Goal: Transaction & Acquisition: Purchase product/service

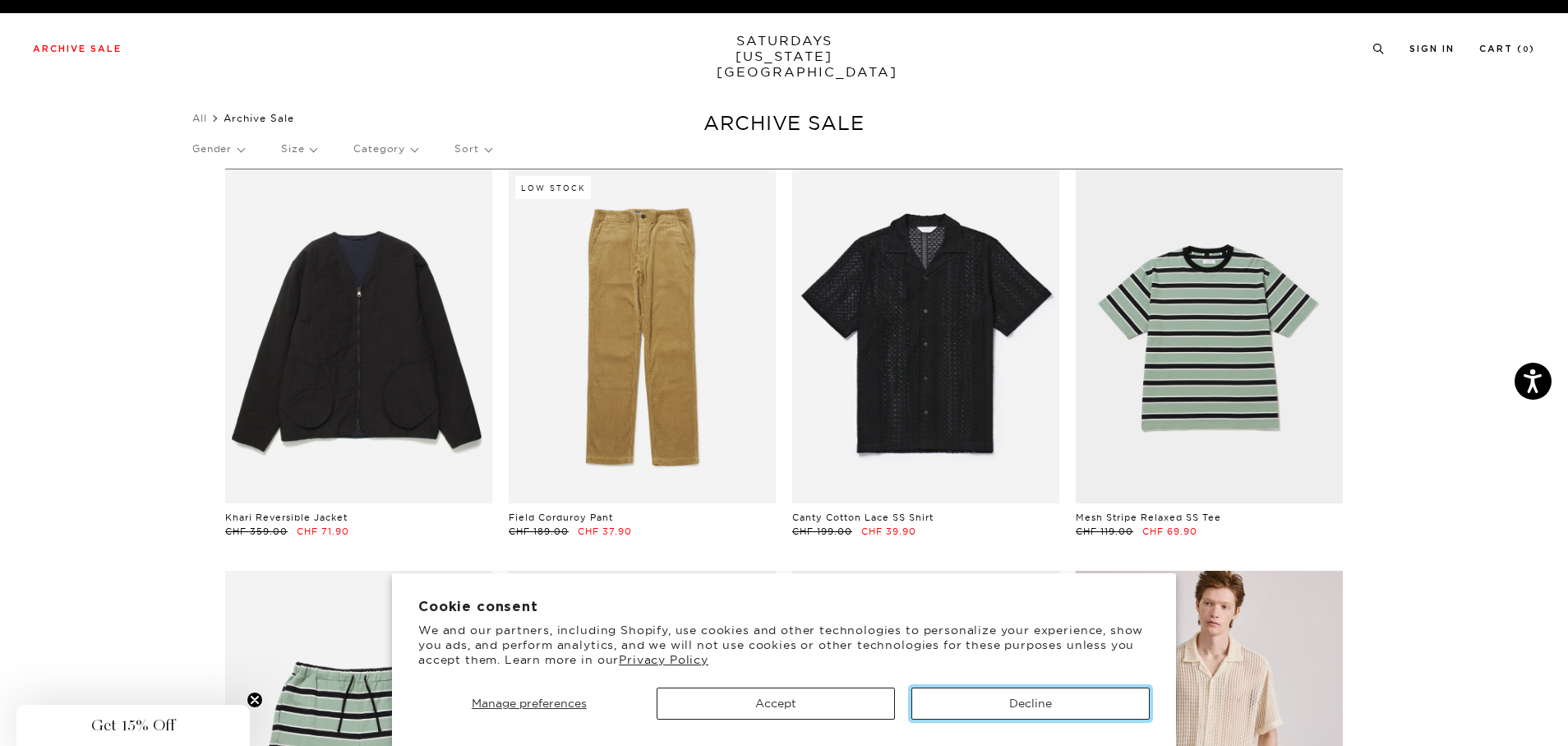
click at [969, 711] on button "Decline" at bounding box center [1031, 703] width 239 height 32
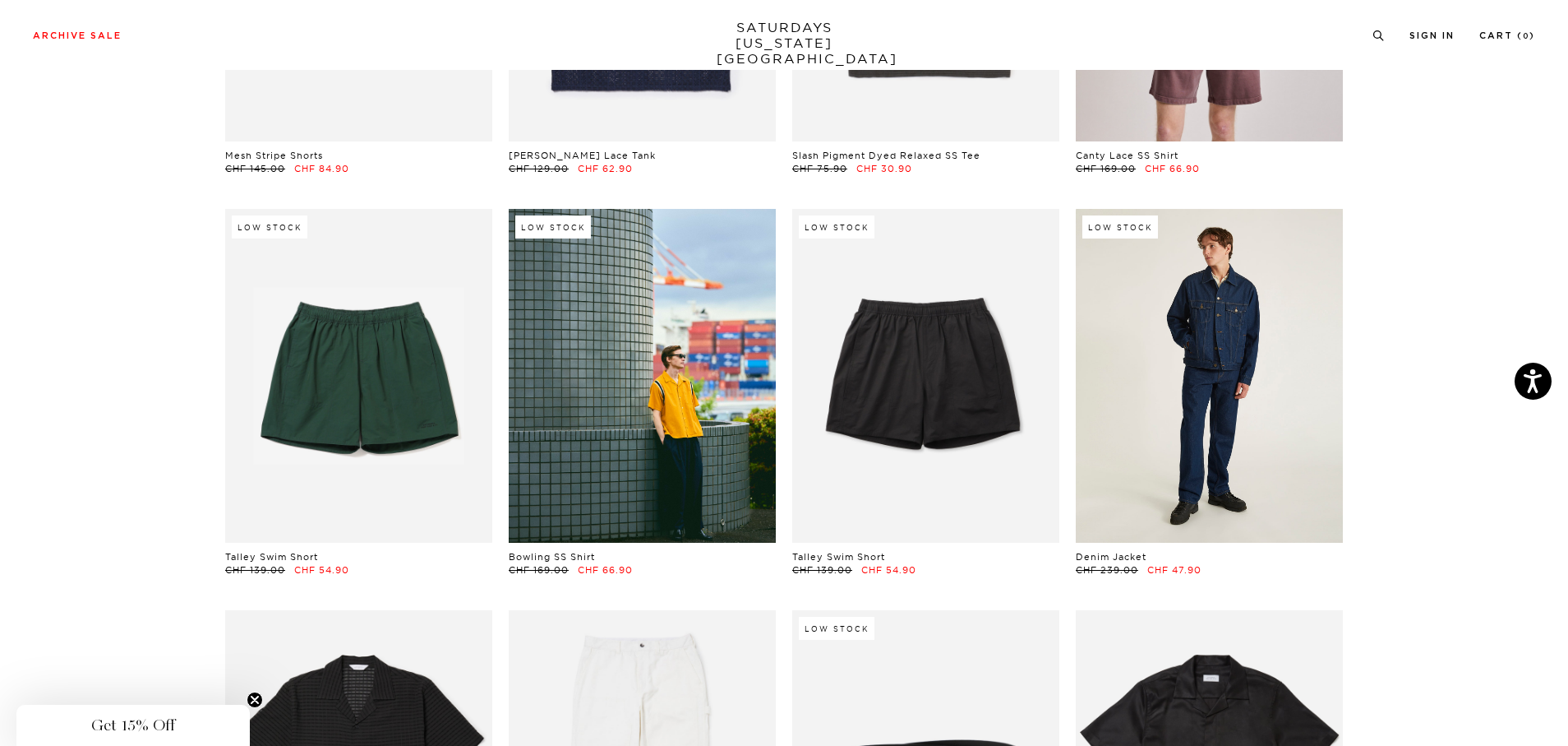
scroll to position [1038, 0]
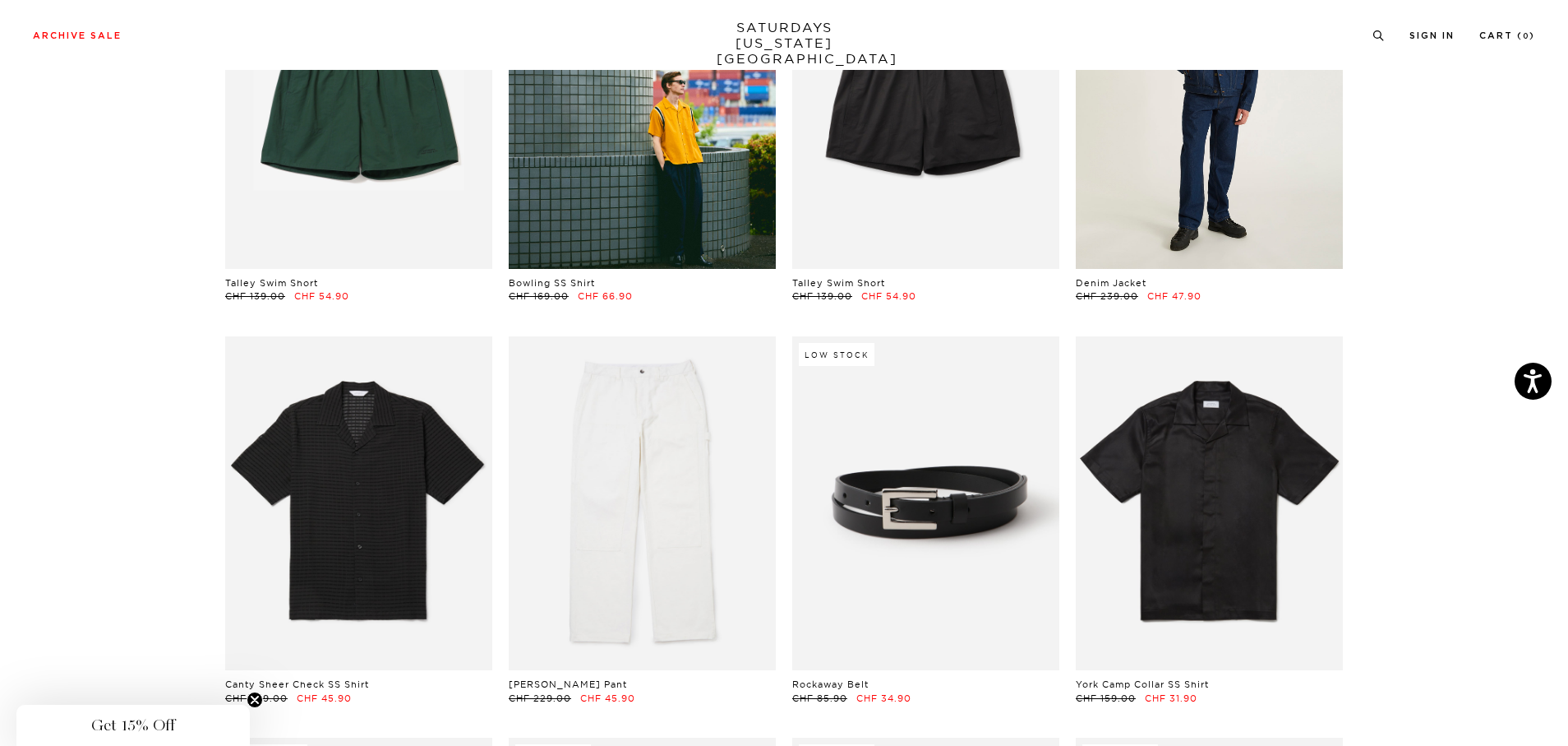
click at [1187, 166] on link at bounding box center [1210, 101] width 268 height 334
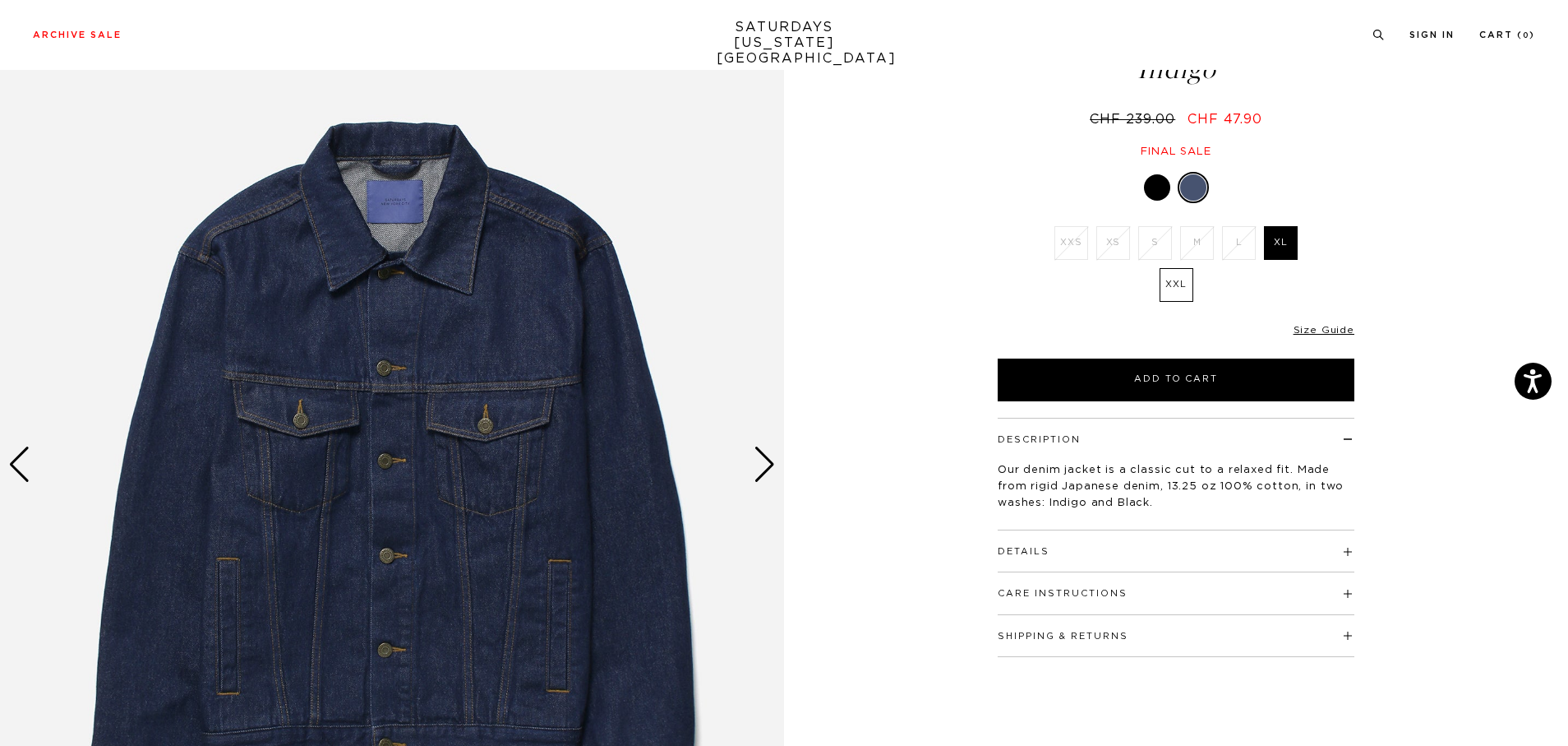
scroll to position [219, 0]
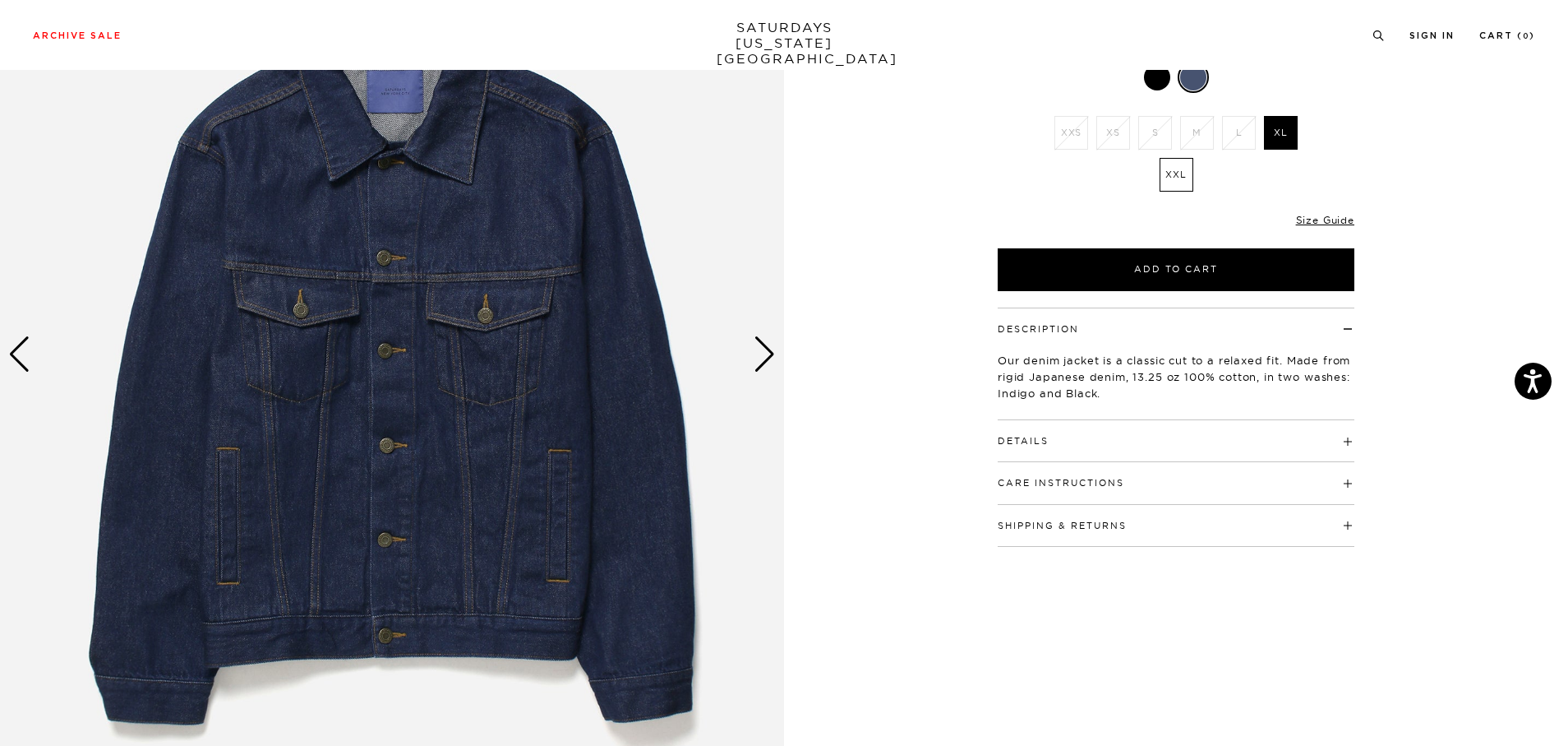
click at [769, 358] on div "Next slide" at bounding box center [765, 354] width 23 height 36
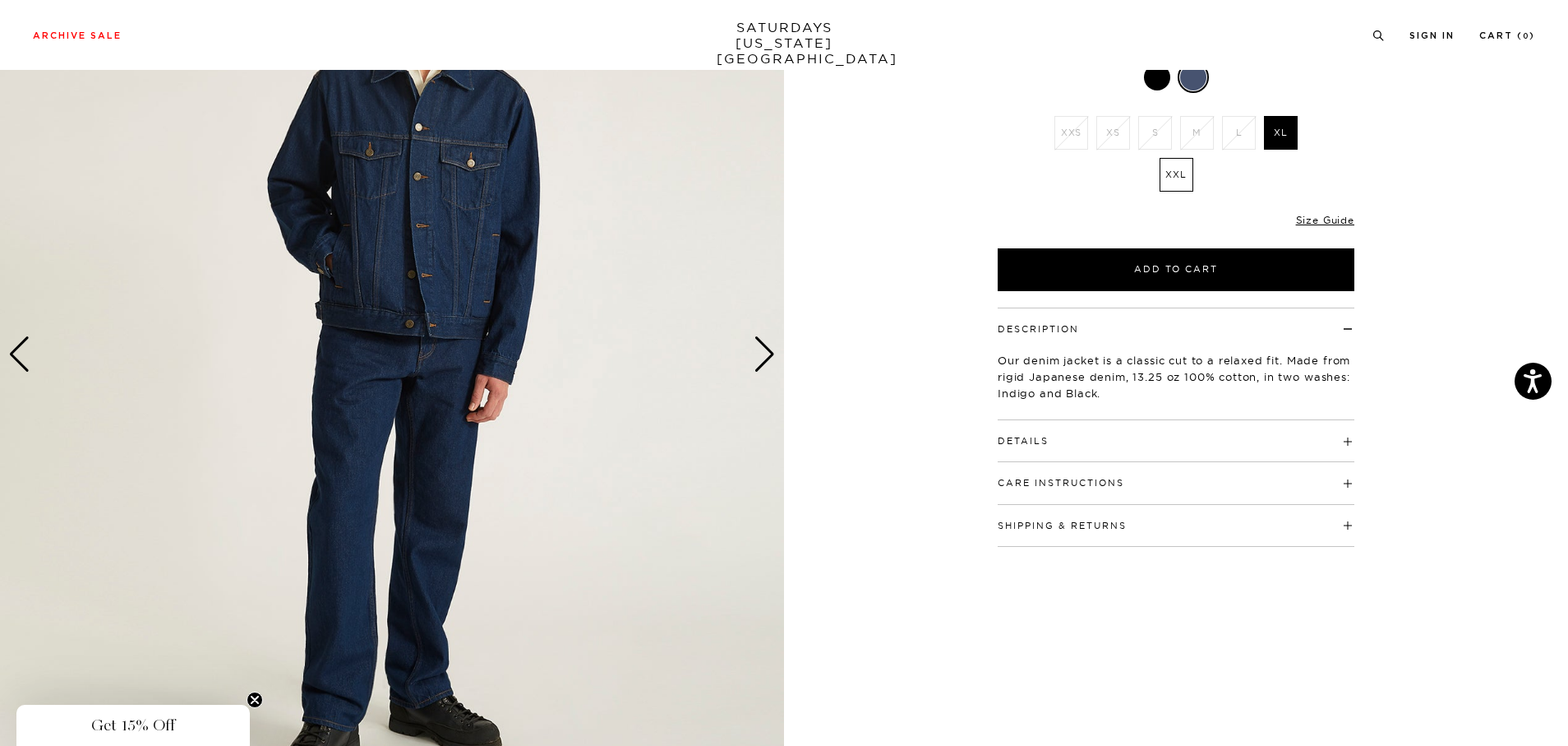
click at [769, 358] on div "Next slide" at bounding box center [765, 354] width 23 height 36
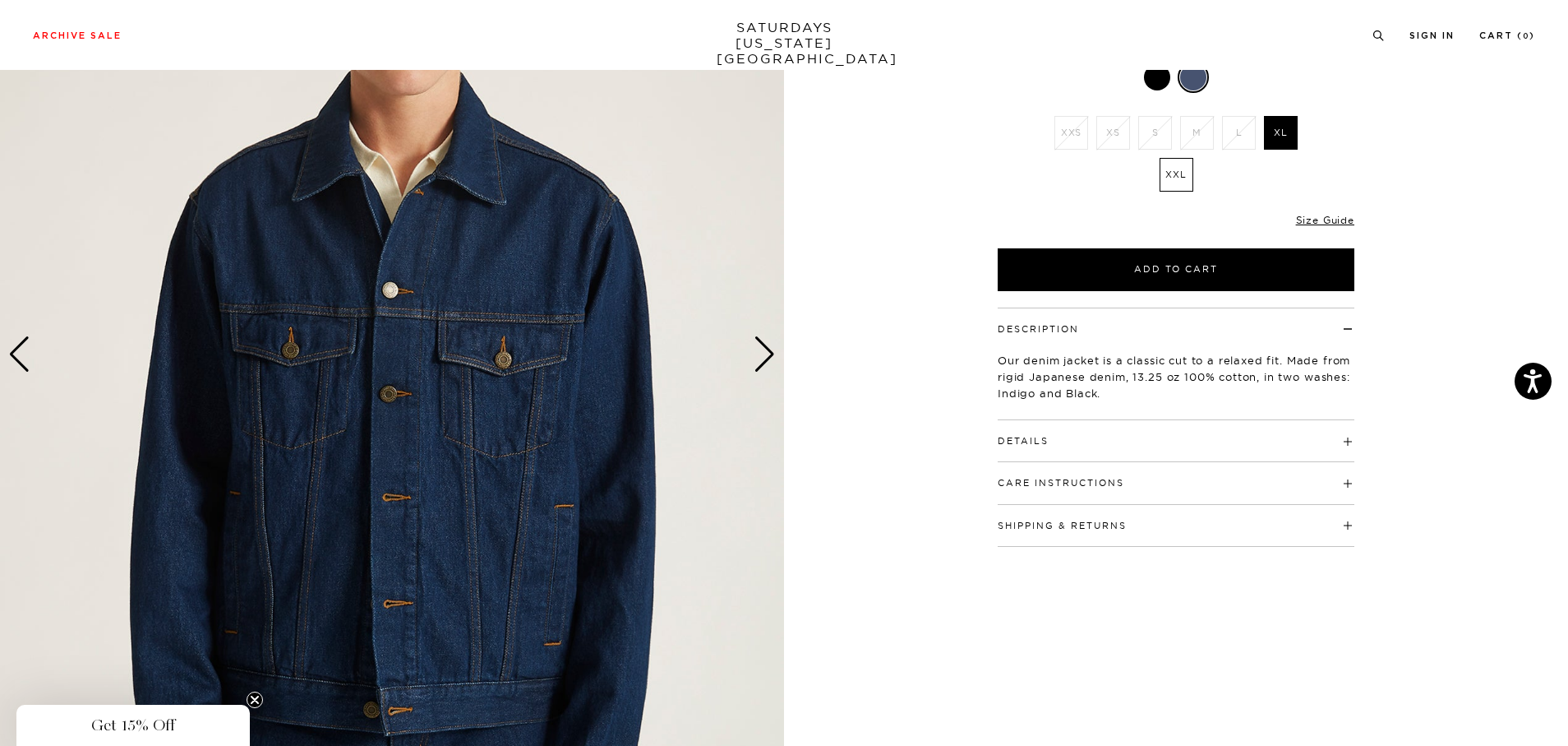
click at [769, 358] on div "Next slide" at bounding box center [765, 354] width 23 height 36
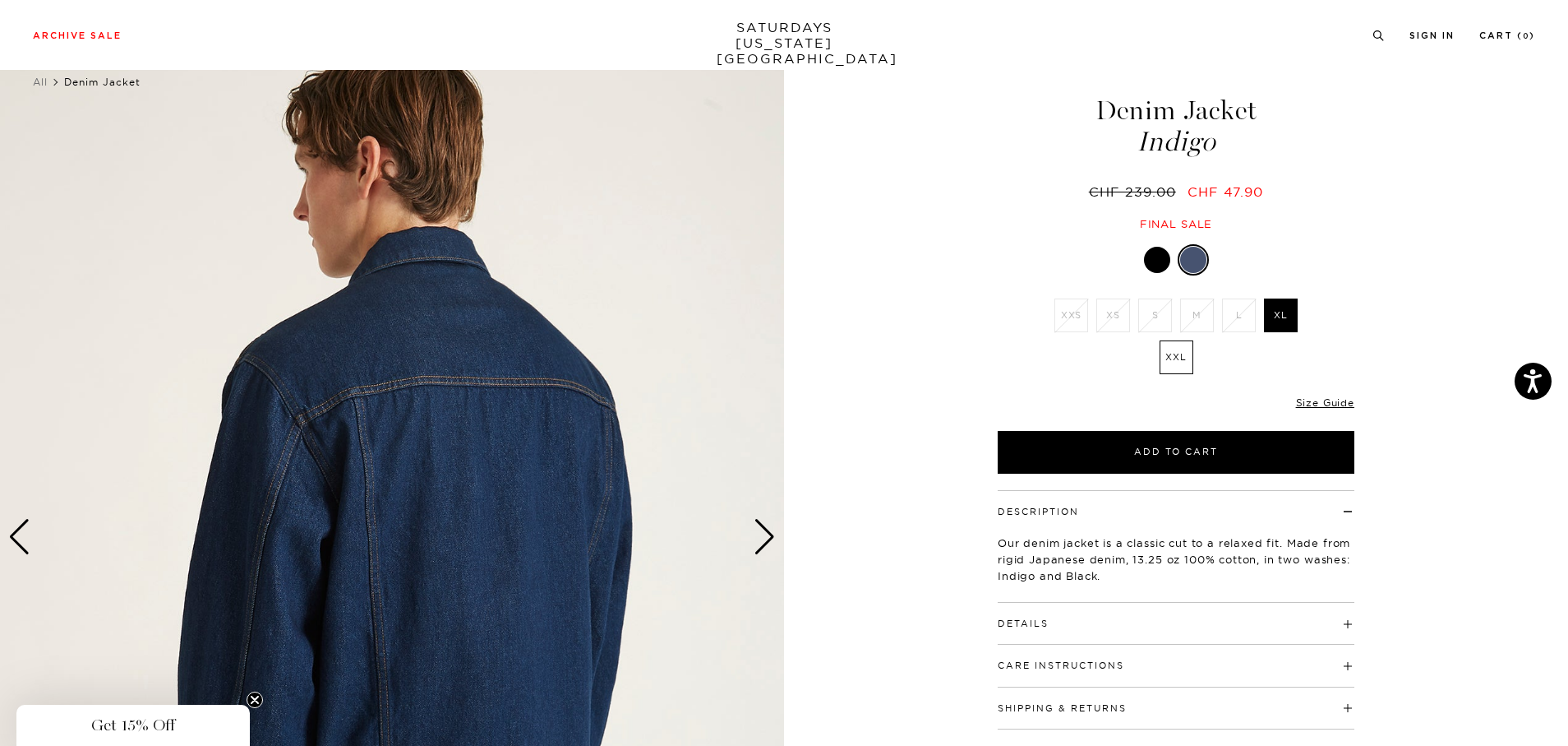
scroll to position [33, 10]
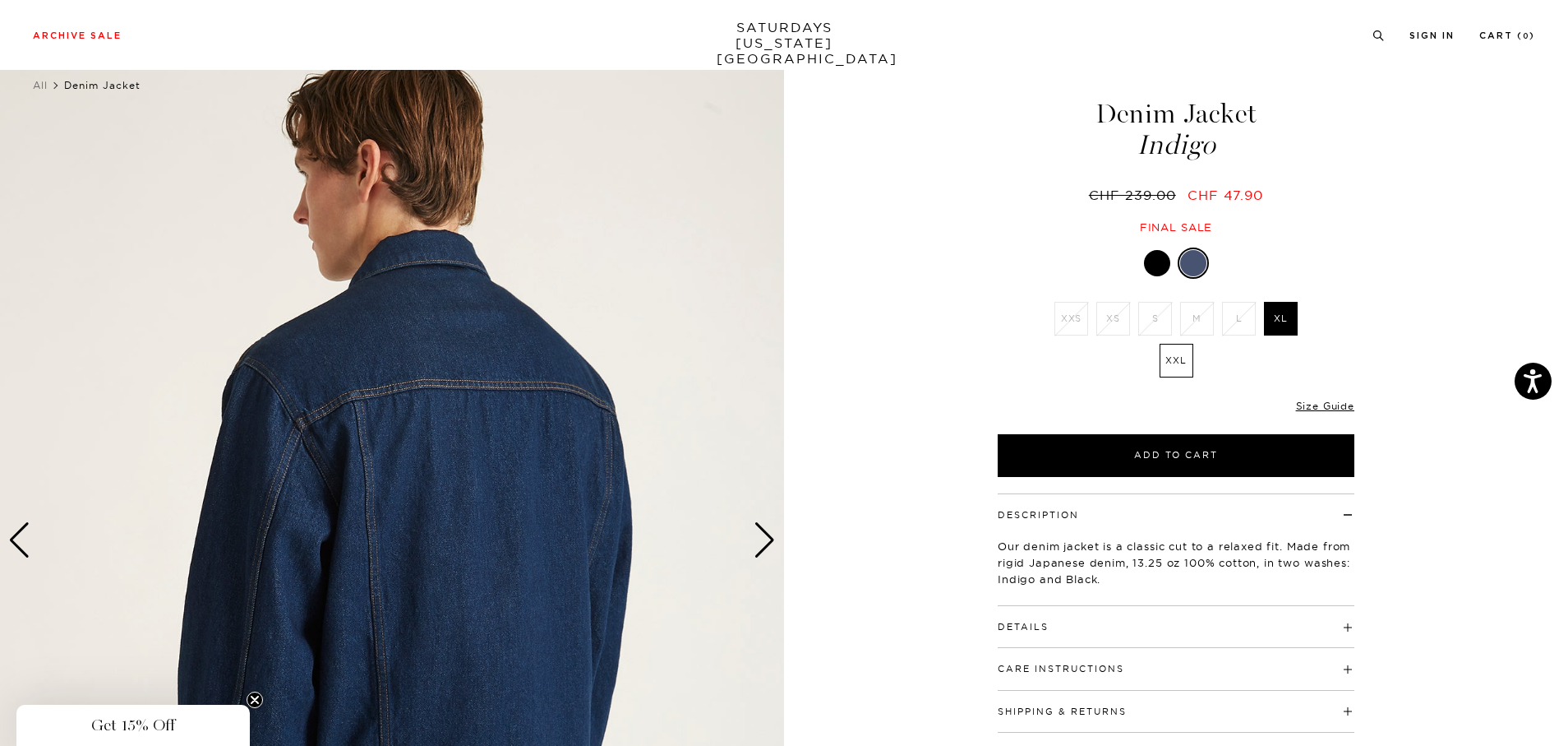
click at [1144, 259] on div at bounding box center [1157, 262] width 26 height 26
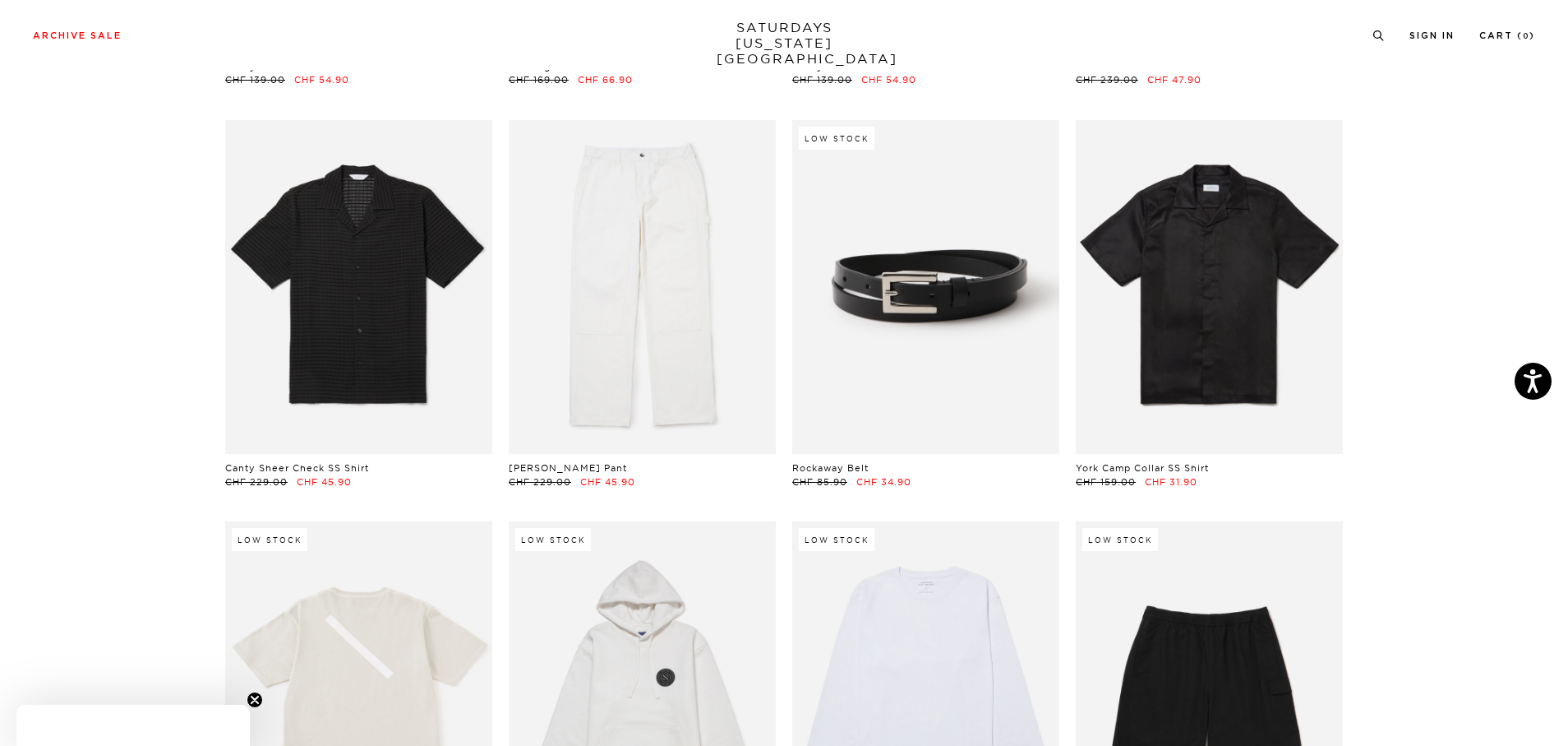
scroll to position [1441, 0]
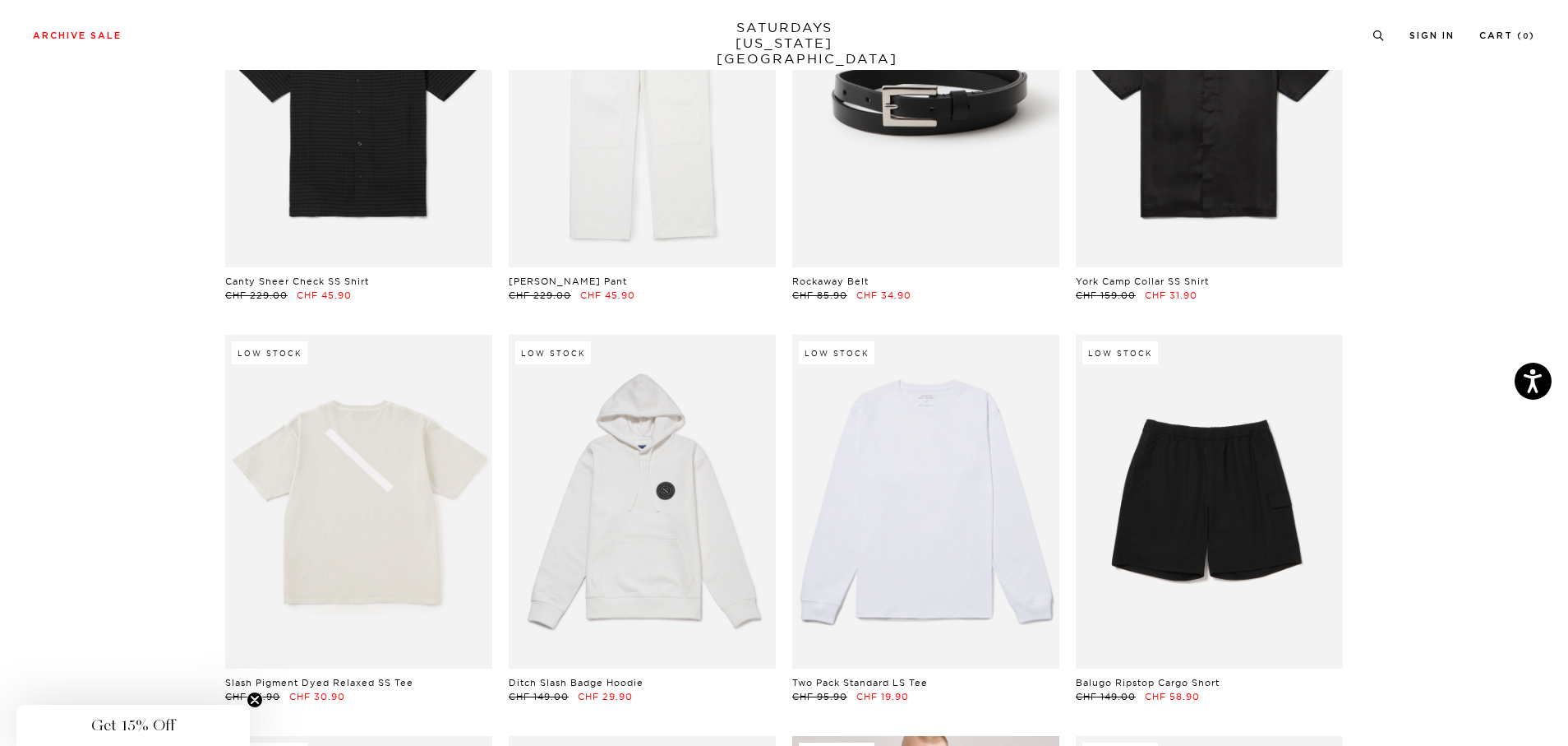
click at [957, 518] on link at bounding box center [926, 501] width 268 height 334
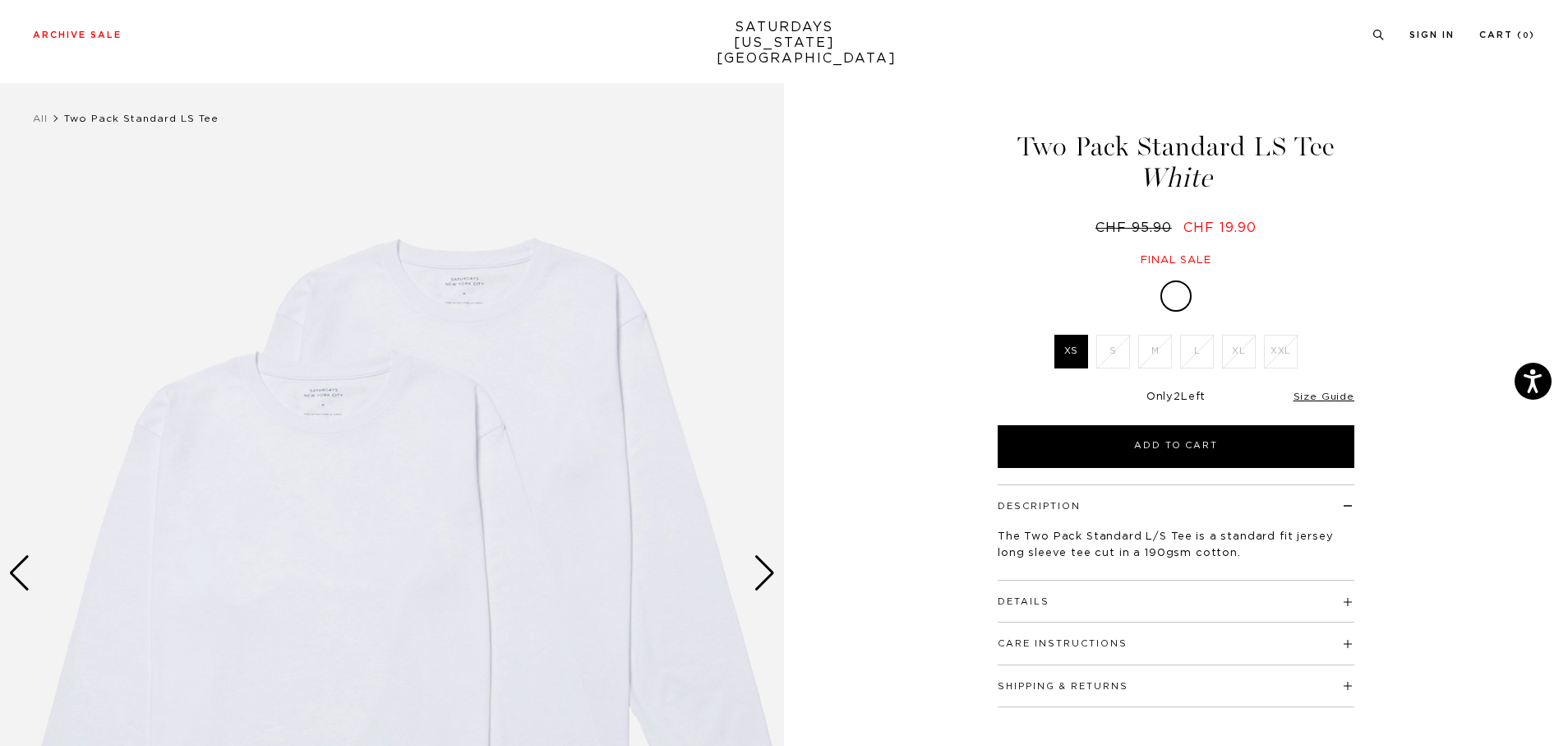
scroll to position [215, 0]
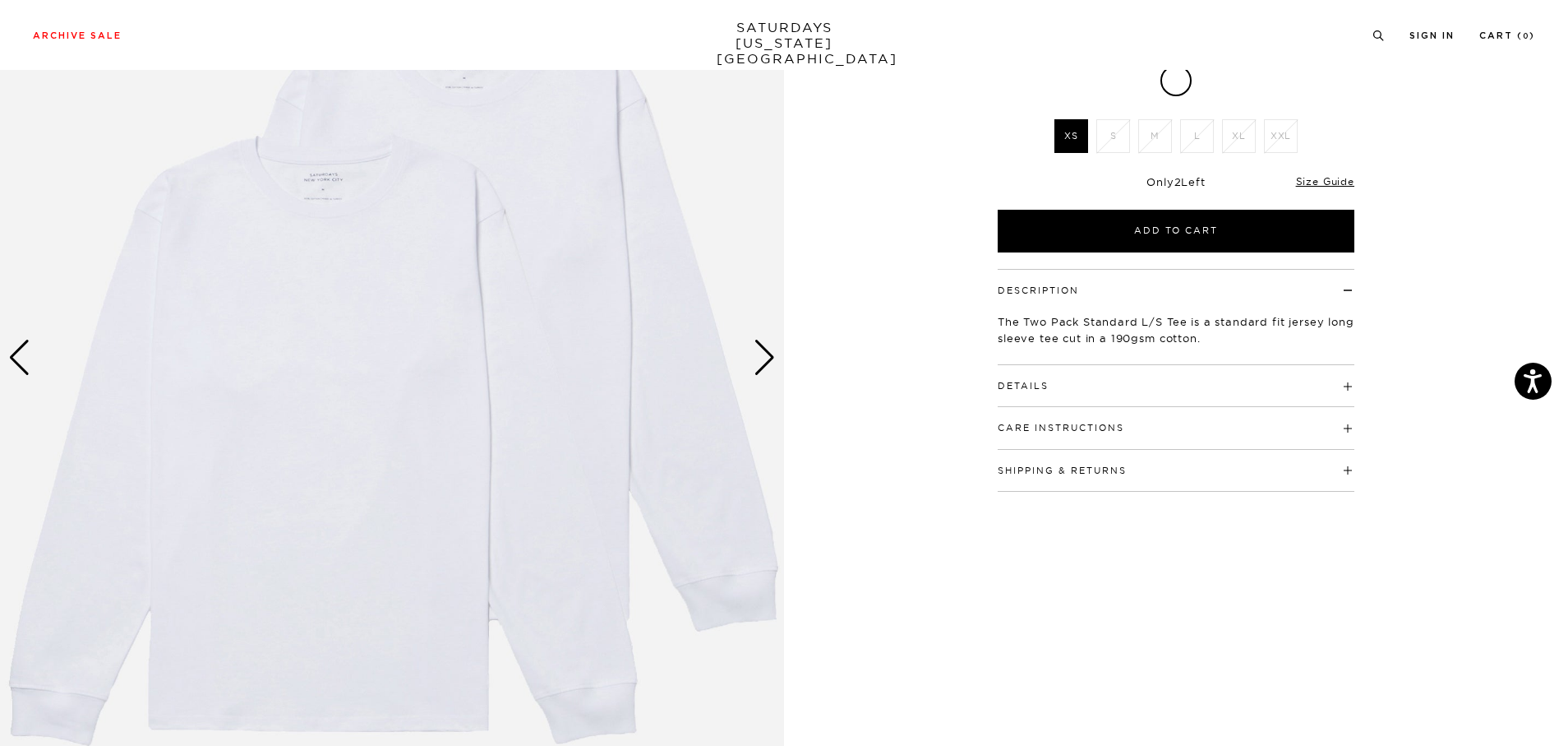
click at [767, 361] on div "Next slide" at bounding box center [765, 358] width 23 height 36
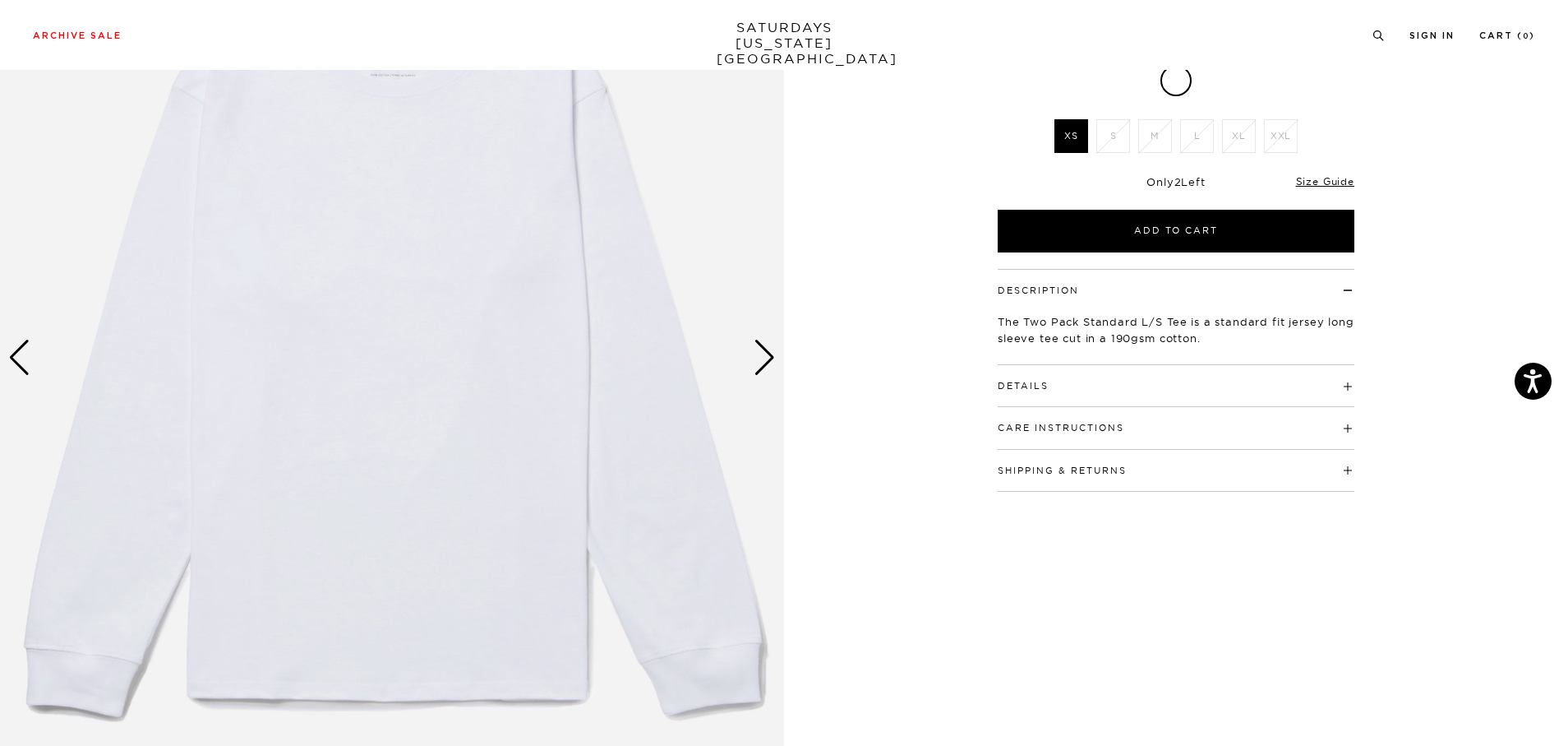
click at [767, 361] on div "Next slide" at bounding box center [765, 358] width 23 height 36
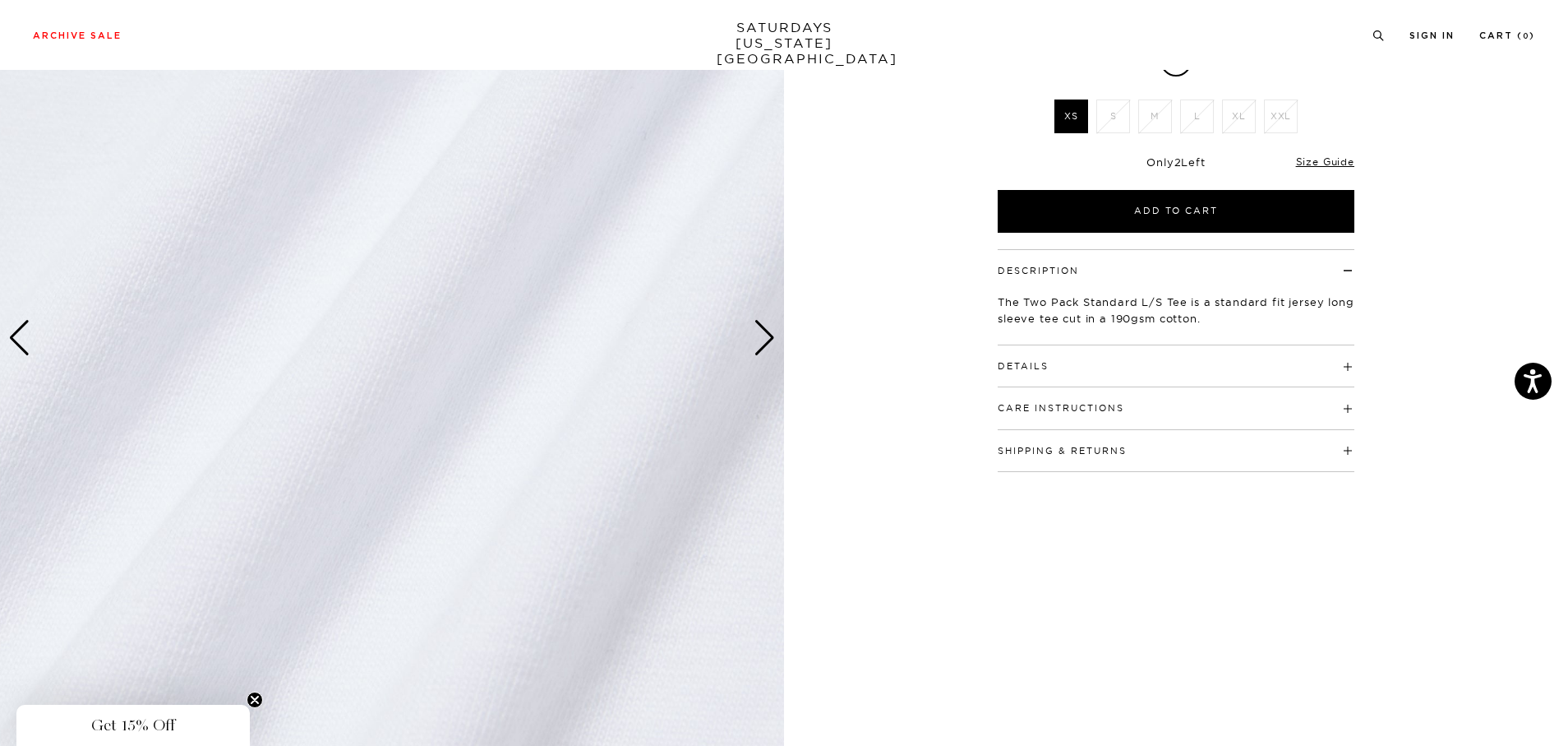
scroll to position [0, 0]
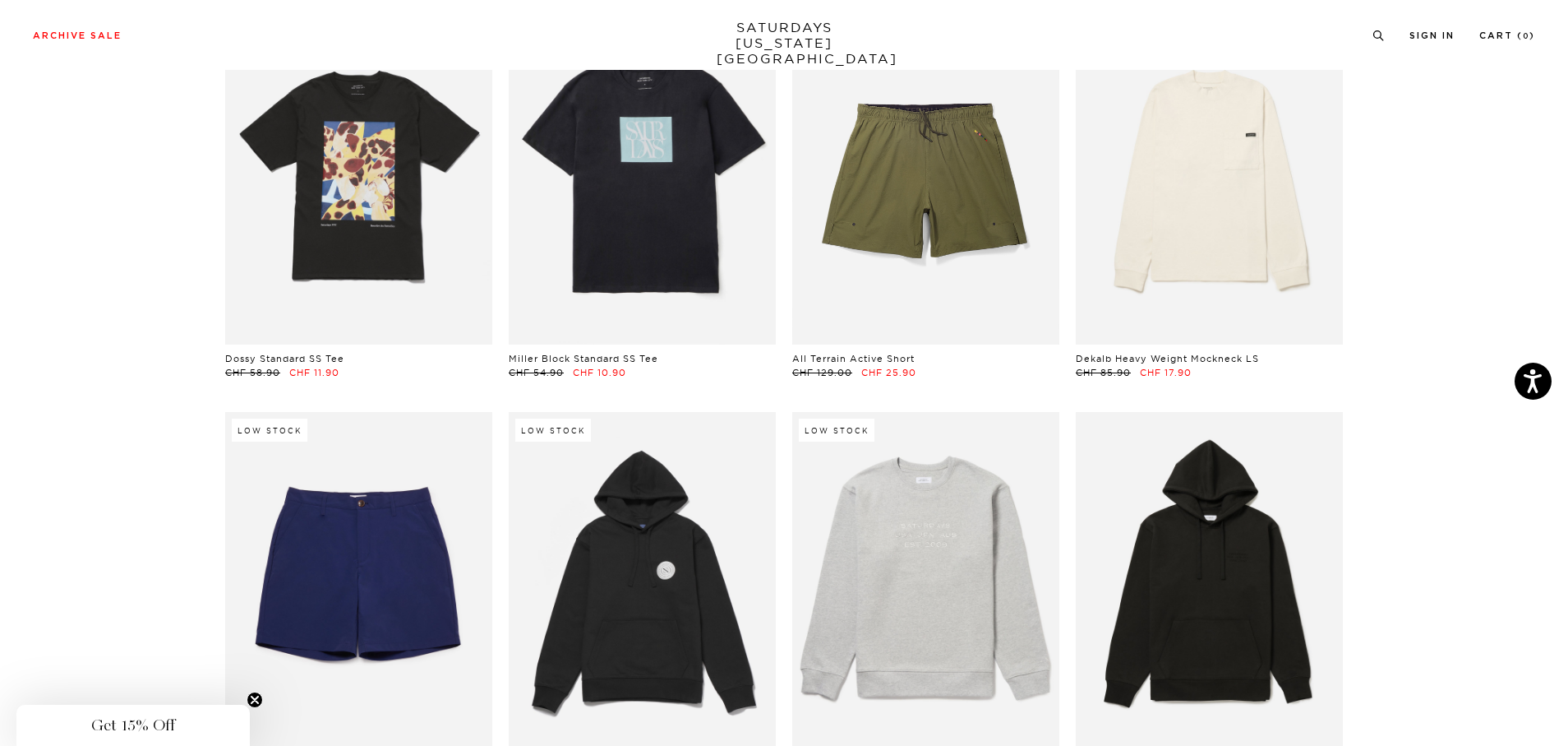
scroll to position [6585, 8]
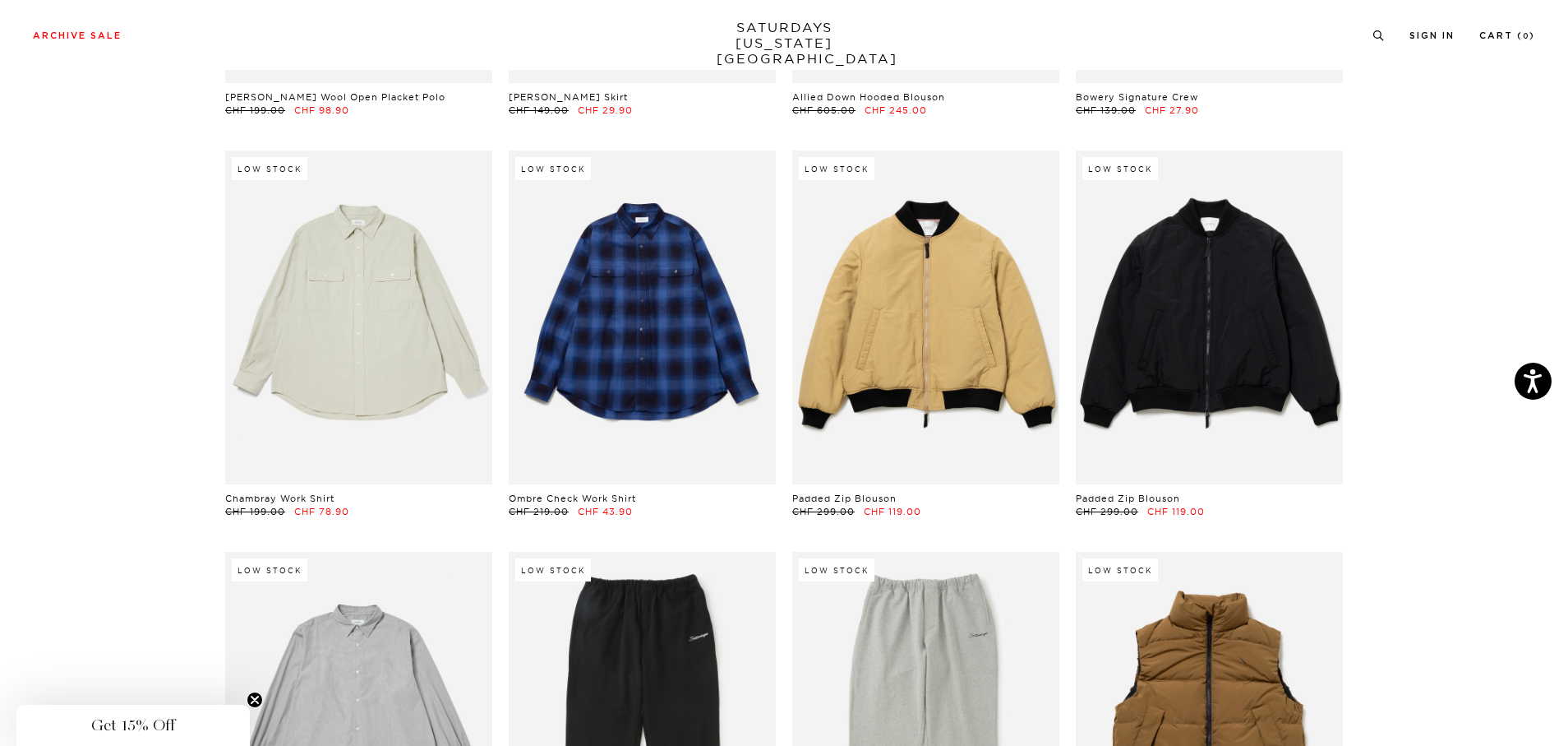
scroll to position [23333, 9]
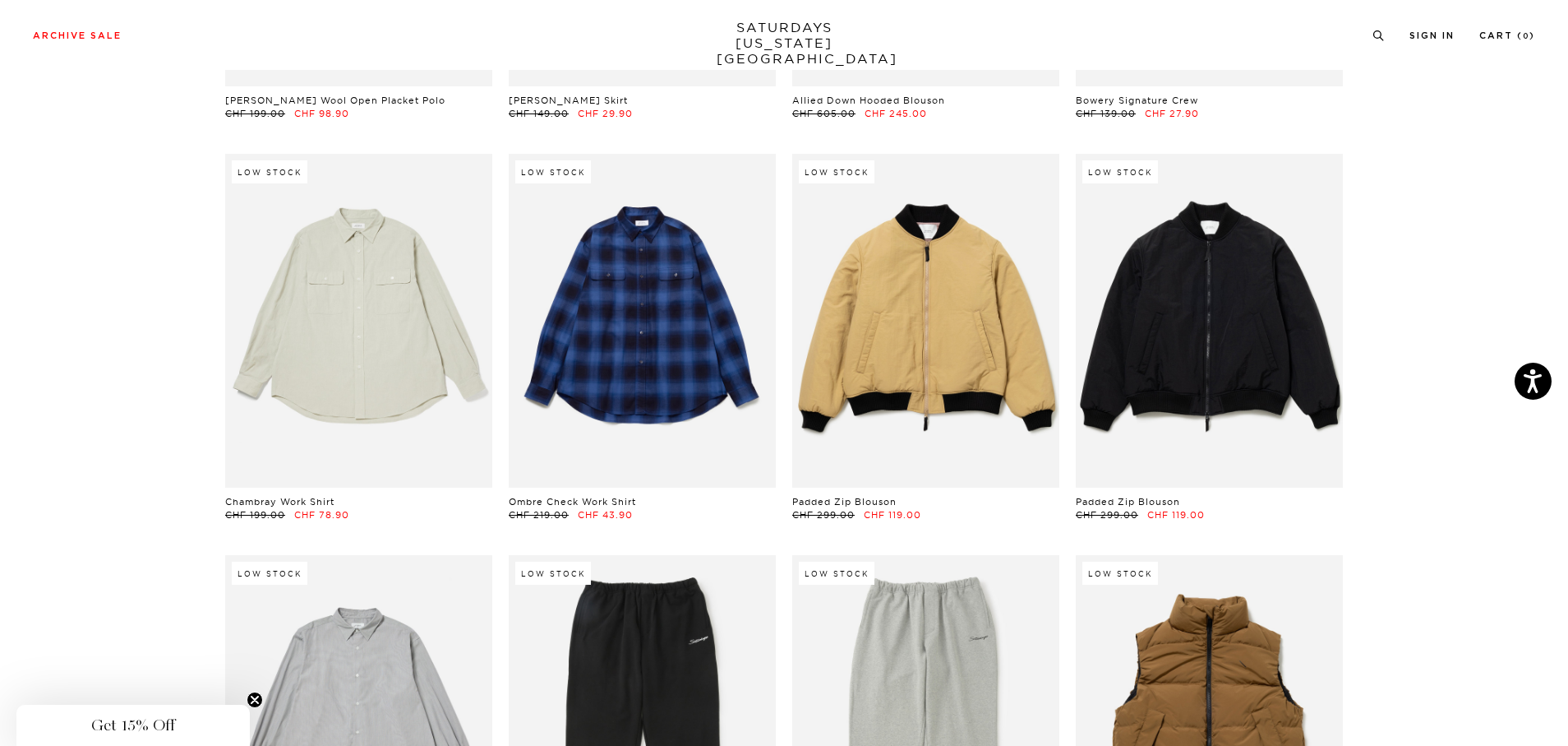
drag, startPoint x: 1217, startPoint y: 350, endPoint x: 1486, endPoint y: 279, distance: 278.2
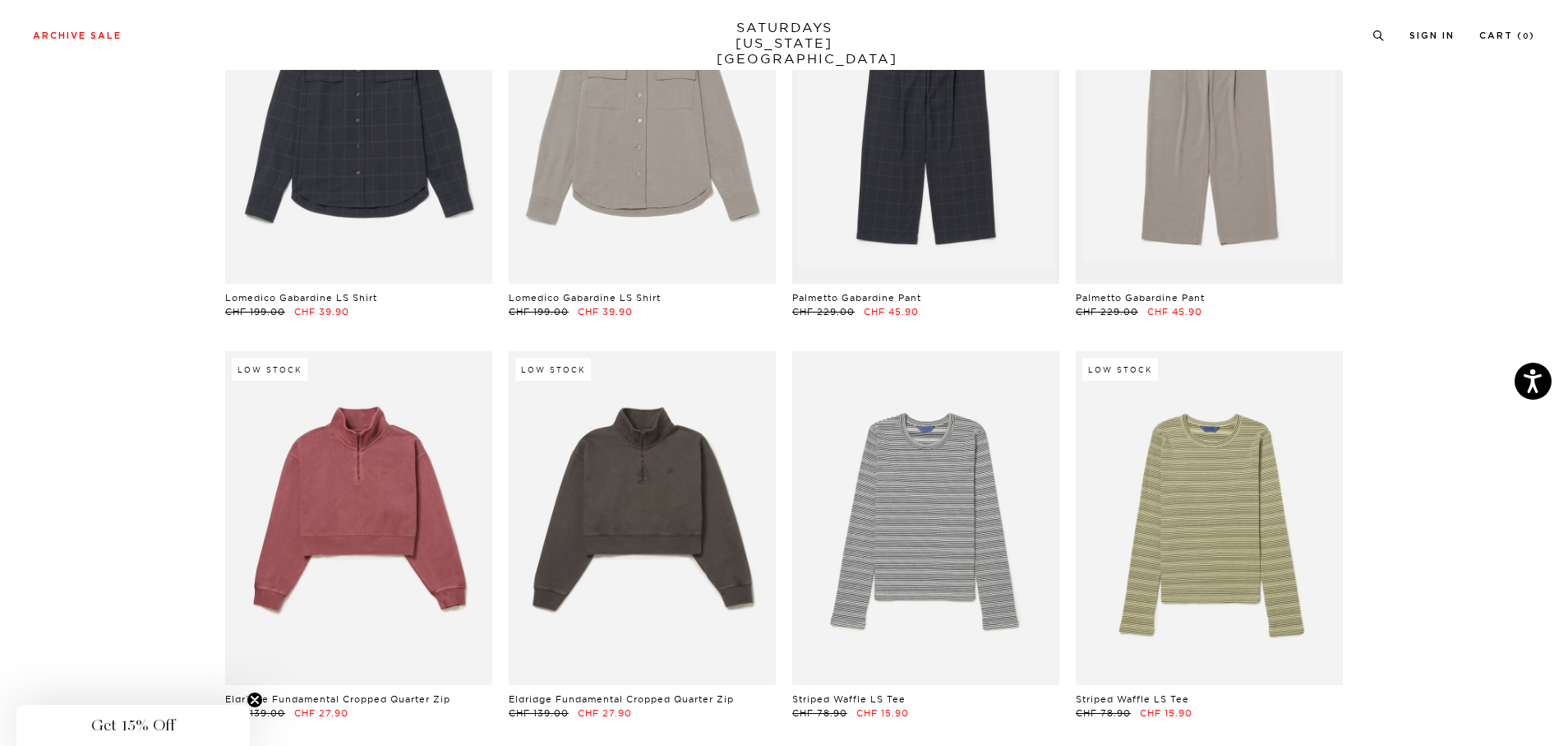
scroll to position [20830, 9]
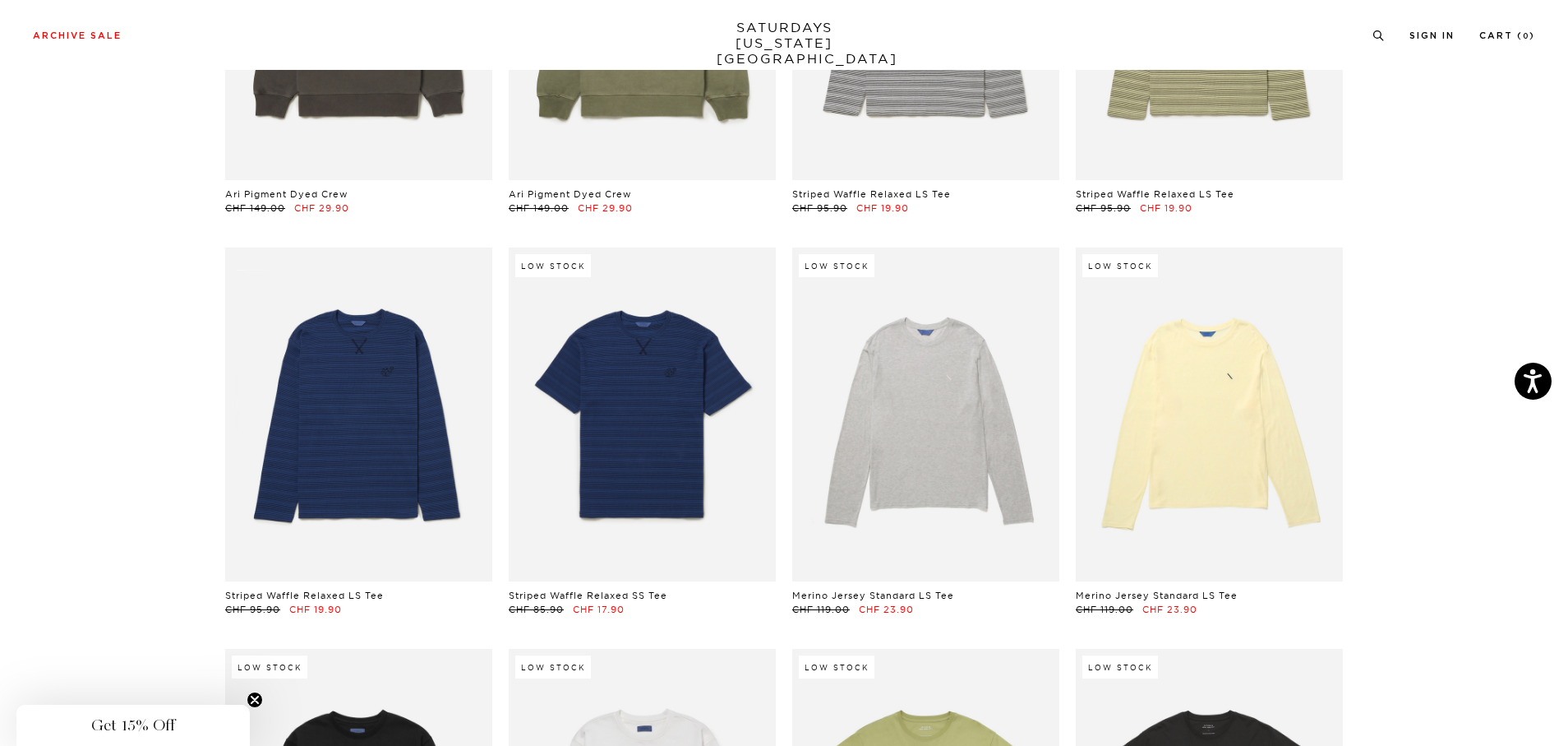
drag, startPoint x: 1567, startPoint y: 630, endPoint x: 1567, endPoint y: 296, distance: 334.0
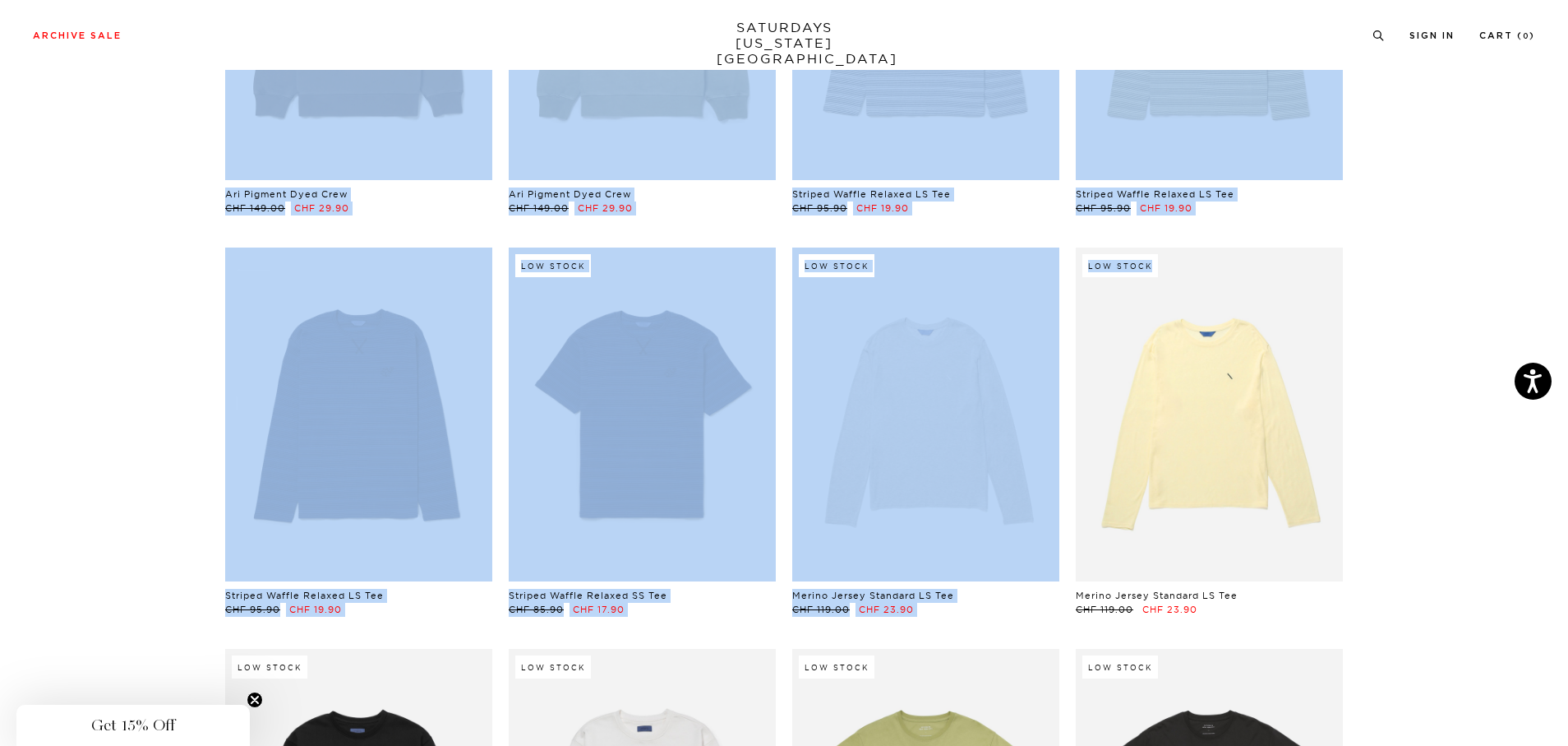
scroll to position [11704, 10]
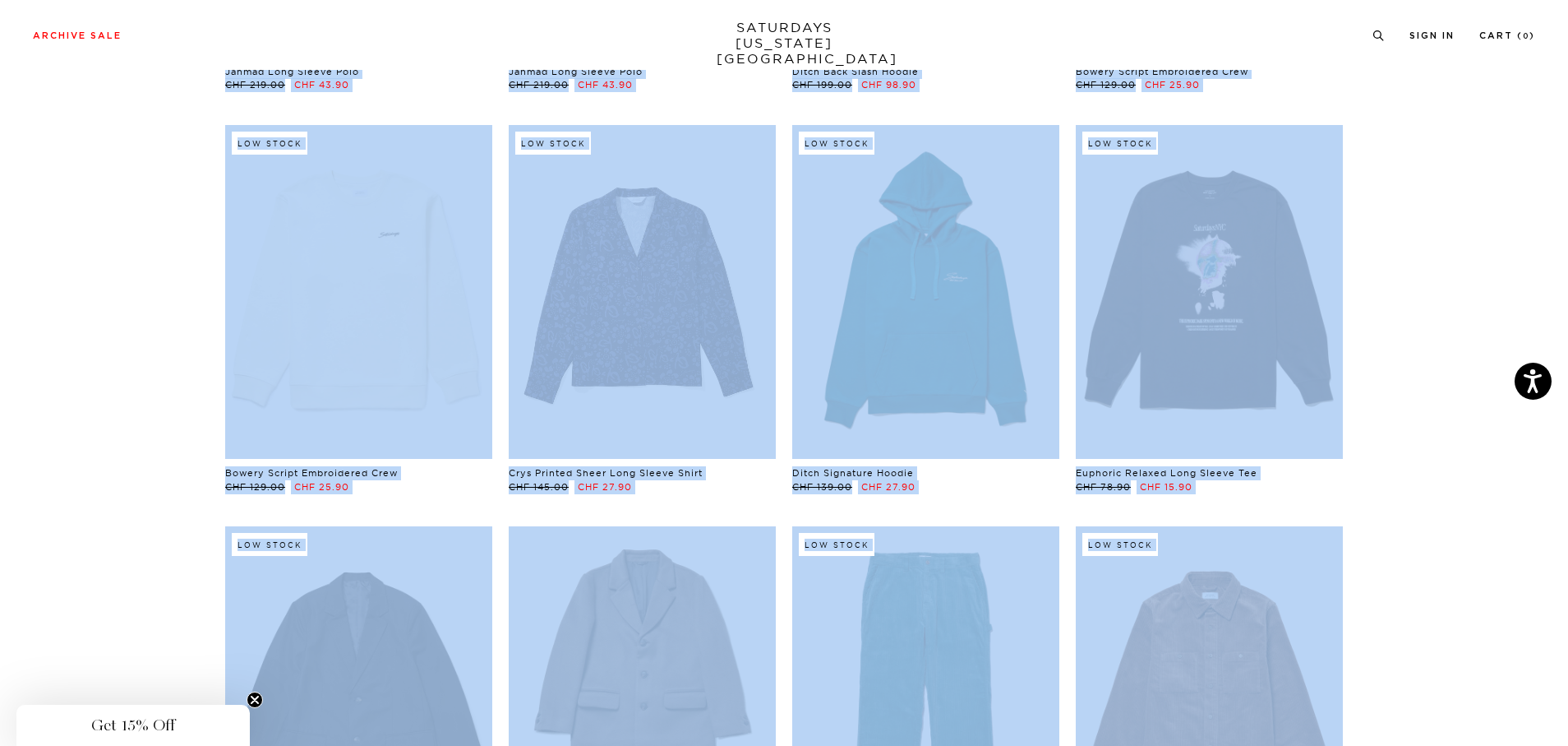
click at [1470, 339] on section "Khari Reversible Jacket CHF 359.00 CHF 71.90 Low Stock Field Corduroy Pant CHF …" at bounding box center [784, 749] width 1568 height 24567
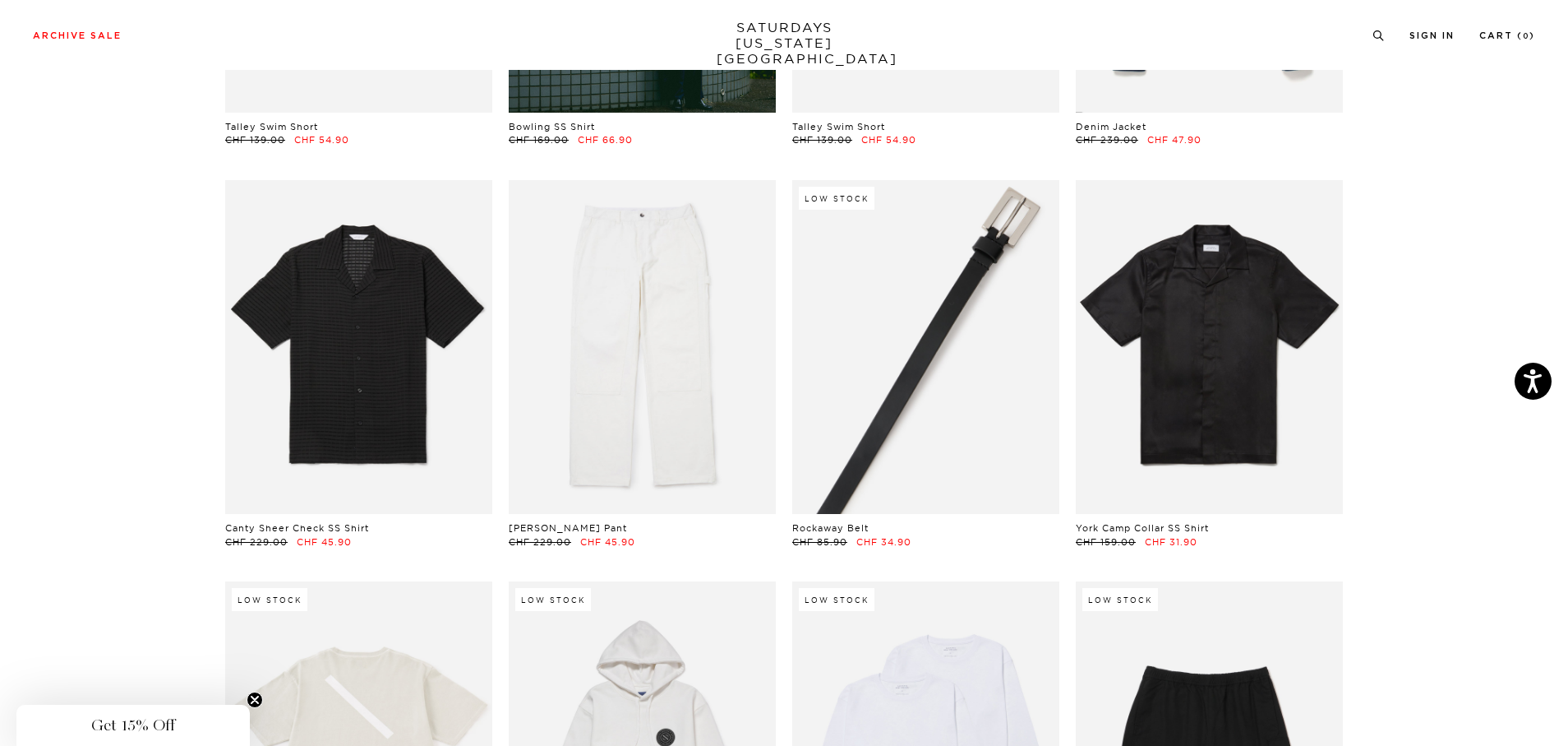
scroll to position [1195, 0]
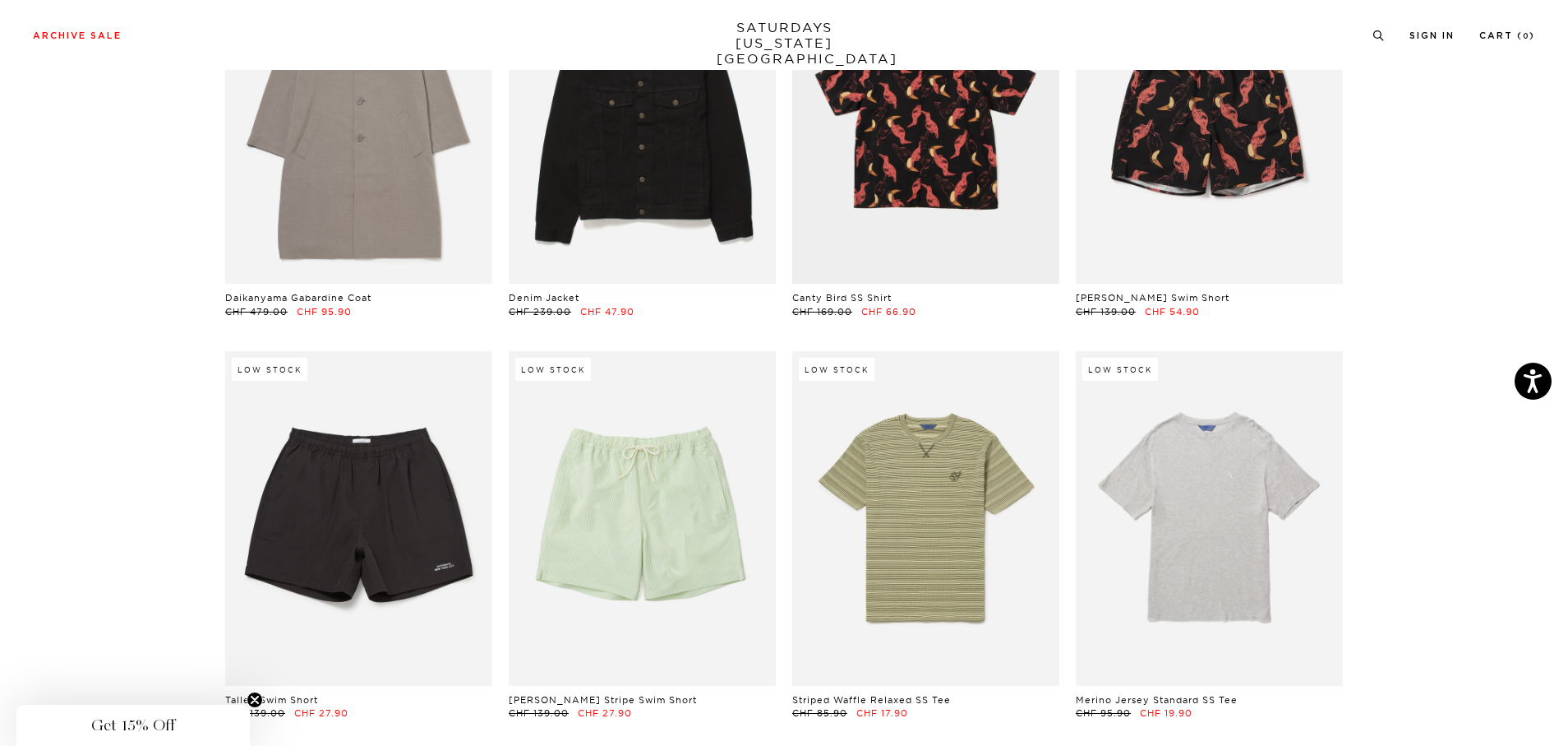
click at [1348, 650] on div "Low Stock Merino Jersey Standard SS Tee CHF 95.90 CHF 19.90" at bounding box center [1209, 534] width 284 height 368
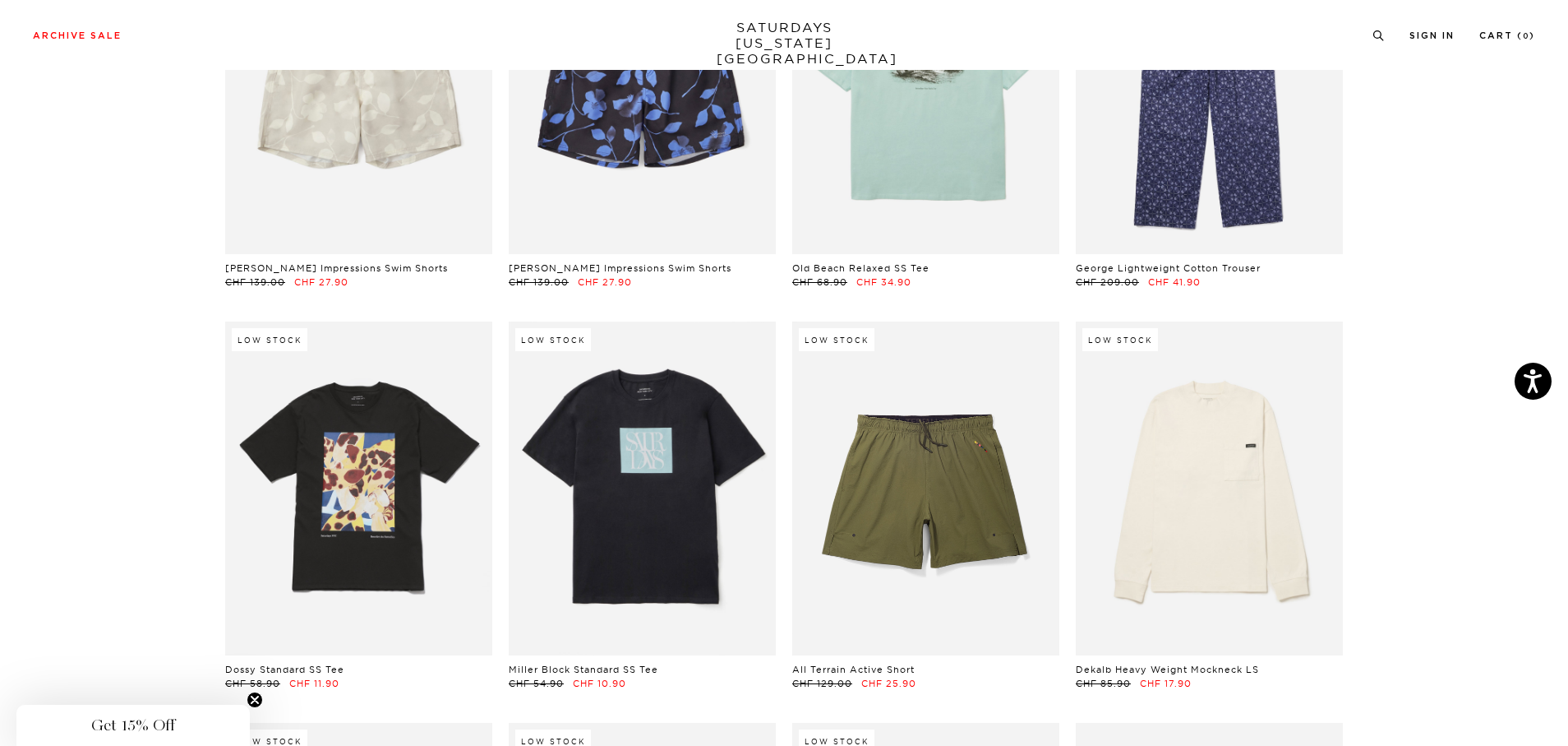
scroll to position [6470, 0]
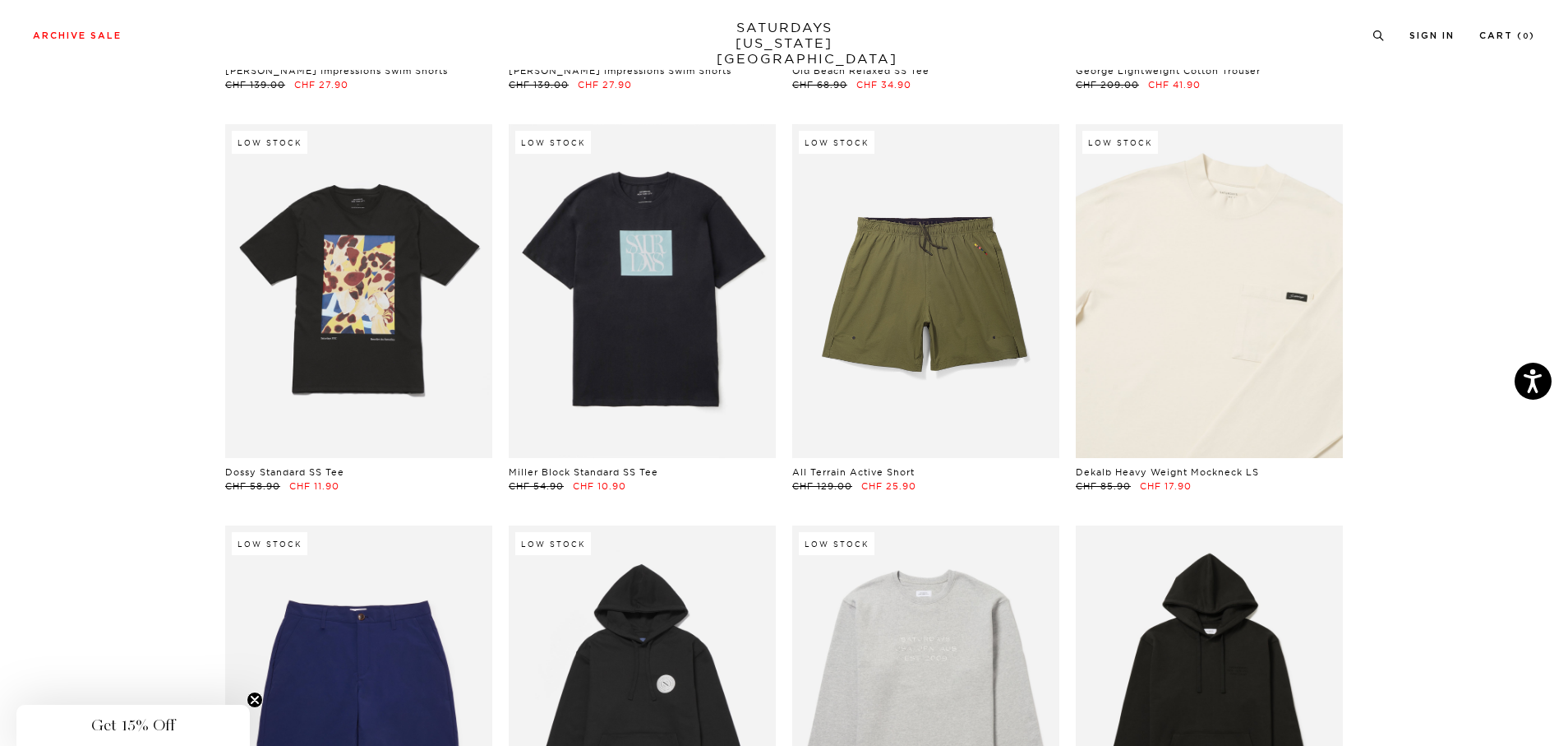
click at [1171, 363] on link at bounding box center [1210, 290] width 268 height 334
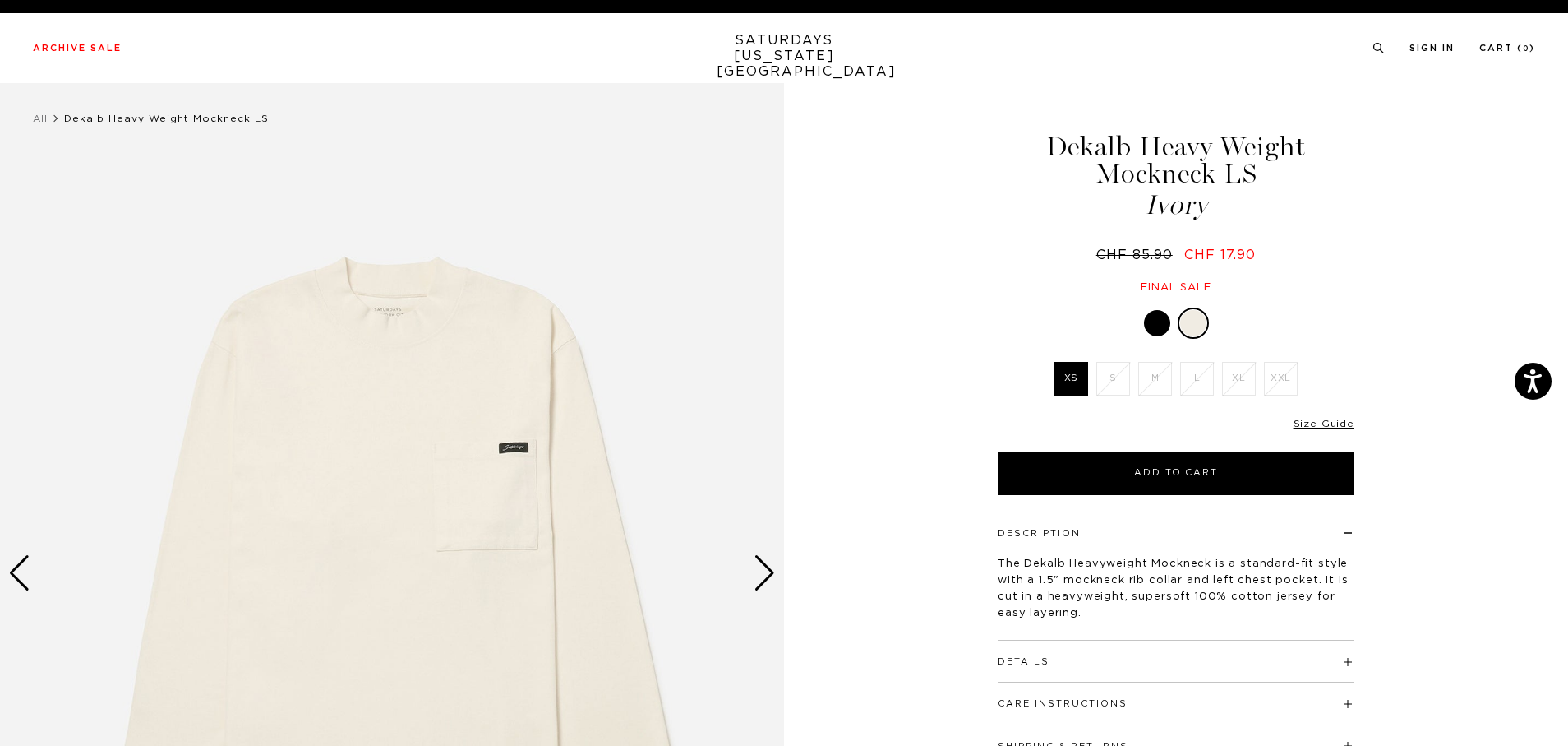
click at [762, 582] on div "Next slide" at bounding box center [765, 573] width 23 height 36
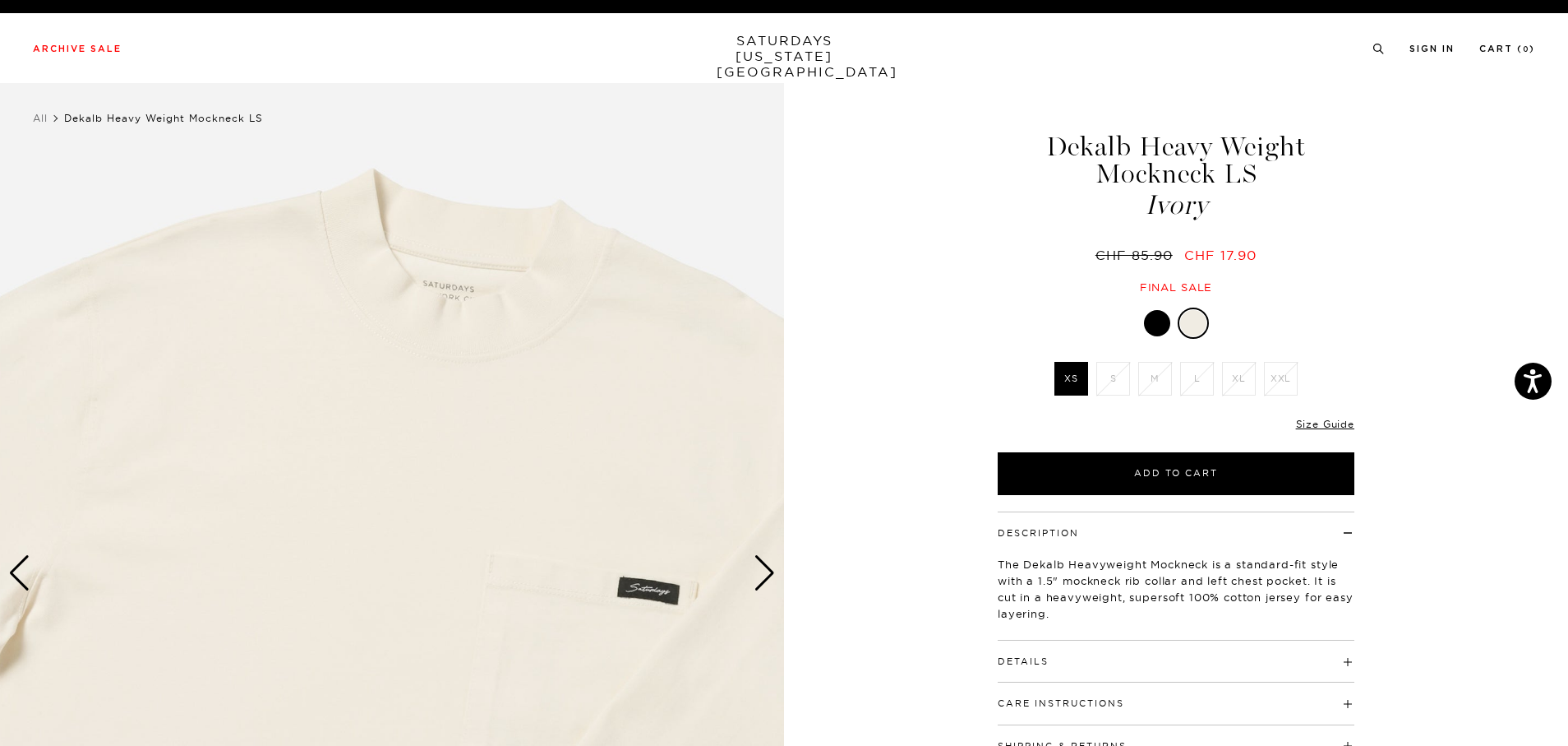
click at [762, 582] on div "Next slide" at bounding box center [765, 573] width 23 height 36
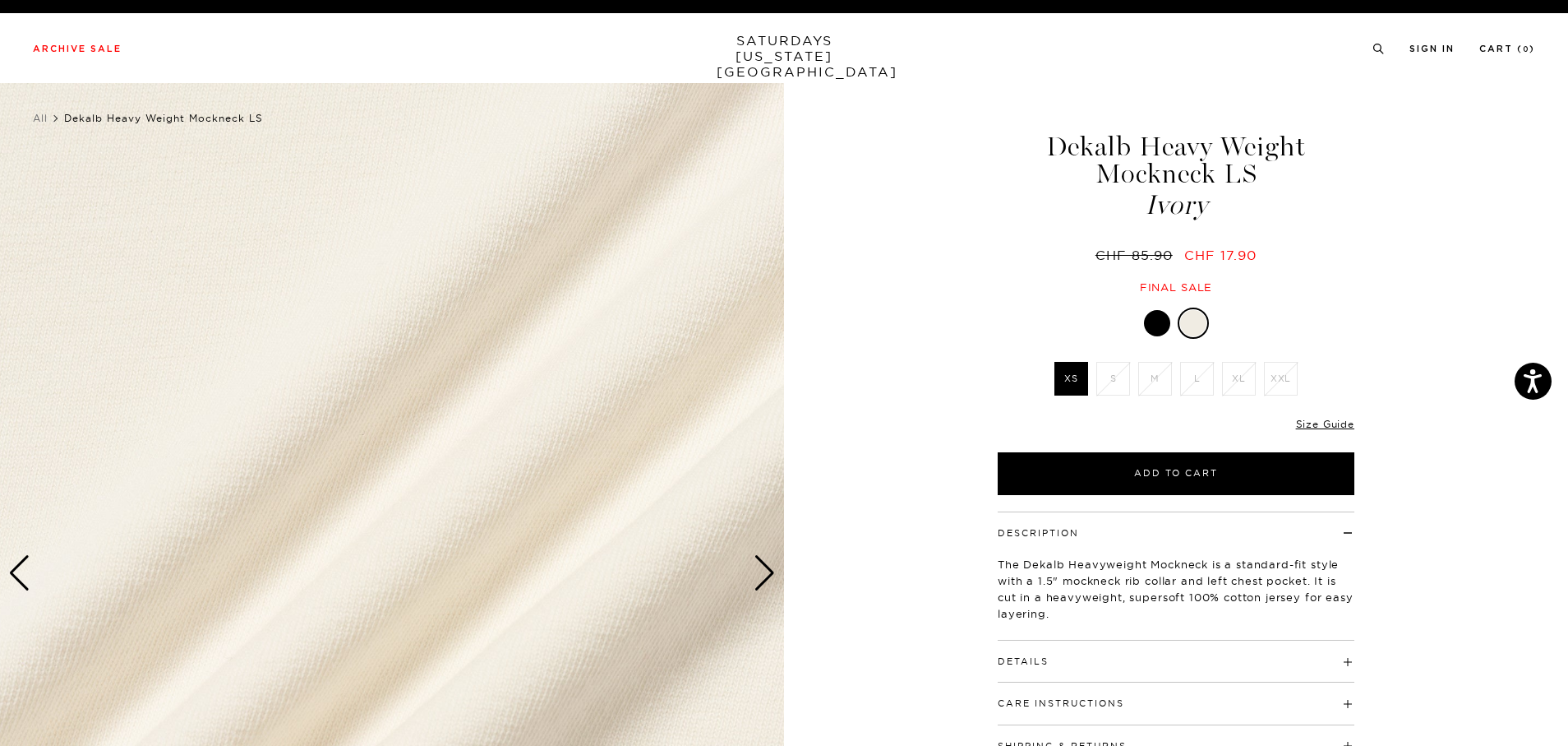
click at [762, 581] on div "Next slide" at bounding box center [765, 573] width 23 height 36
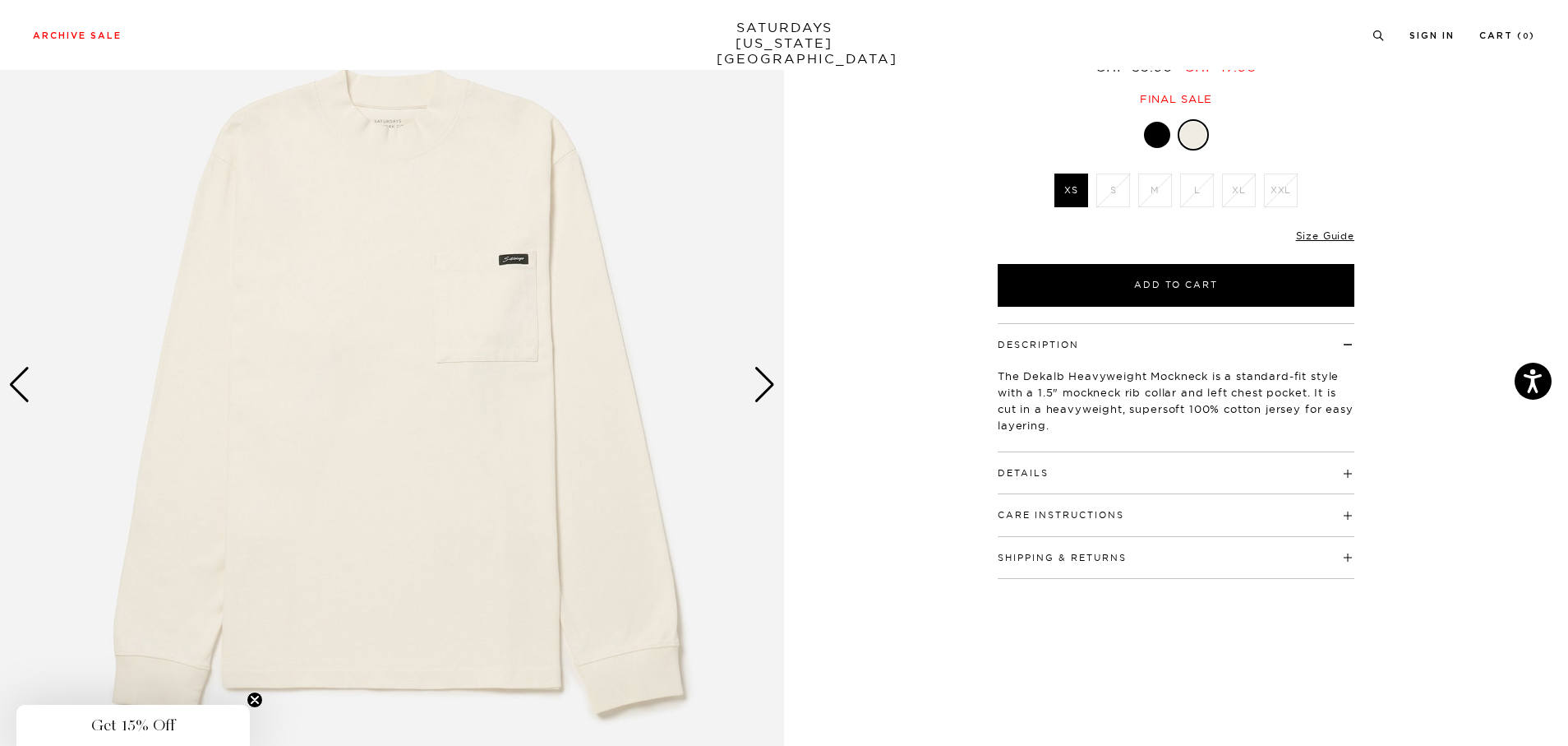
scroll to position [6, 0]
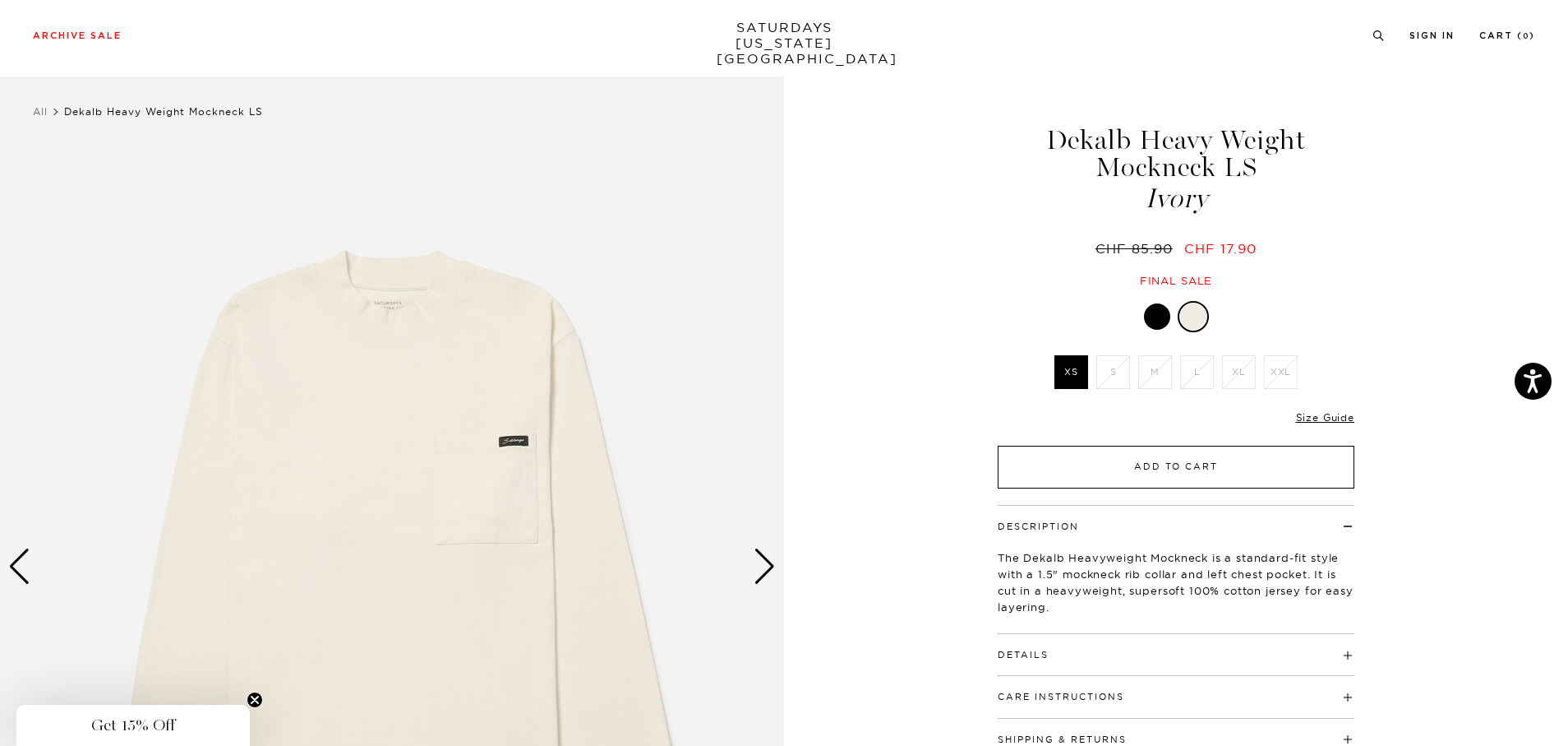
click at [1082, 474] on button "Add to Cart" at bounding box center [1176, 467] width 357 height 42
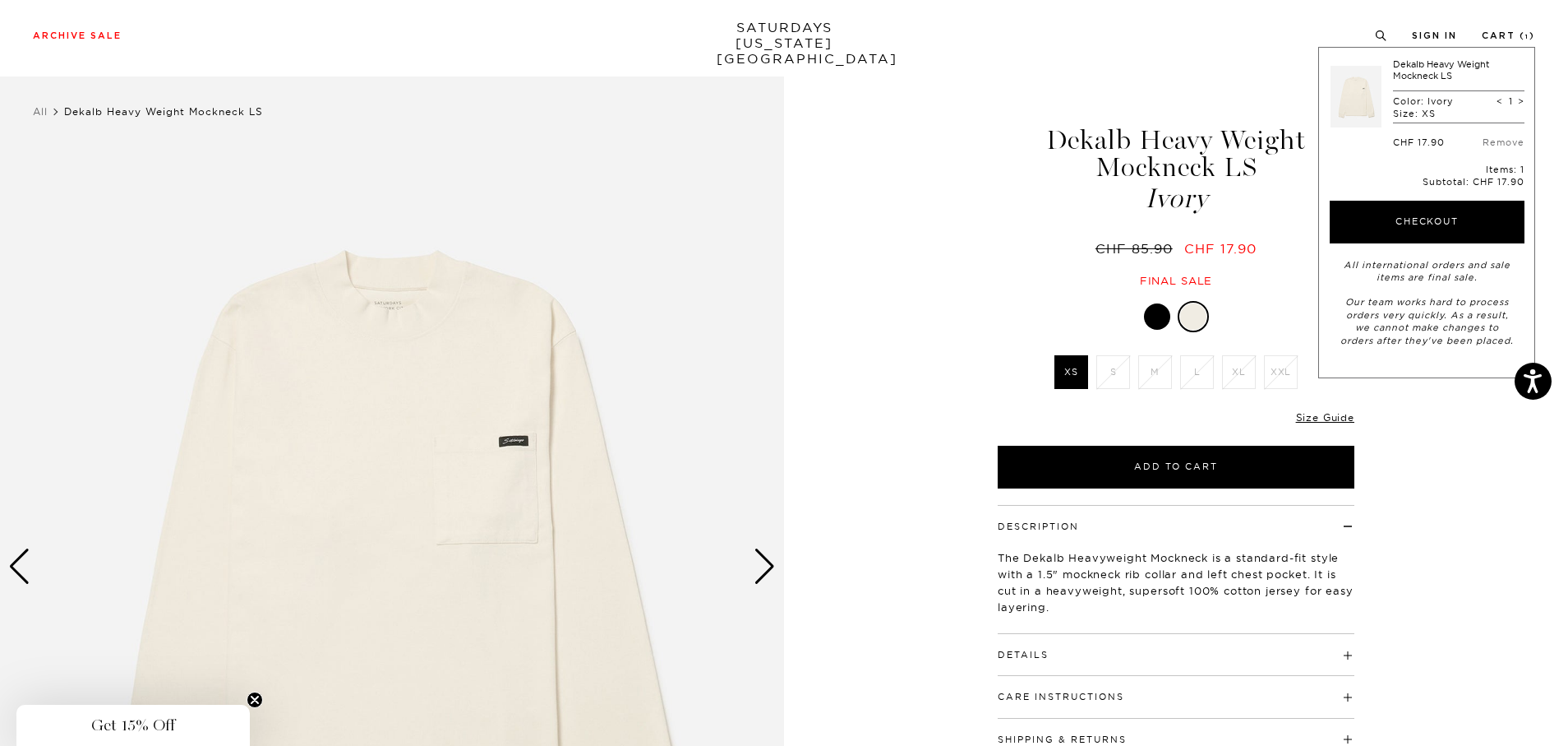
click at [1152, 316] on div at bounding box center [1157, 316] width 26 height 26
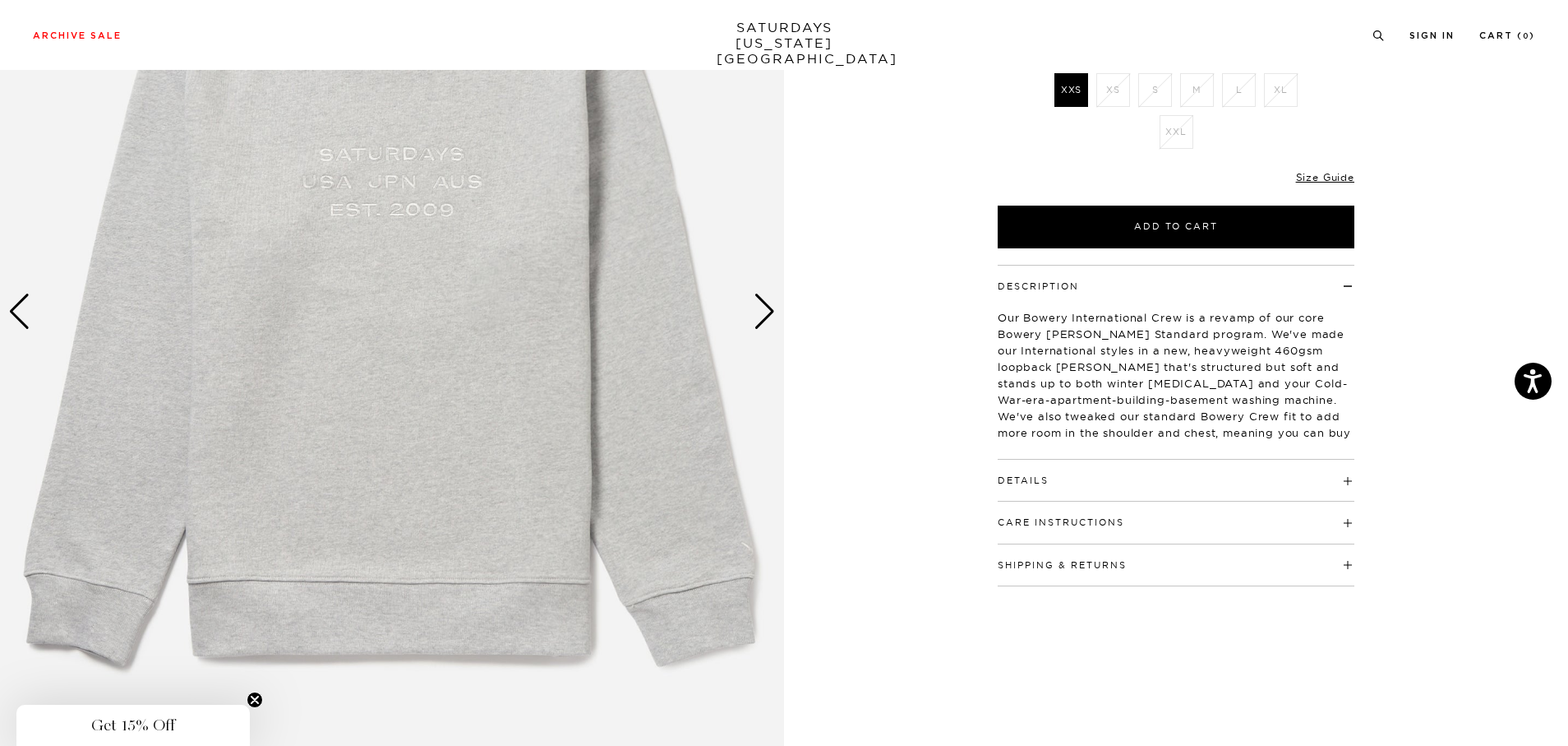
scroll to position [254, 0]
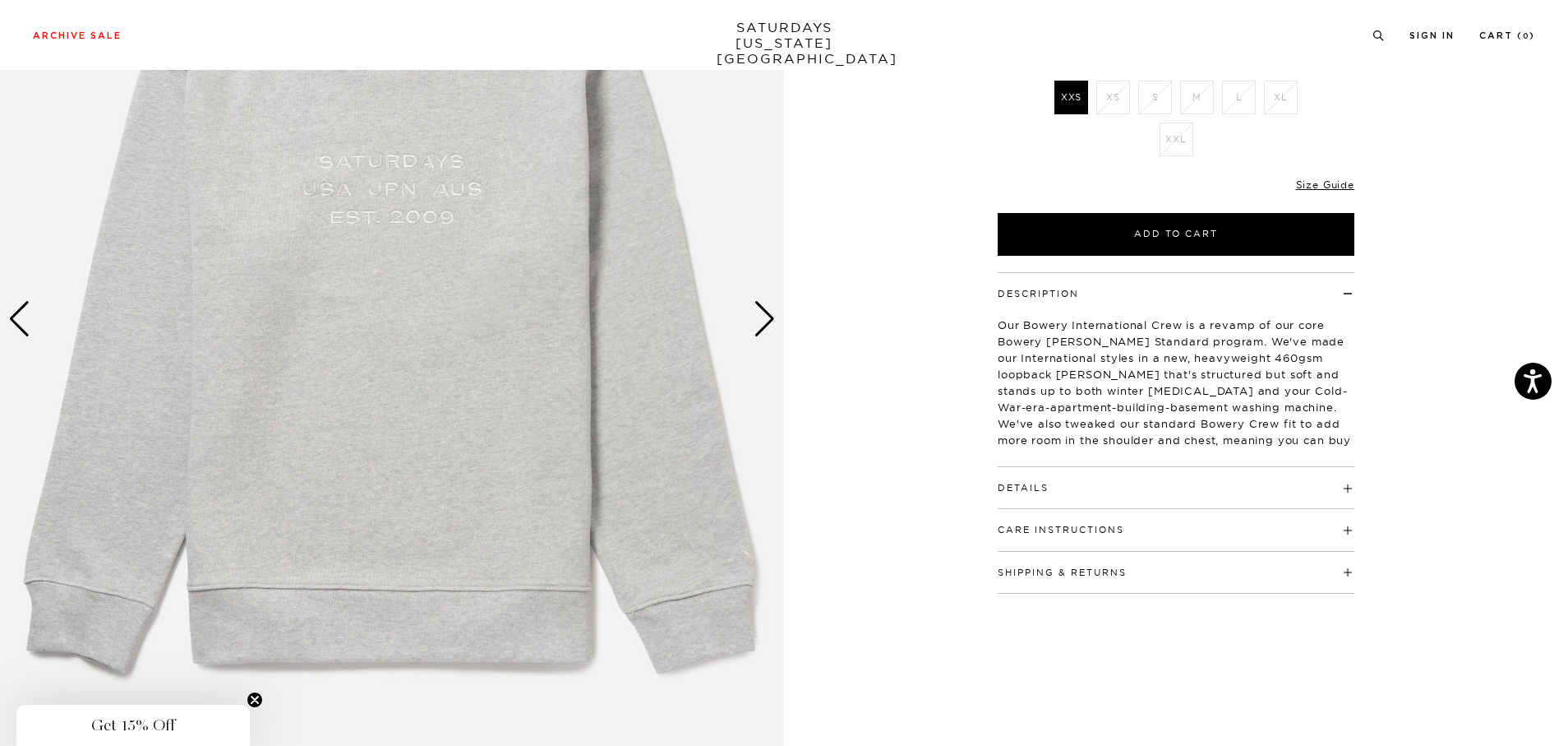
click at [781, 316] on img at bounding box center [392, 319] width 784 height 981
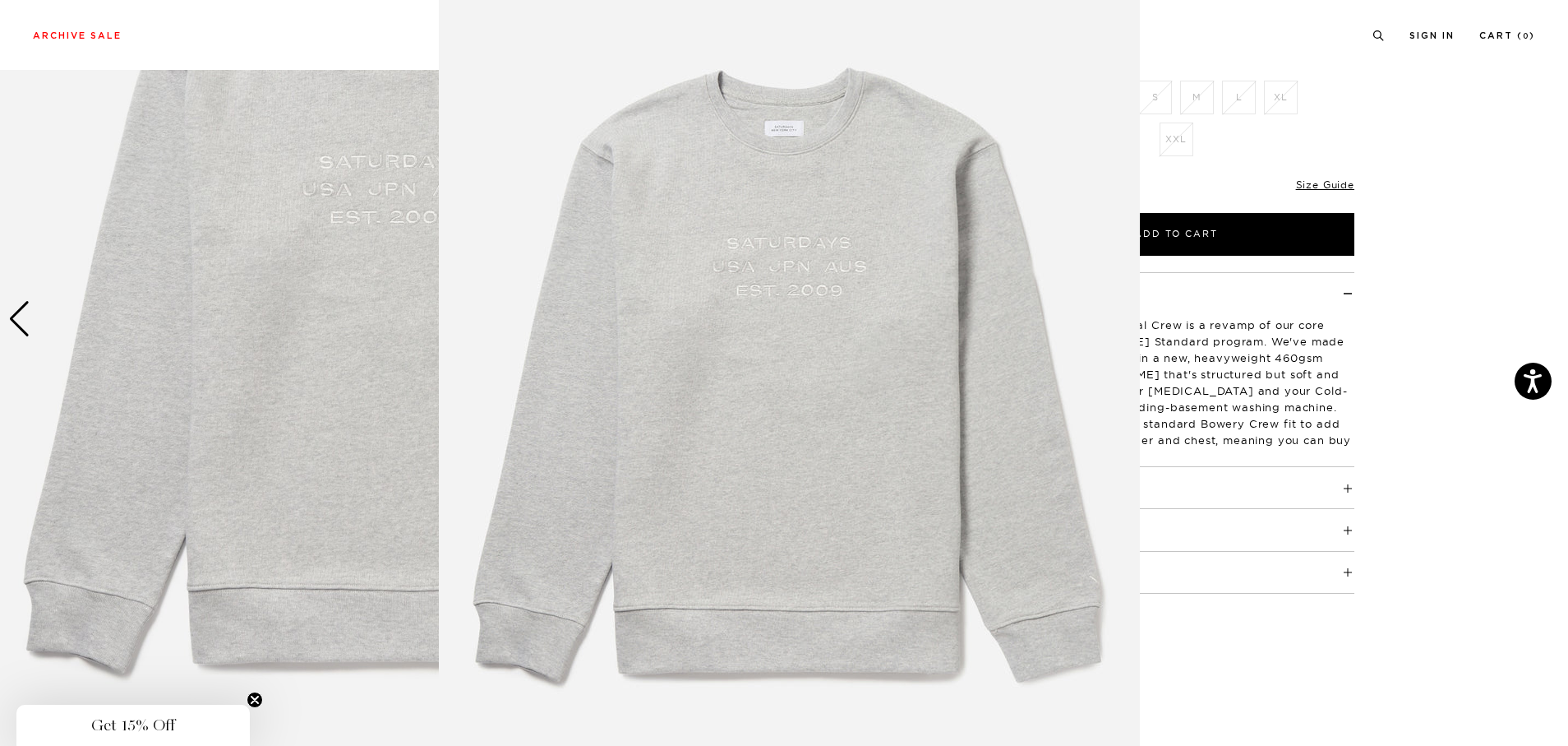
scroll to position [41, 0]
click at [1455, 345] on figure at bounding box center [784, 373] width 1568 height 746
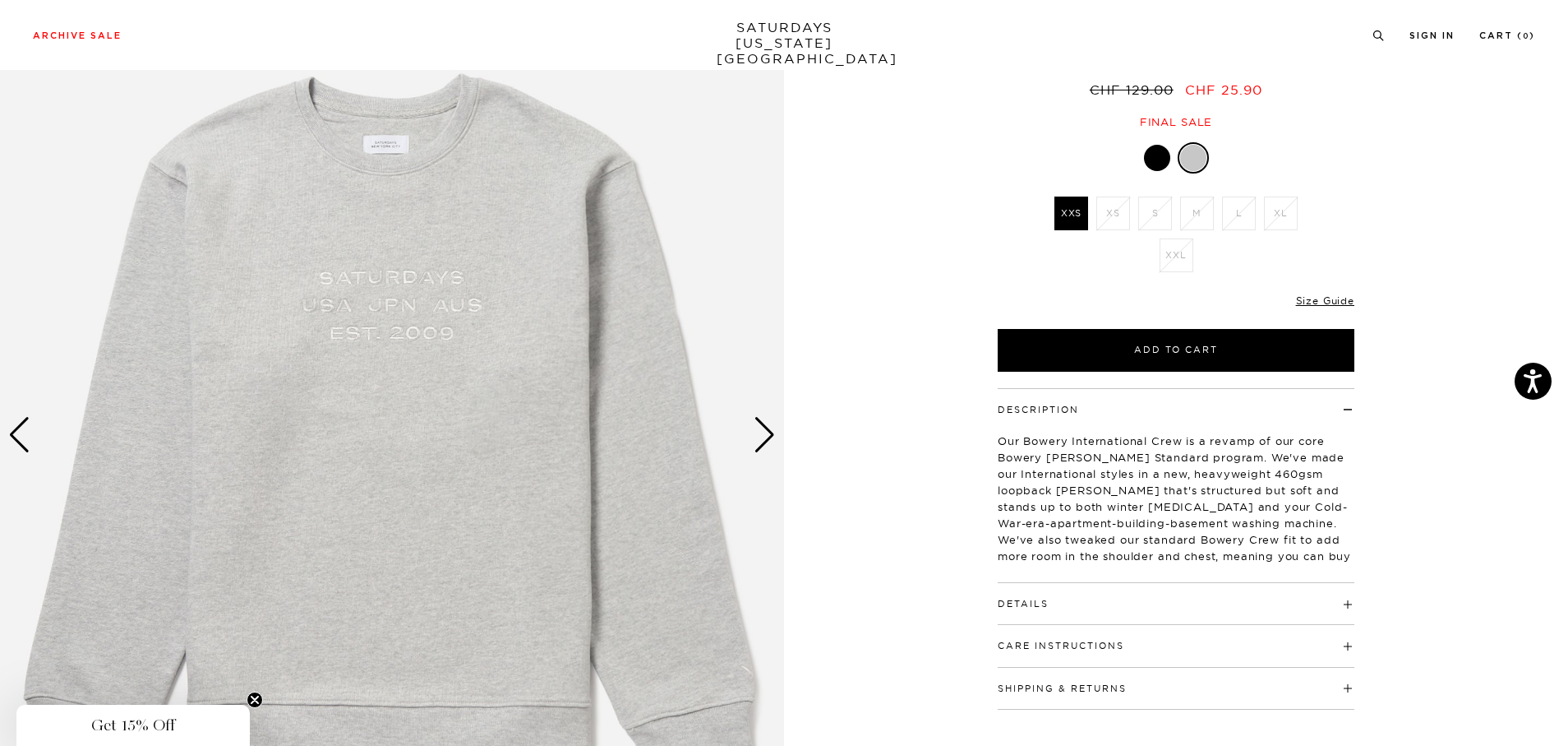
scroll to position [137, 0]
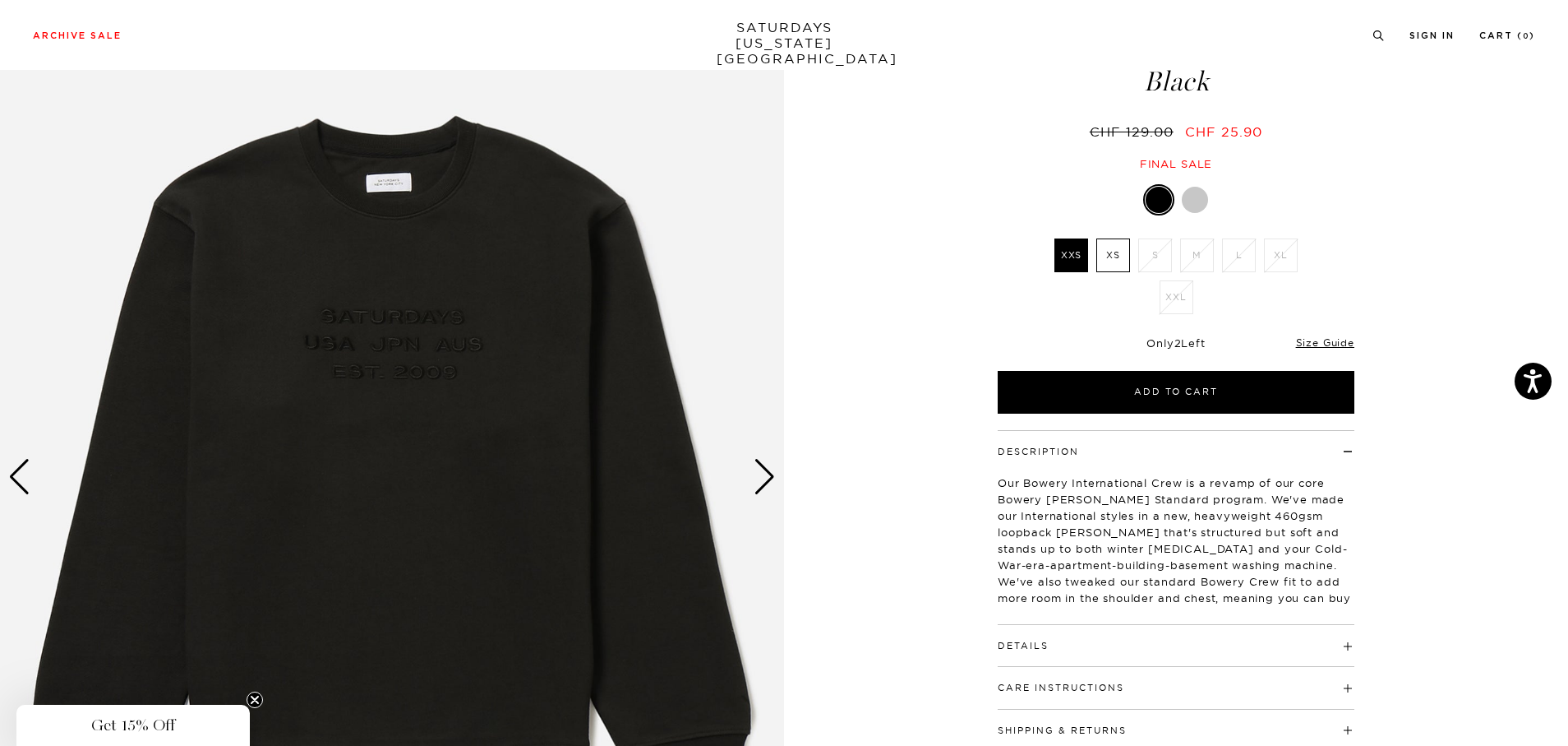
scroll to position [98, 0]
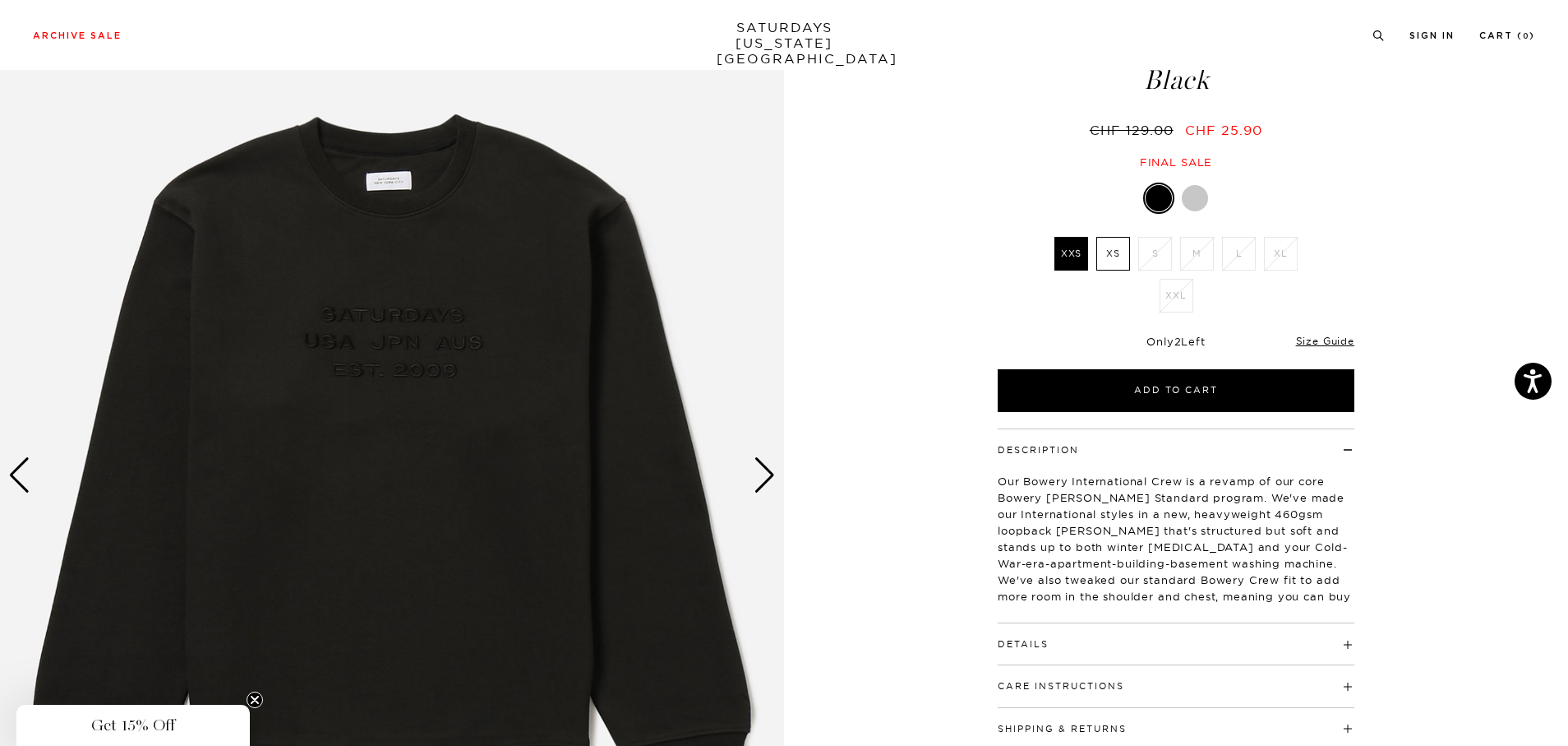
click at [759, 486] on div "Next slide" at bounding box center [765, 476] width 23 height 36
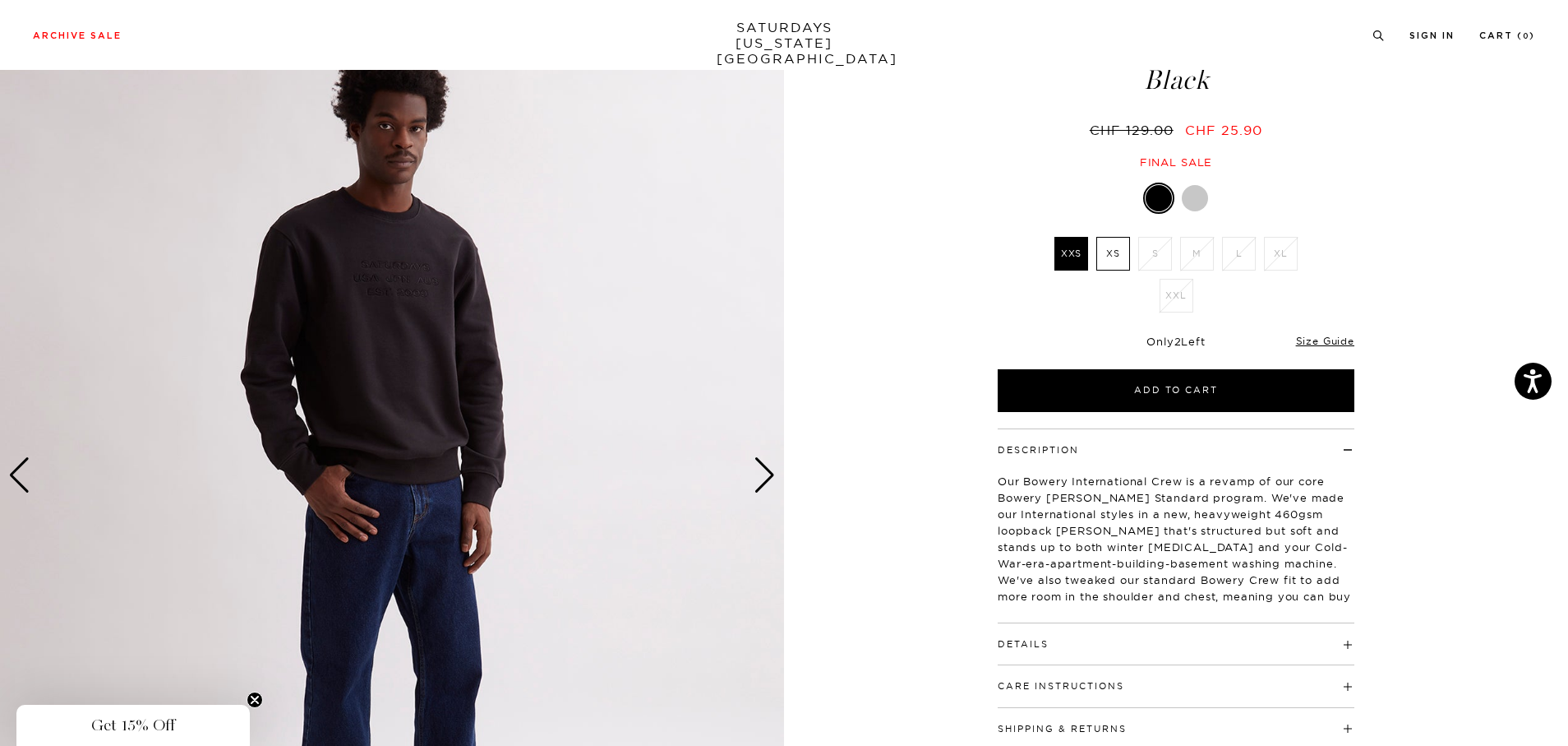
click at [1118, 260] on label "XS" at bounding box center [1113, 253] width 33 height 33
click at [0, 0] on input "XS" at bounding box center [0, 0] width 0 height 0
click at [754, 471] on div "Next slide" at bounding box center [765, 476] width 23 height 36
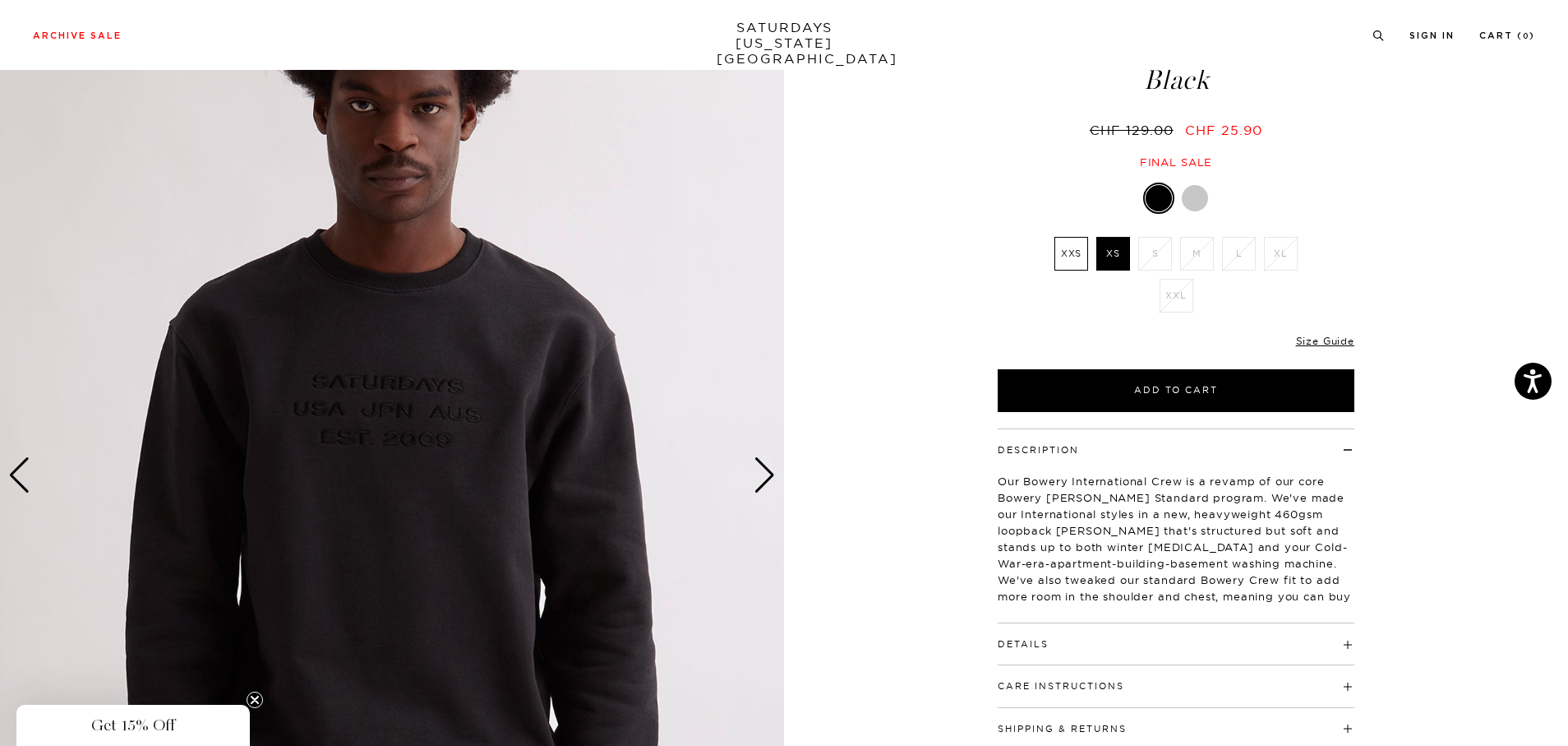
click at [754, 471] on div "Next slide" at bounding box center [765, 476] width 23 height 36
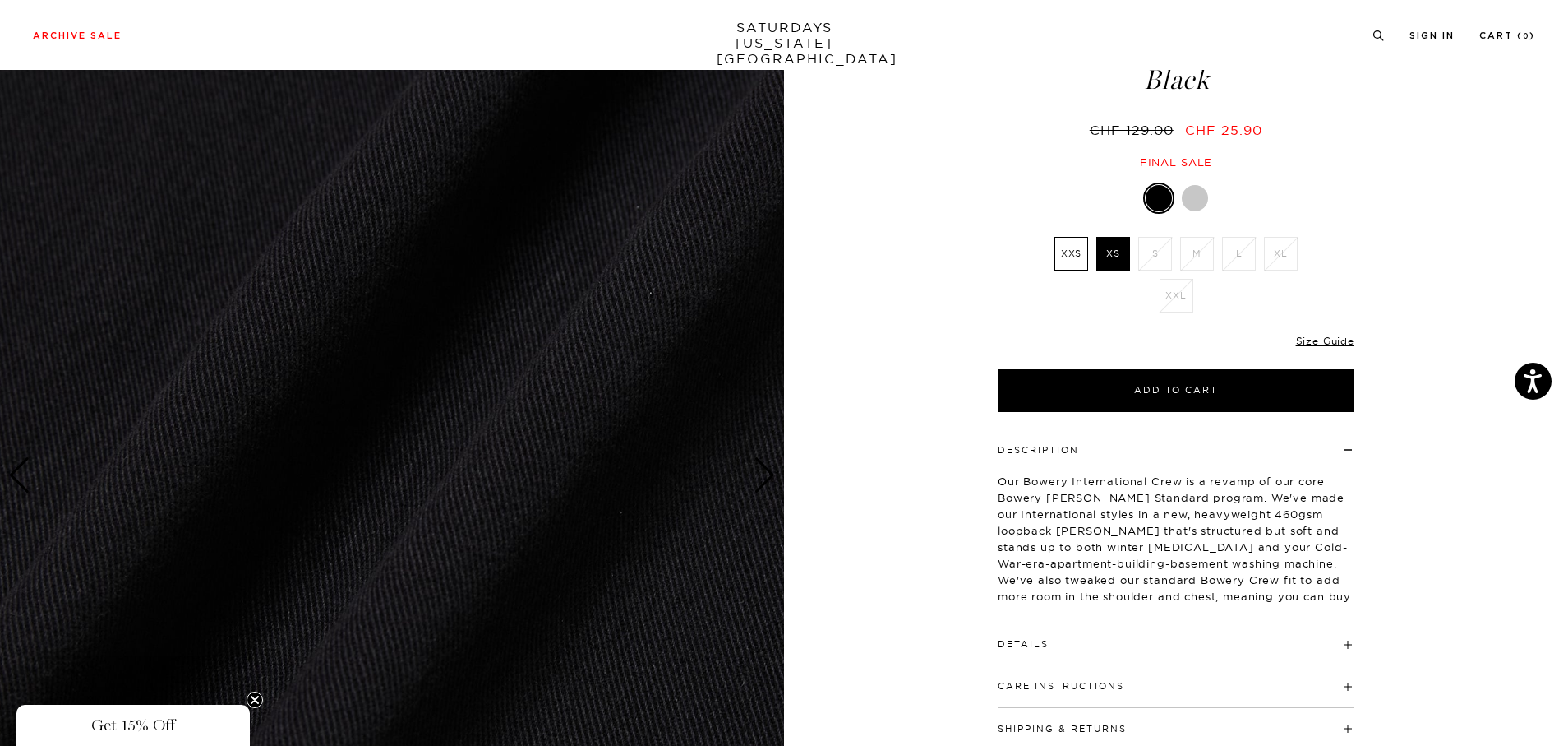
click at [754, 471] on div "Next slide" at bounding box center [765, 476] width 23 height 36
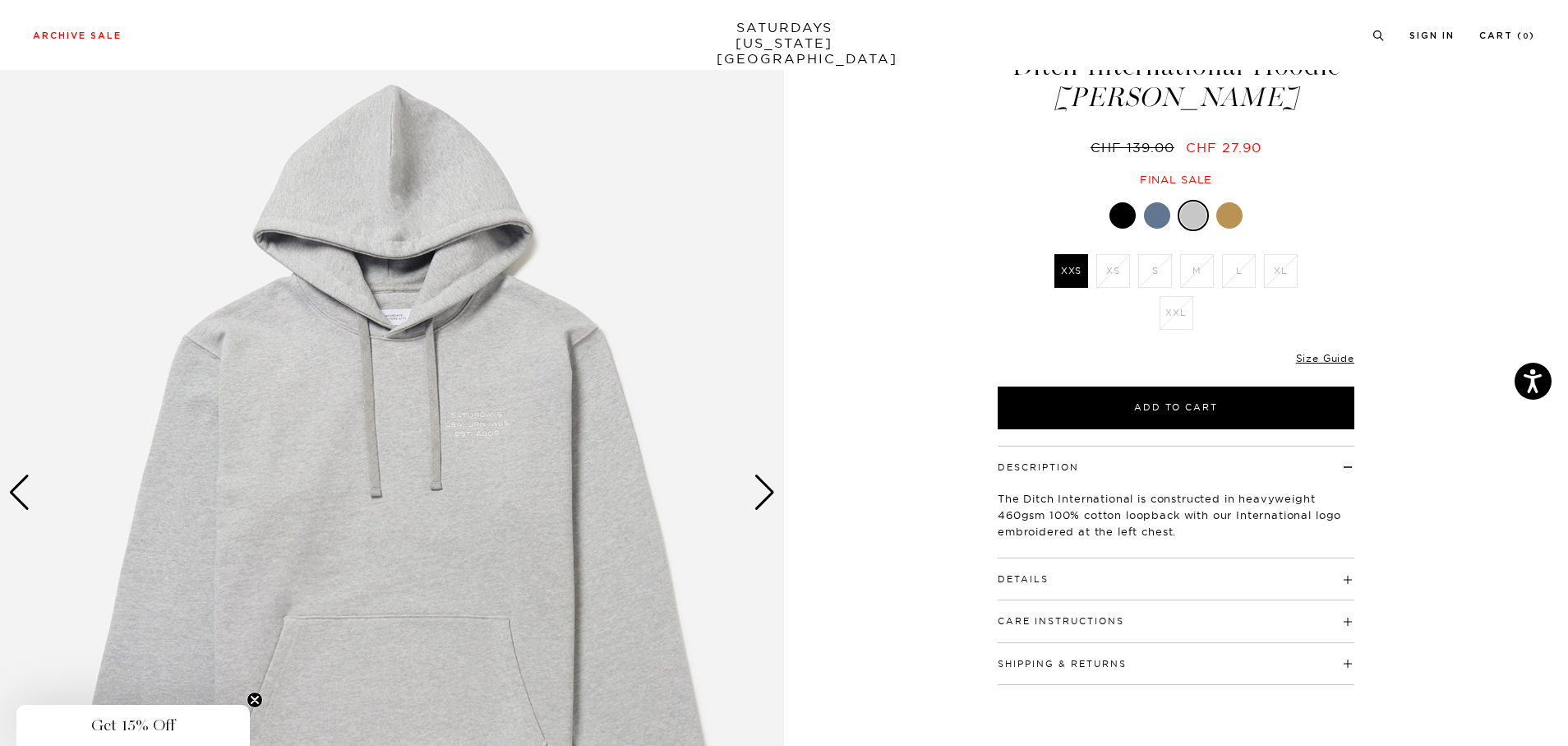
scroll to position [81, 0]
click at [1226, 217] on div at bounding box center [1229, 214] width 26 height 26
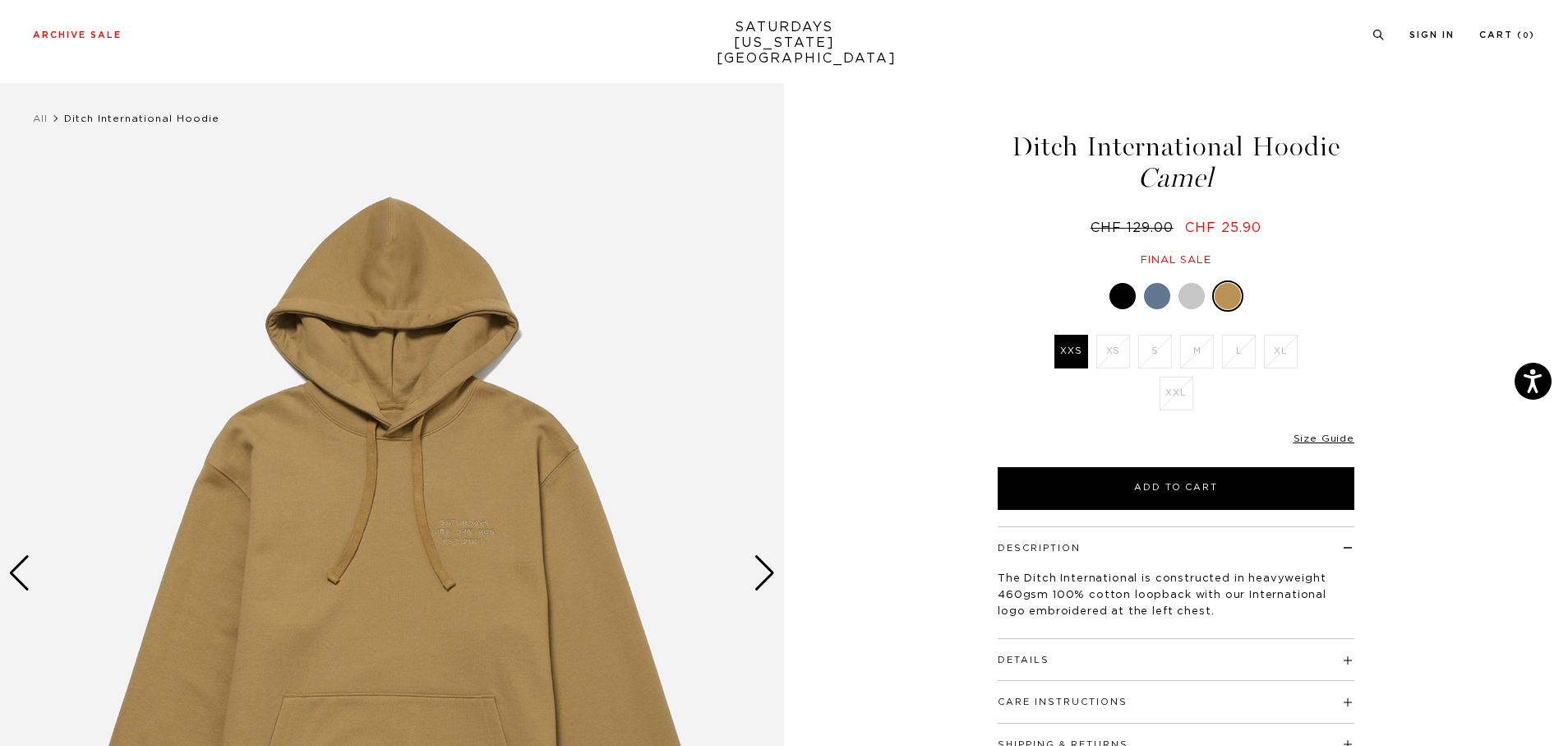
scroll to position [33, 0]
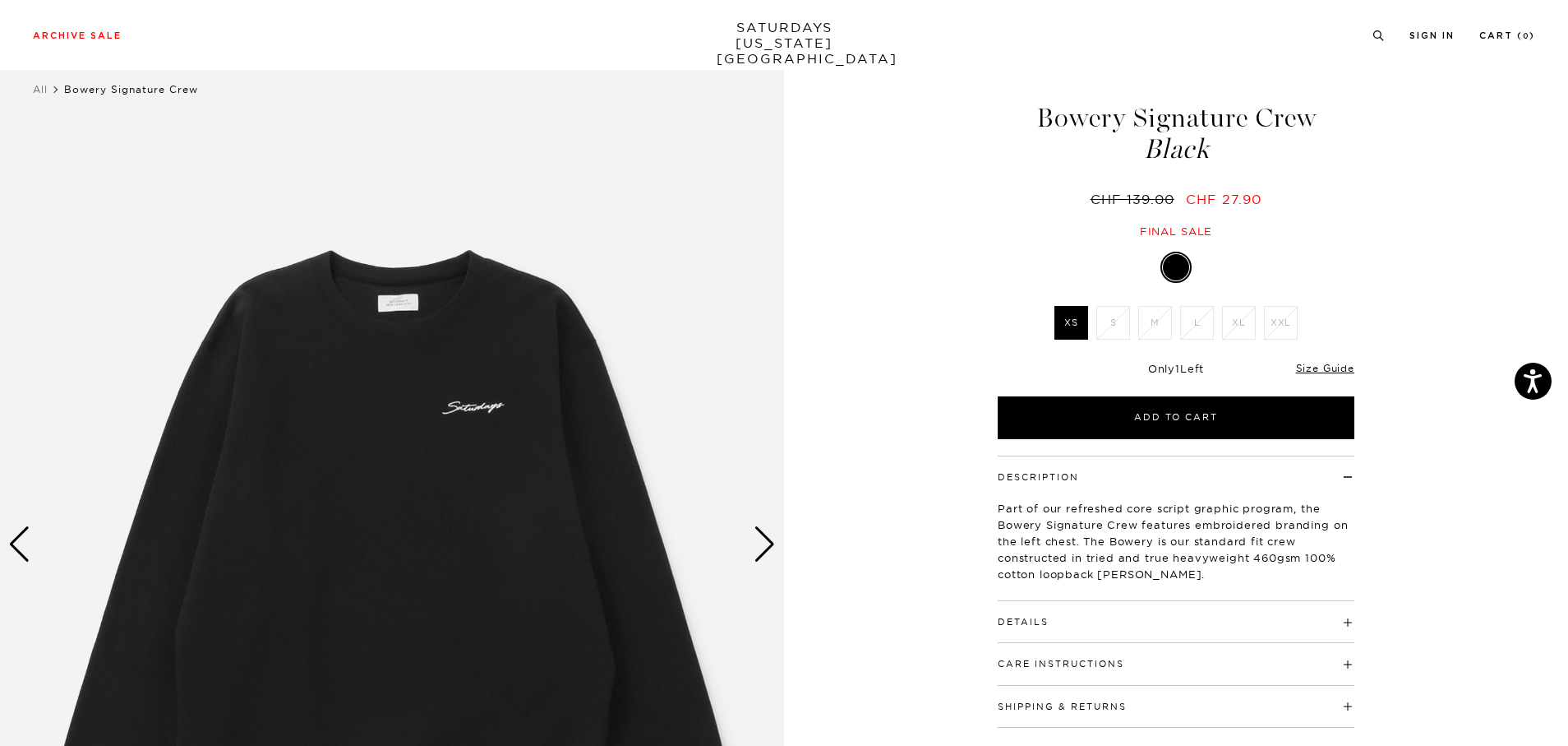
scroll to position [18, 0]
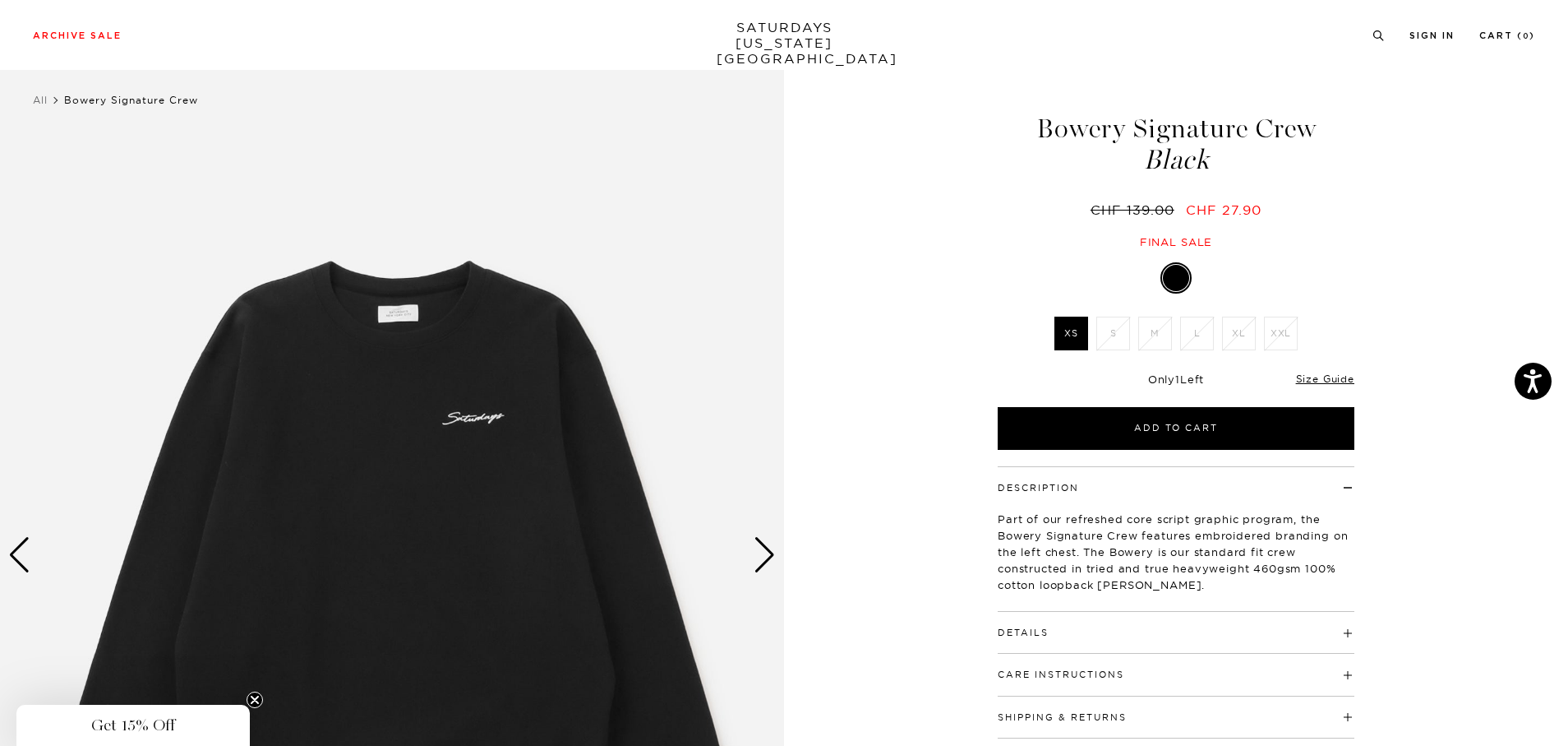
click at [769, 558] on div "Next slide" at bounding box center [765, 555] width 23 height 36
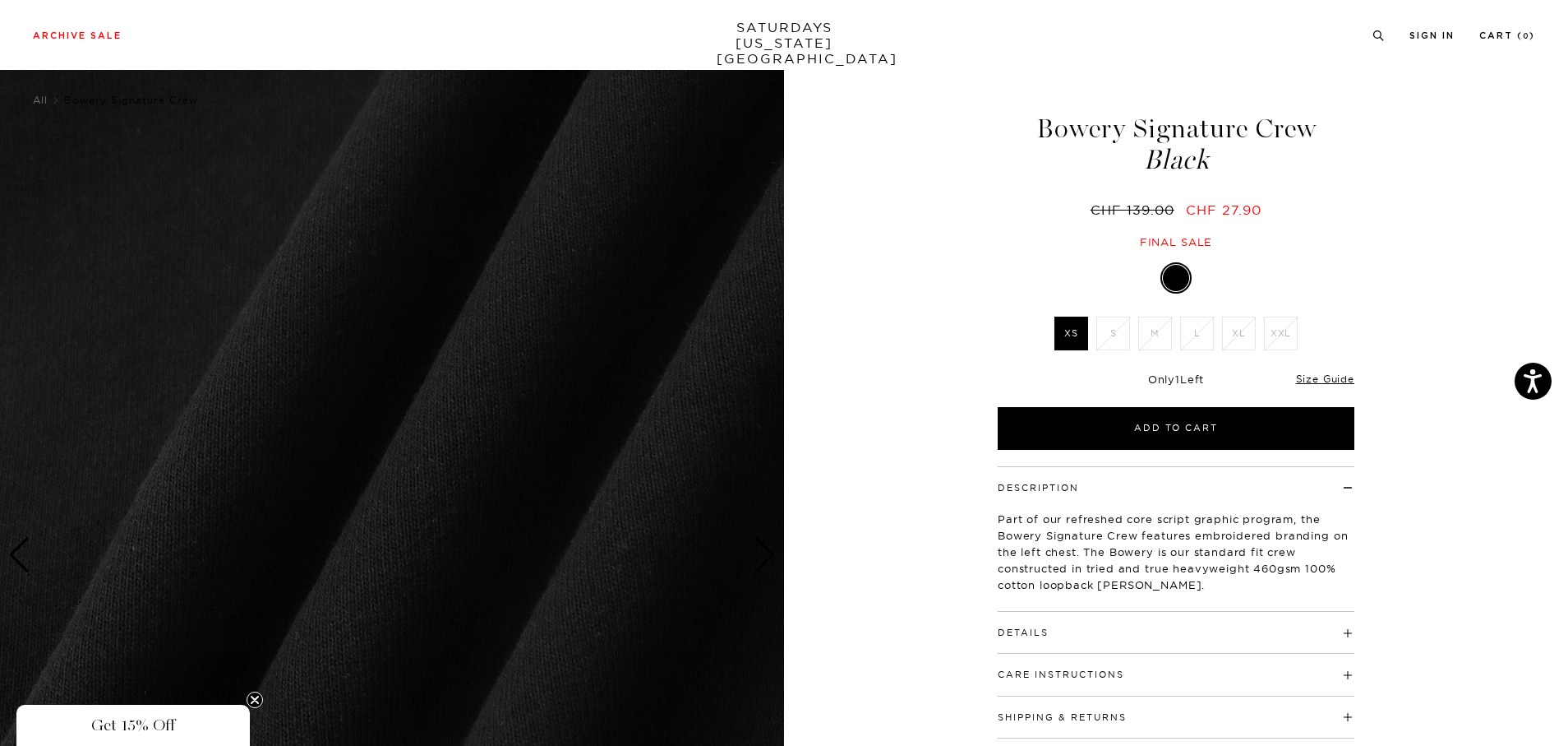
click at [769, 558] on div "Next slide" at bounding box center [765, 555] width 23 height 36
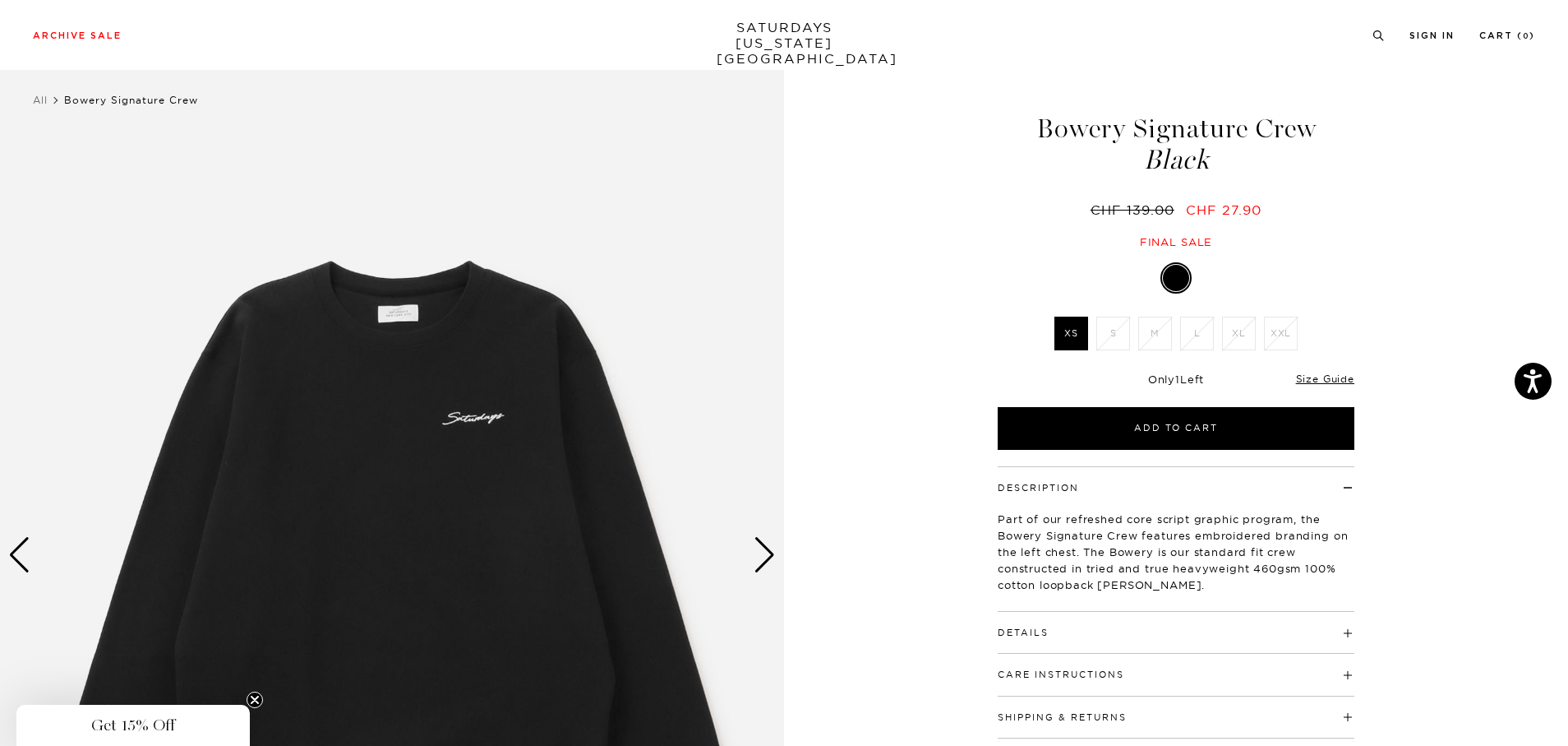
click at [769, 558] on div "Next slide" at bounding box center [765, 555] width 23 height 36
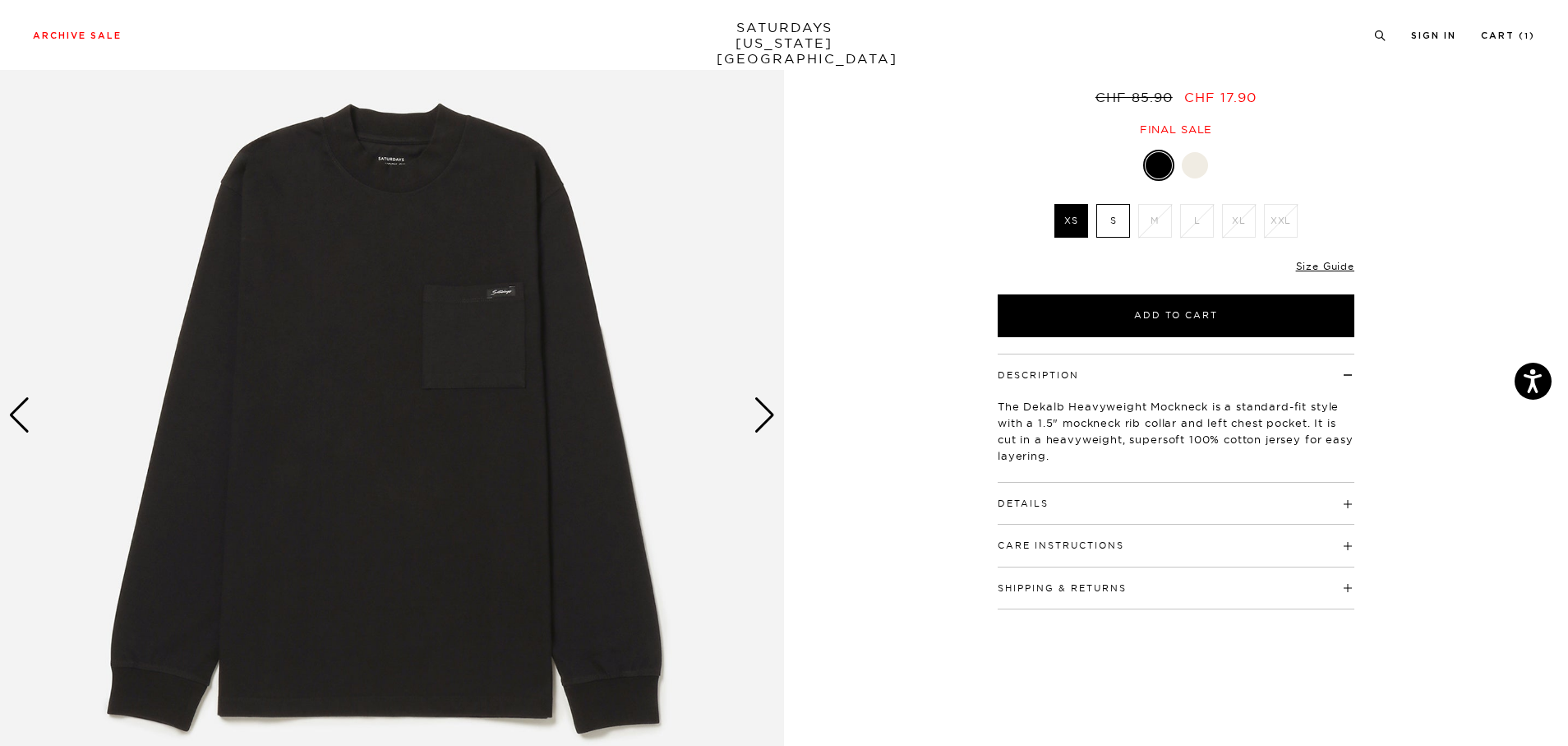
scroll to position [222, 3]
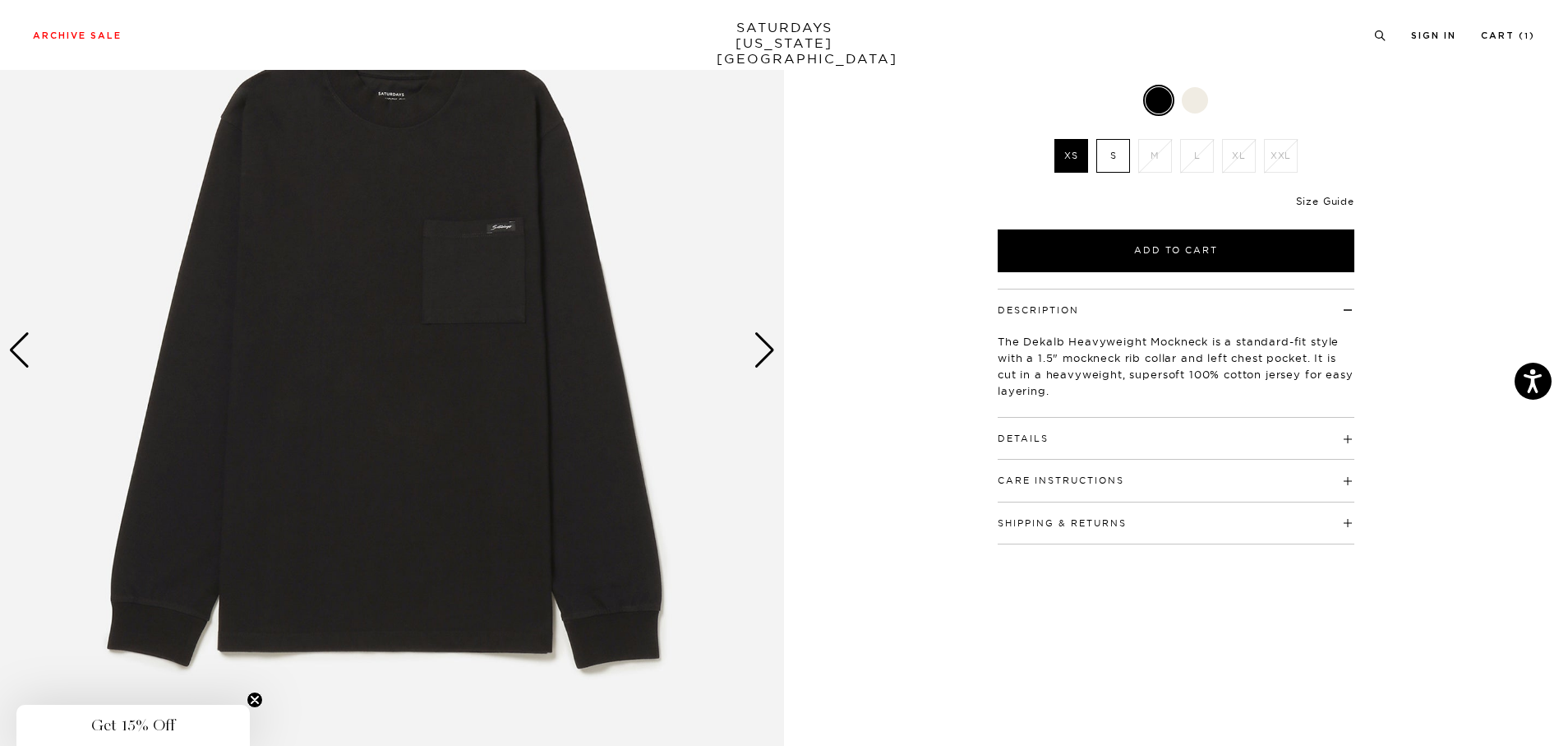
click at [1302, 204] on link "Size Guide" at bounding box center [1325, 202] width 59 height 13
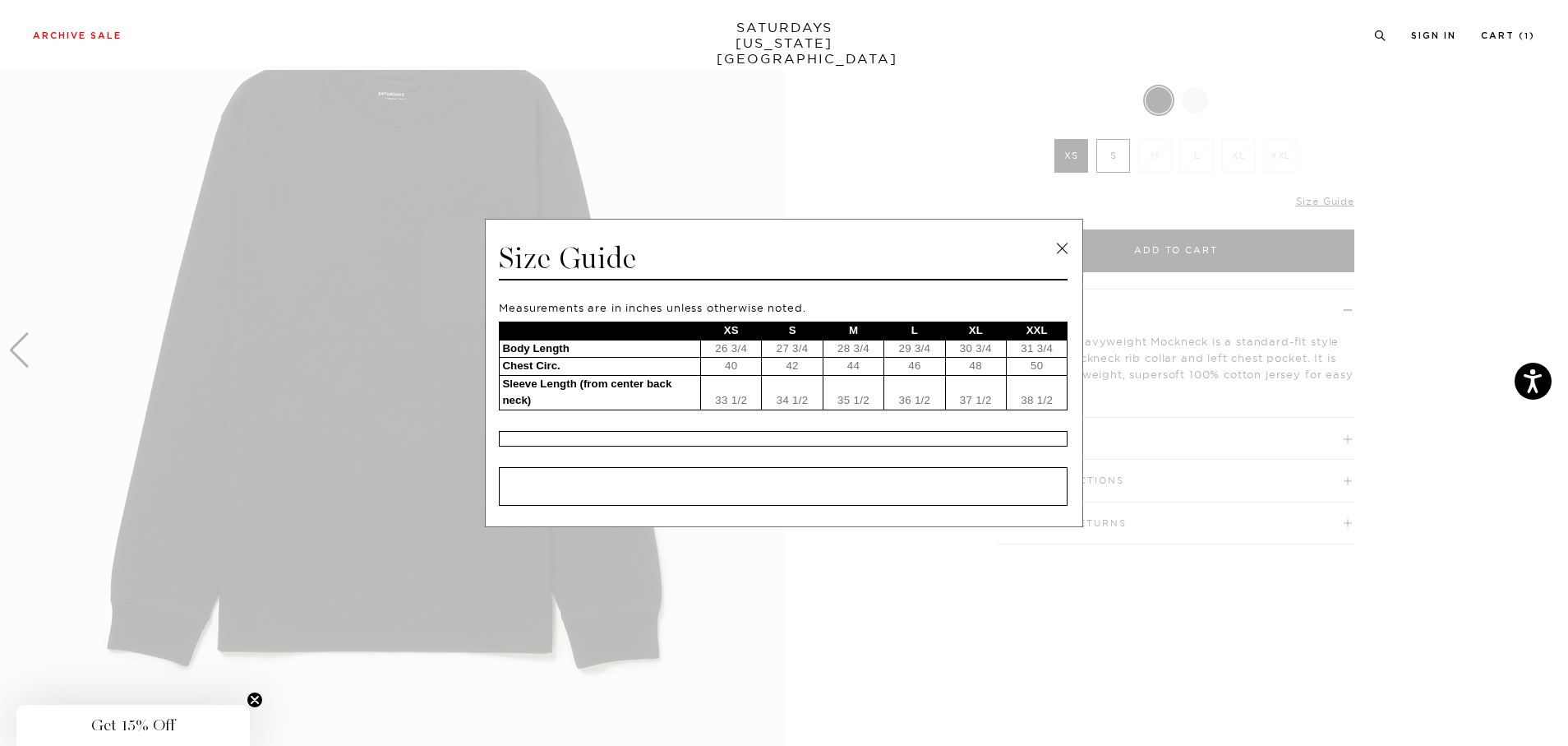
click at [1054, 254] on link at bounding box center [1061, 248] width 24 height 24
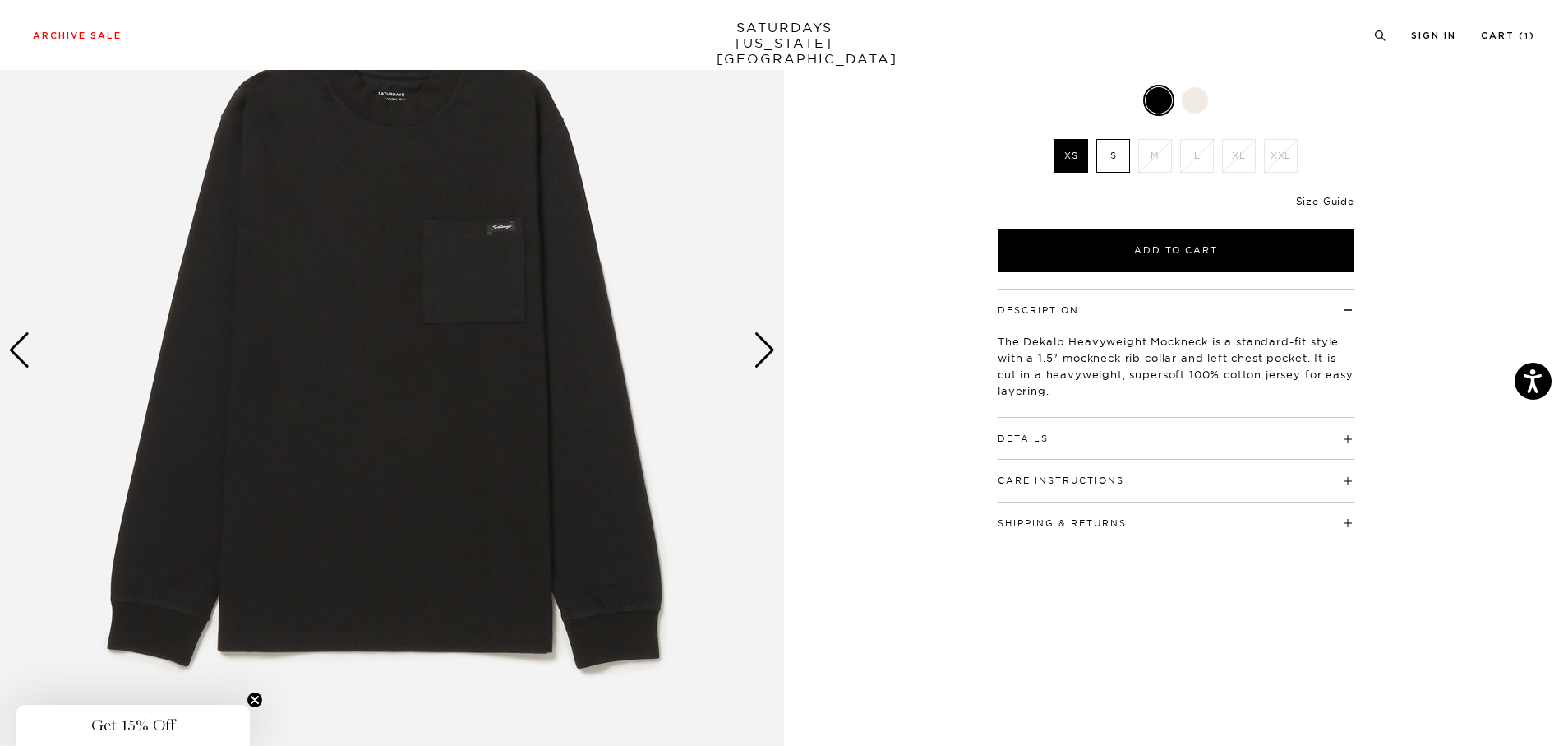
click at [754, 348] on div "Next slide" at bounding box center [765, 350] width 23 height 36
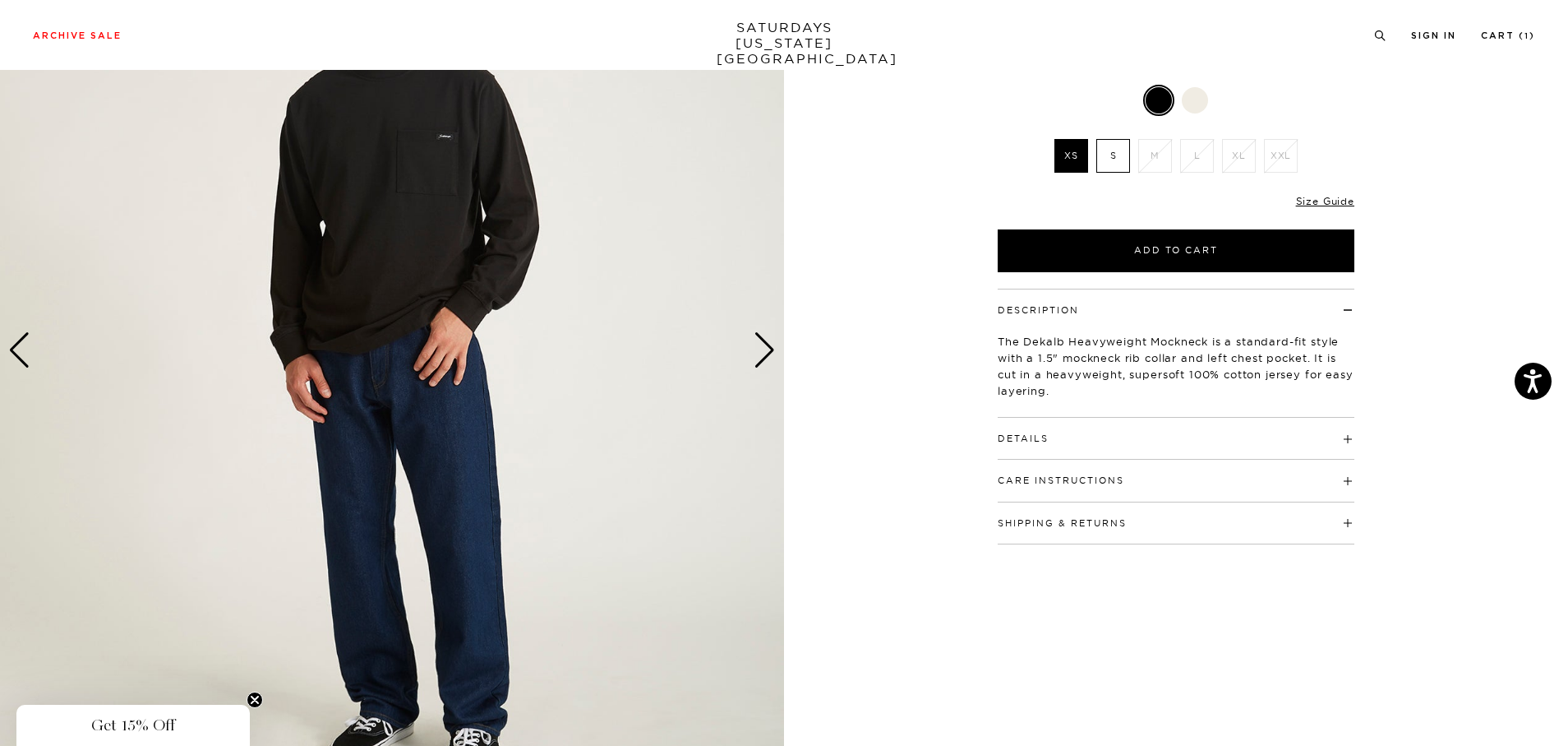
click at [754, 348] on div "Next slide" at bounding box center [765, 350] width 23 height 36
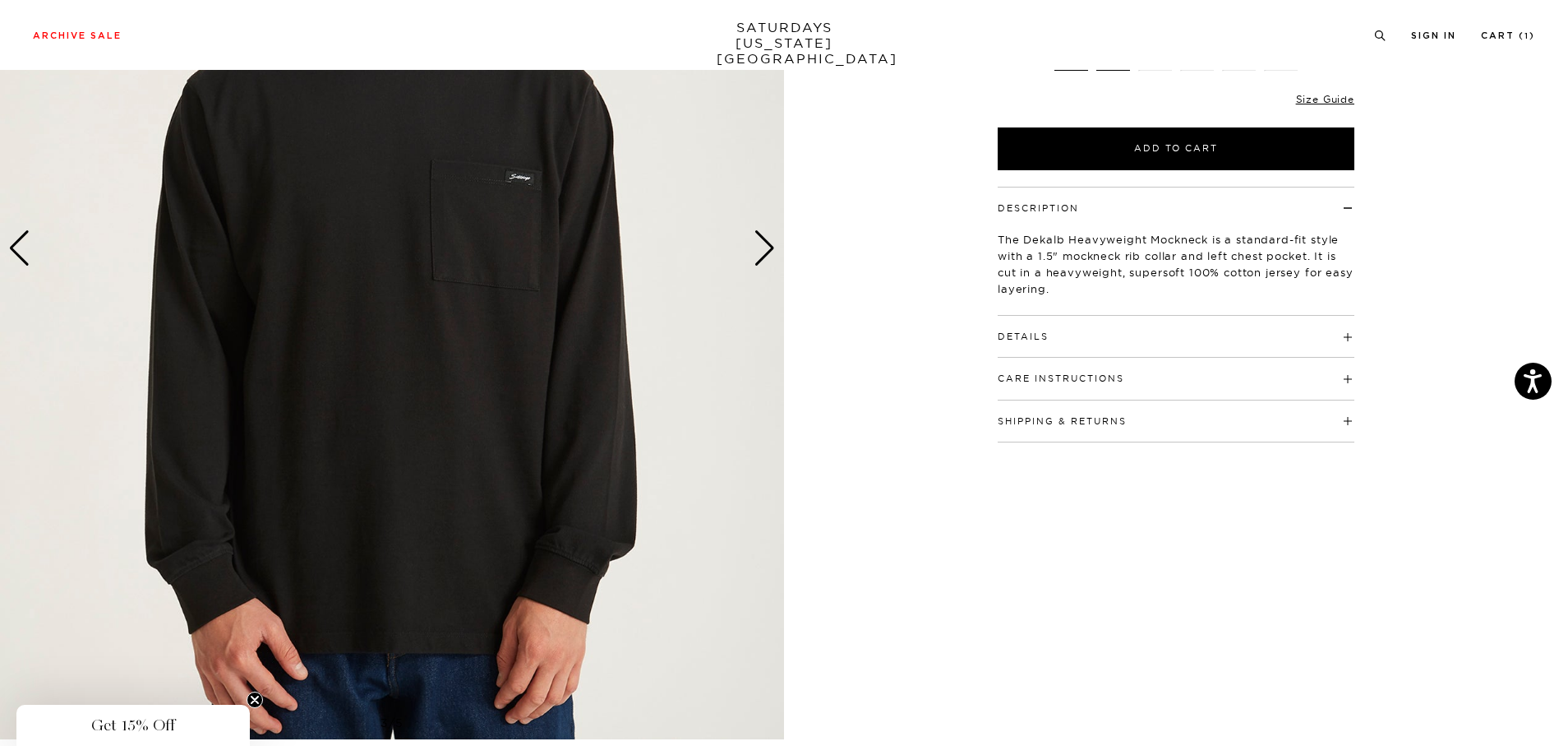
scroll to position [179, 3]
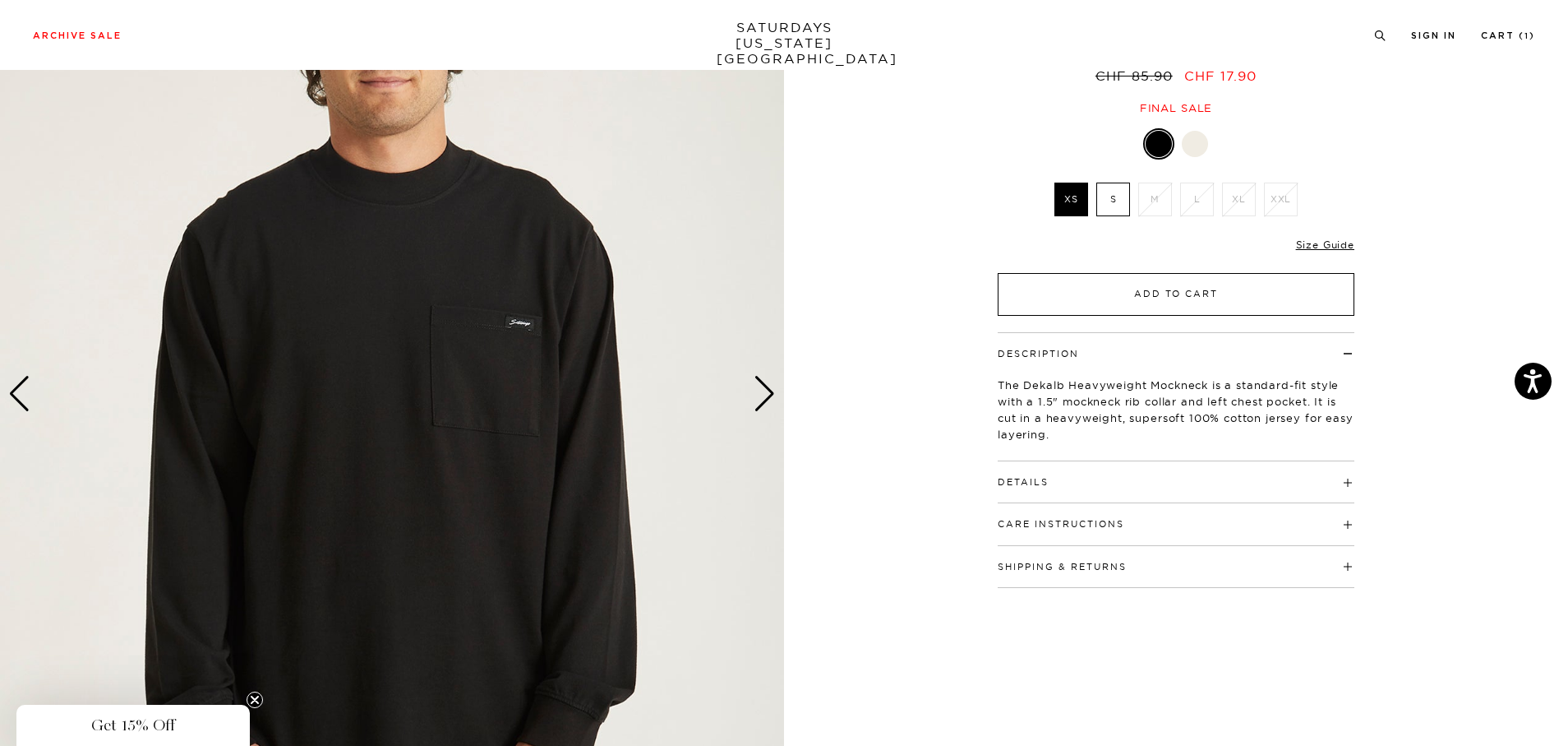
click at [1048, 305] on button "Add to Cart" at bounding box center [1176, 294] width 357 height 42
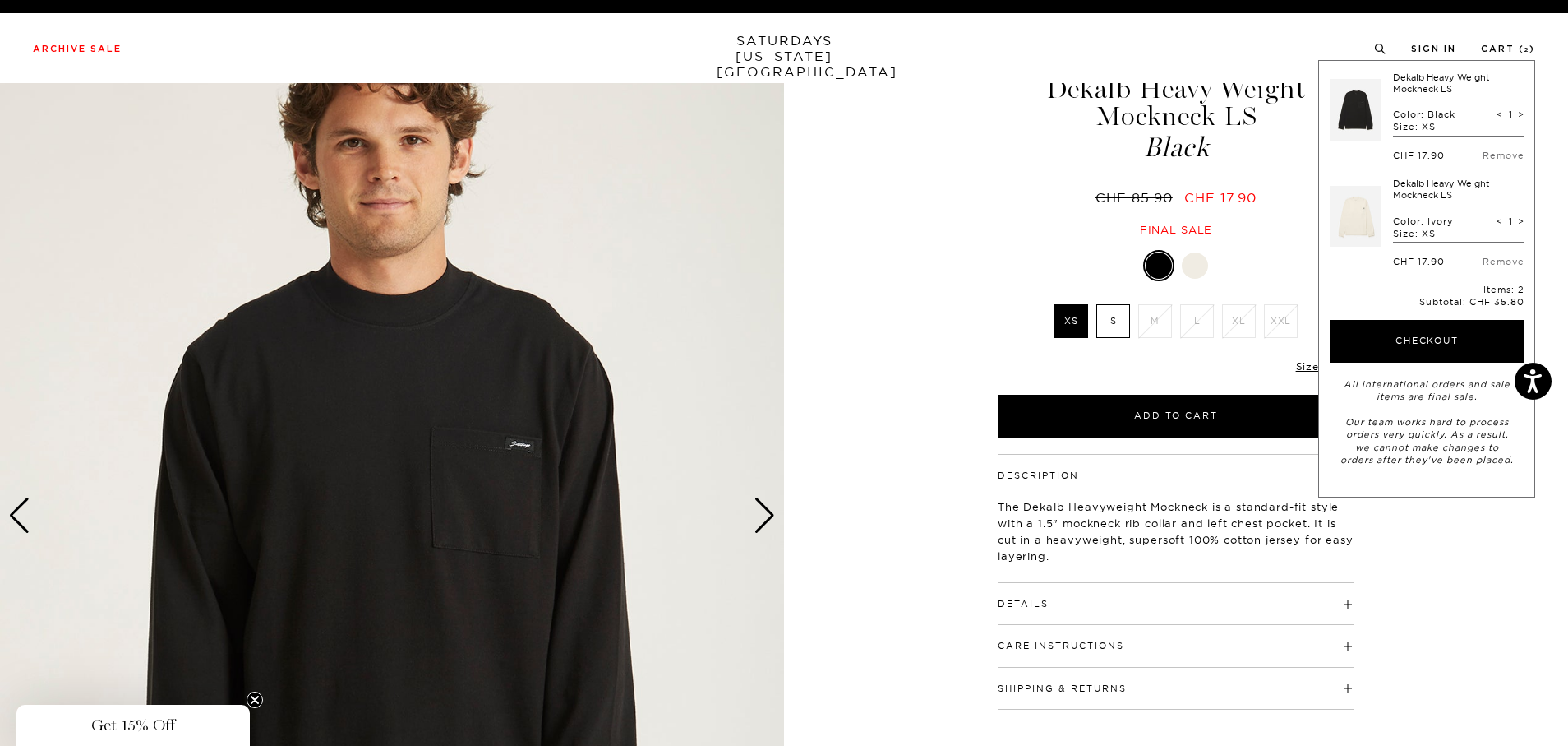
scroll to position [0, 3]
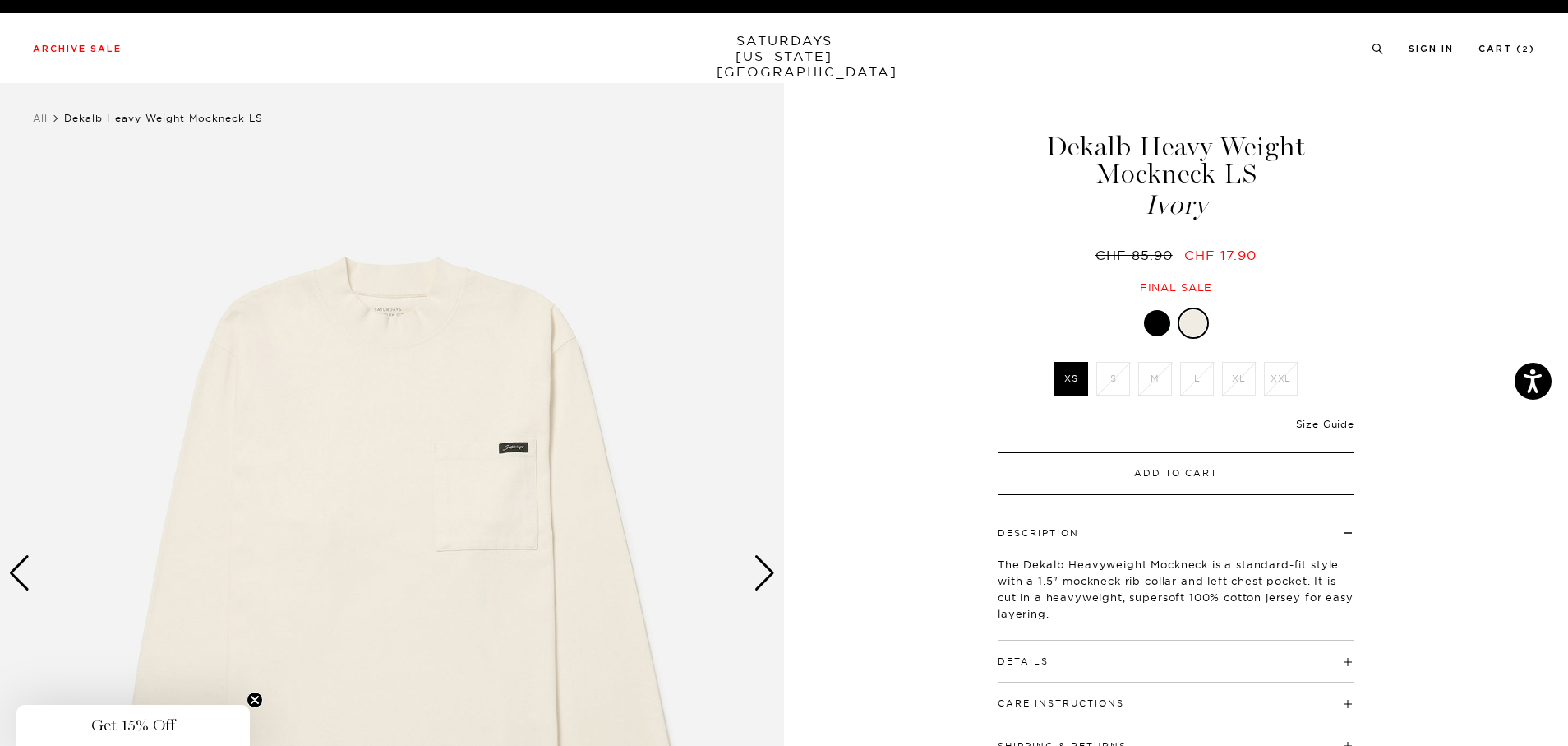
click at [1085, 468] on button "Add to Cart" at bounding box center [1176, 473] width 357 height 42
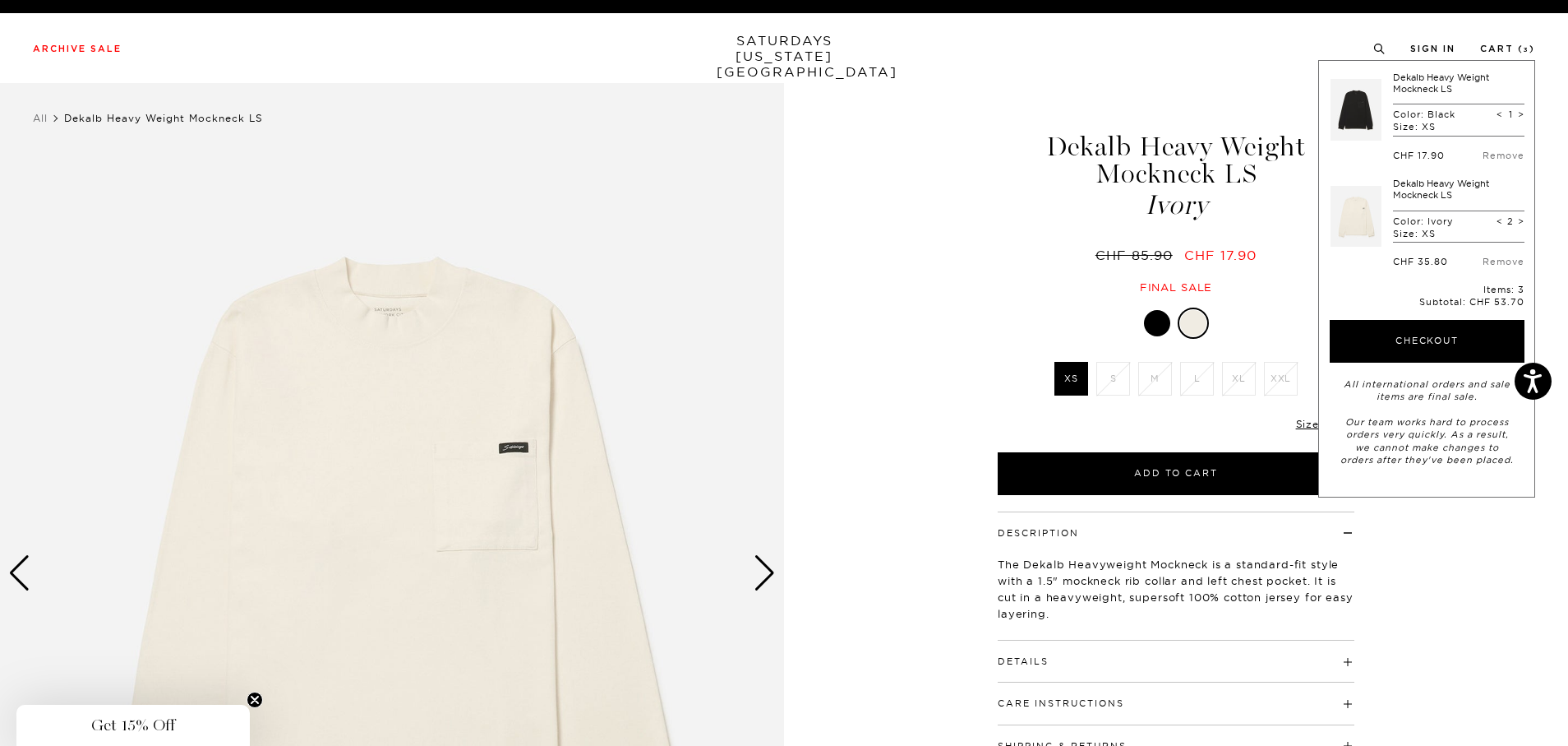
click at [1498, 222] on span "<" at bounding box center [1499, 221] width 6 height 12
type input "1"
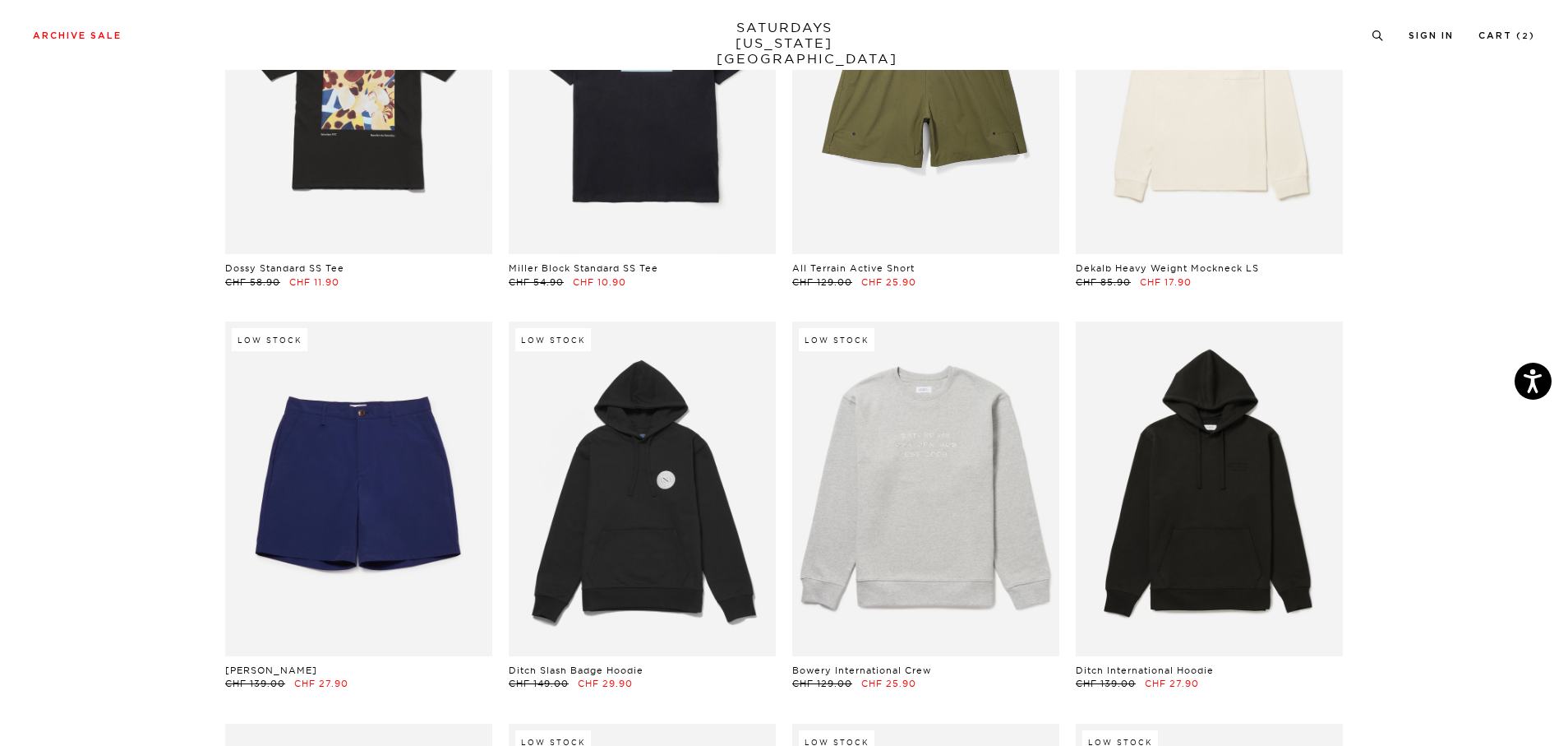
scroll to position [6723, 0]
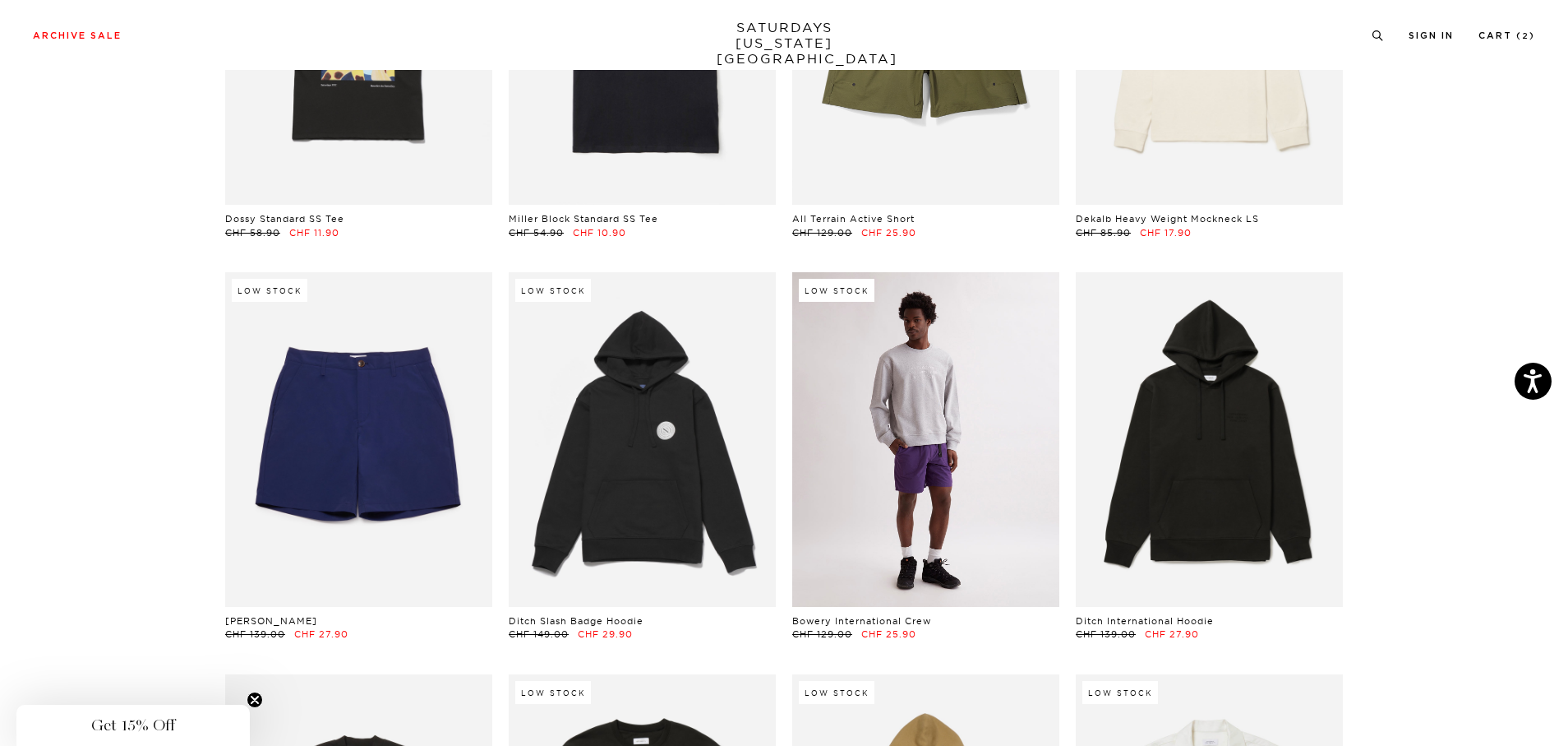
click at [943, 541] on link at bounding box center [926, 439] width 268 height 334
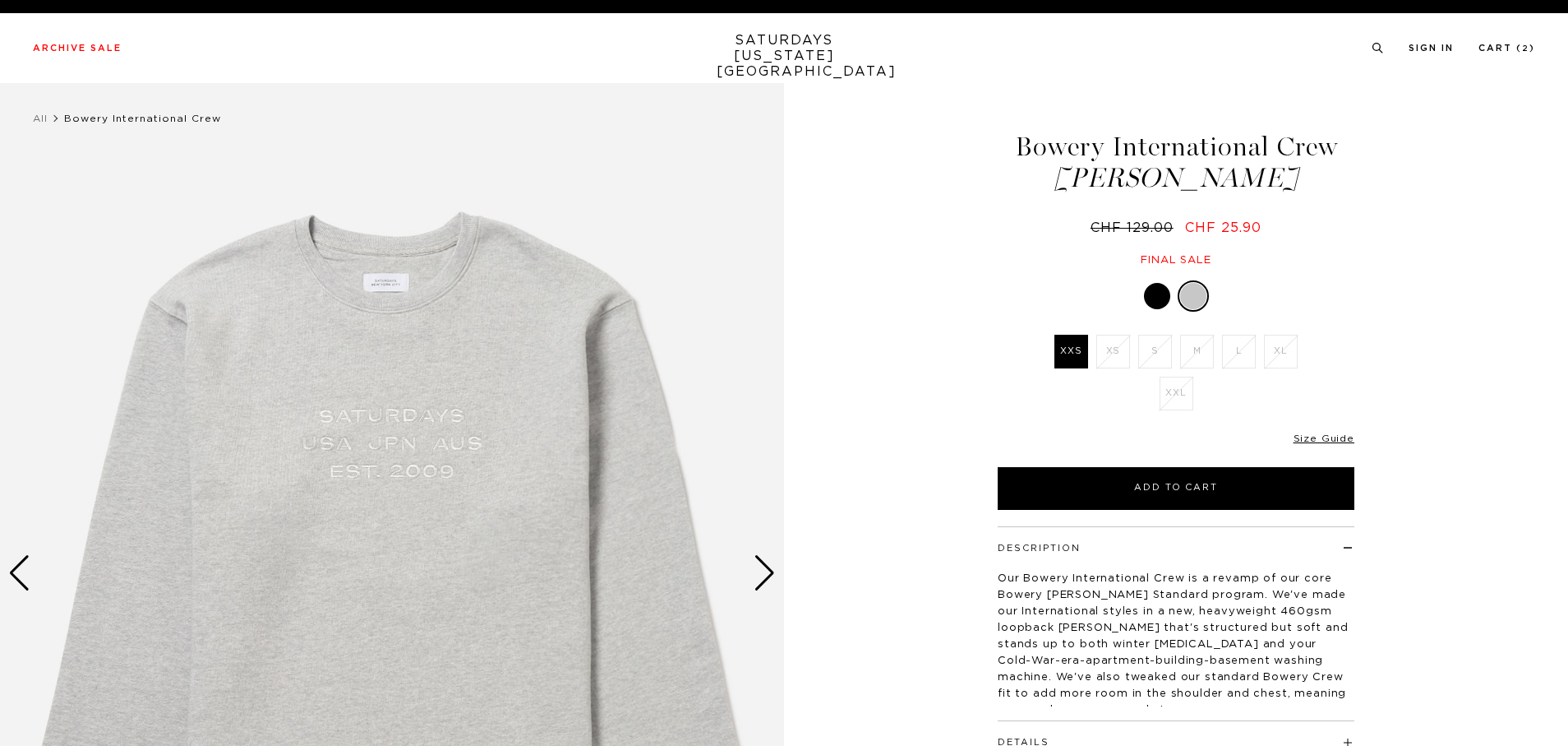
click at [1152, 303] on div at bounding box center [1157, 296] width 26 height 26
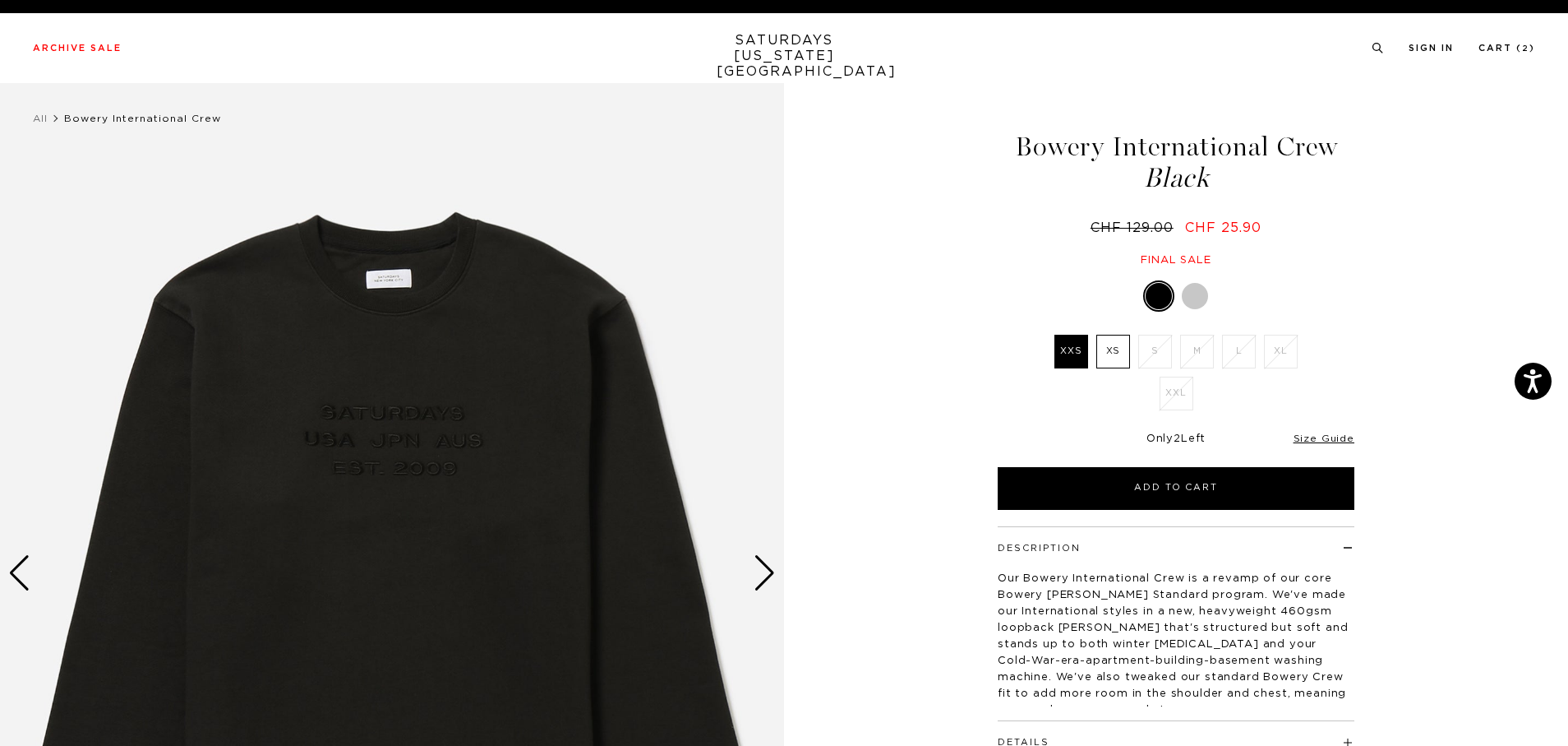
click at [1116, 356] on label "XS" at bounding box center [1113, 351] width 33 height 33
click at [0, 0] on input "XS" at bounding box center [0, 0] width 0 height 0
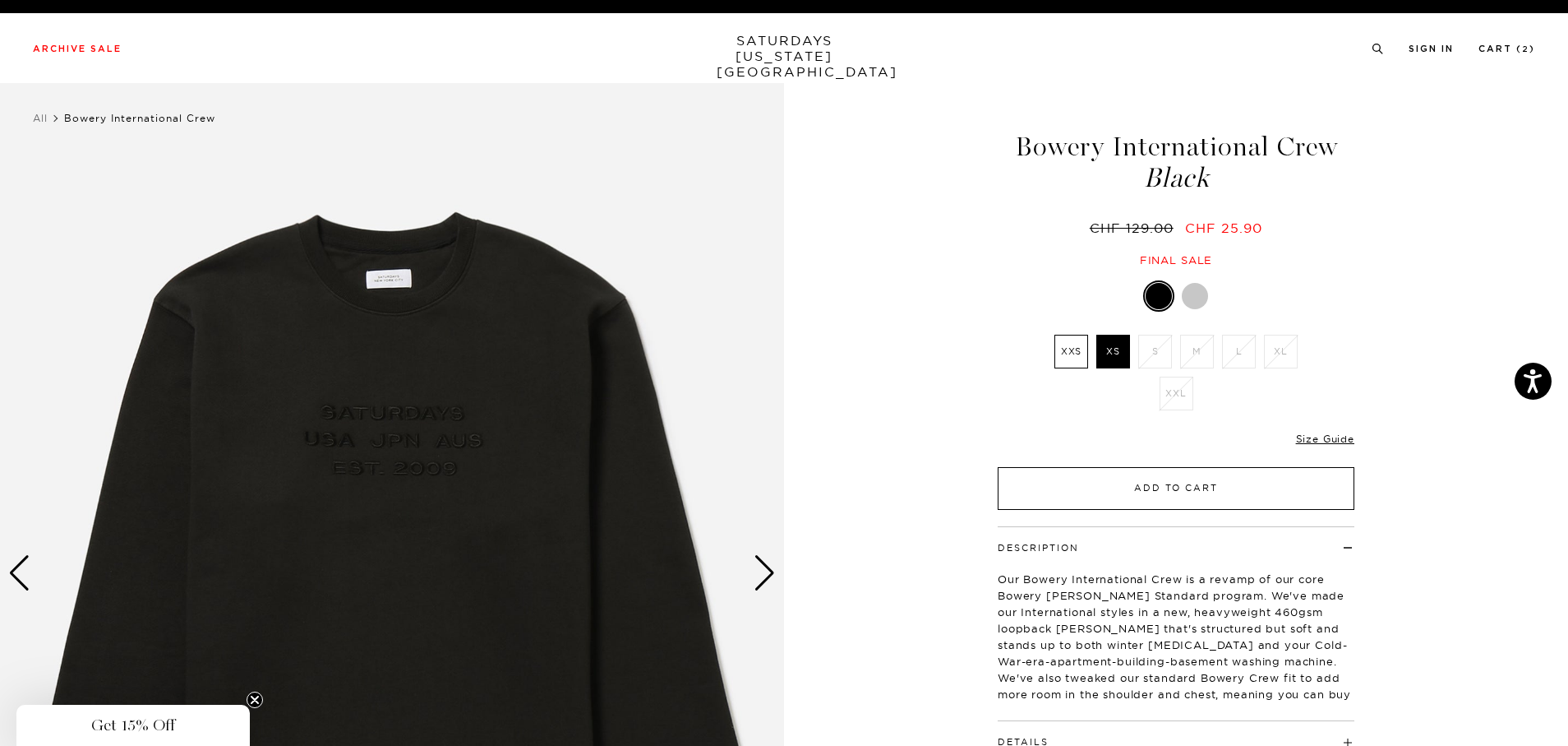
click at [1113, 481] on button "Add to Cart" at bounding box center [1176, 488] width 357 height 42
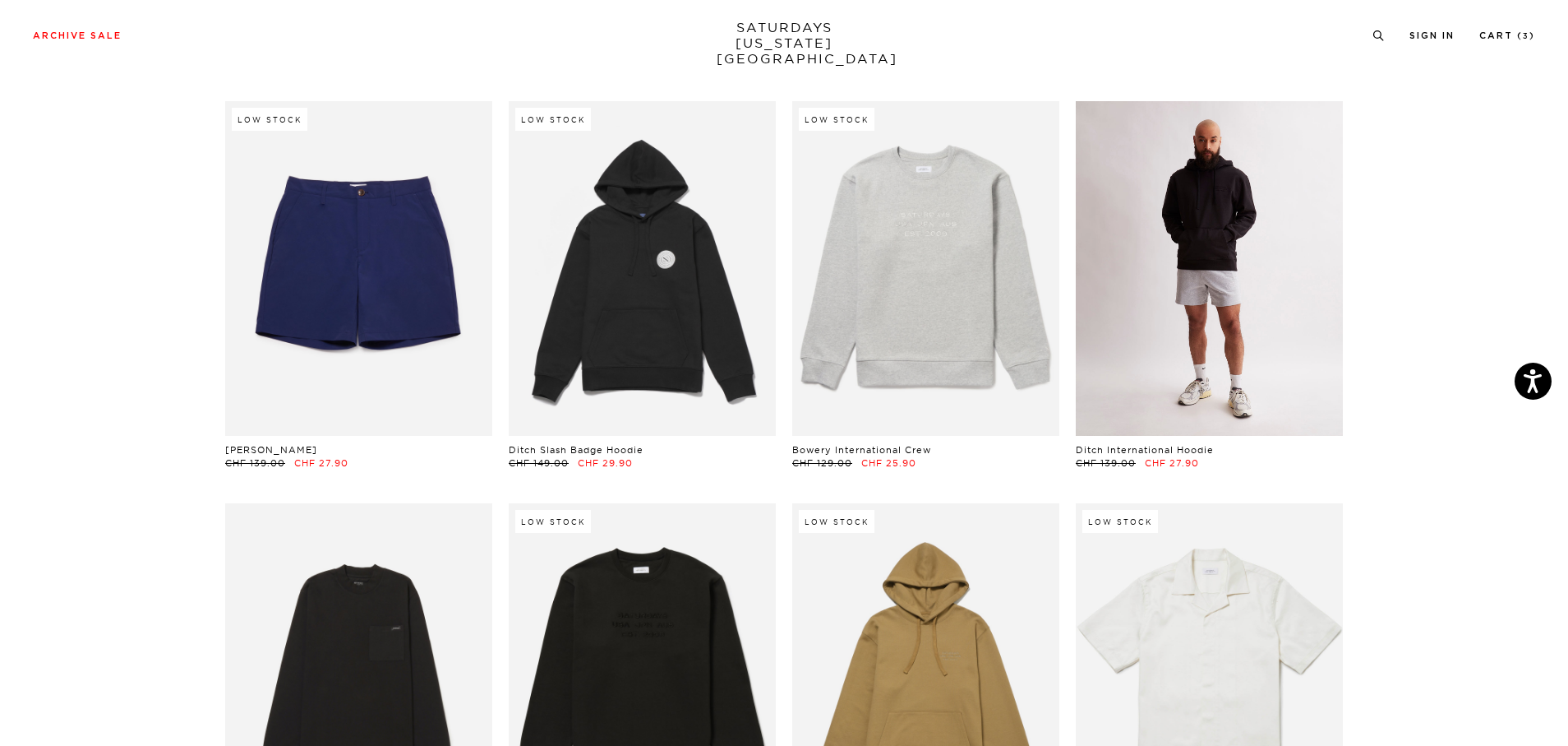
click at [1156, 341] on link at bounding box center [1210, 268] width 268 height 334
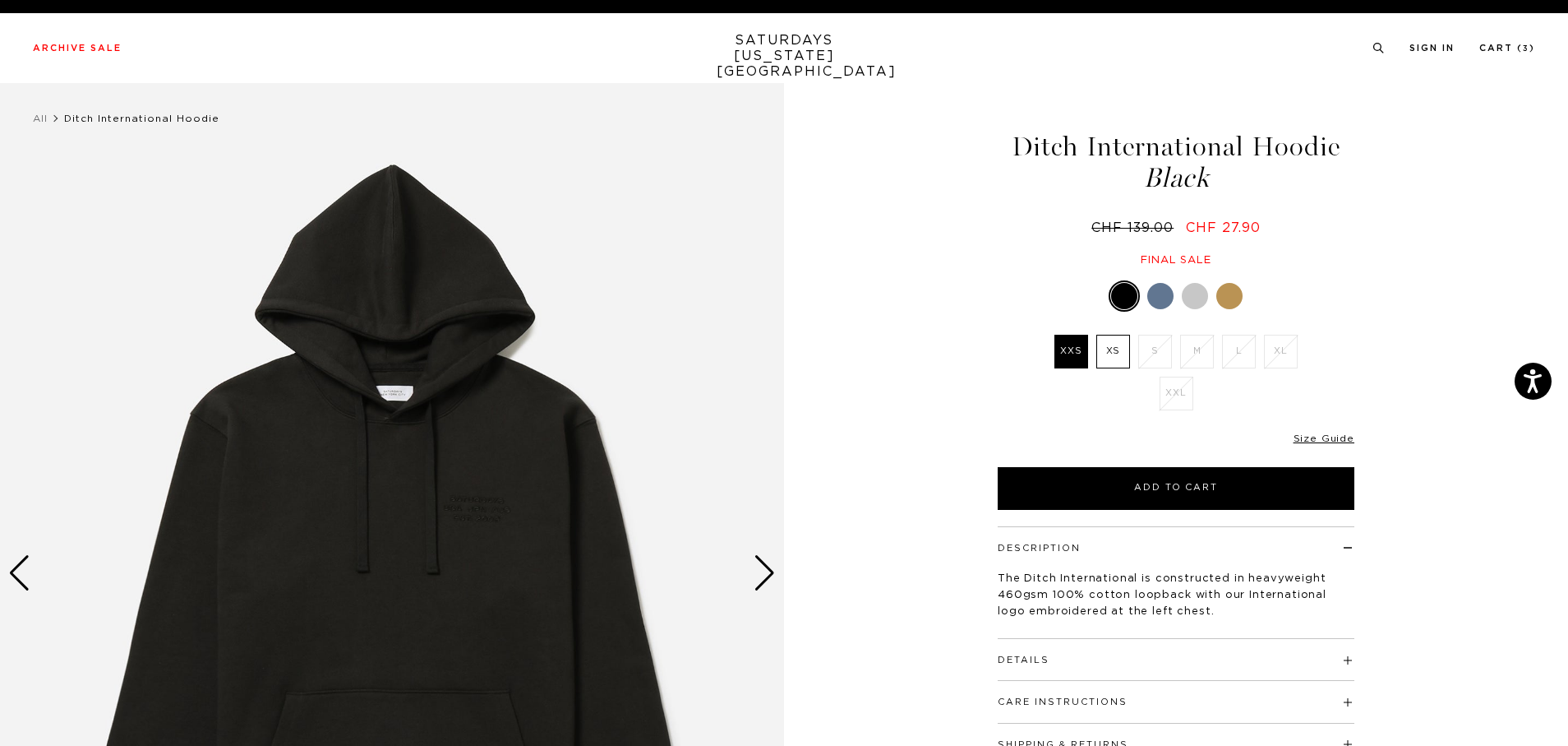
click at [1196, 301] on div at bounding box center [1195, 296] width 26 height 26
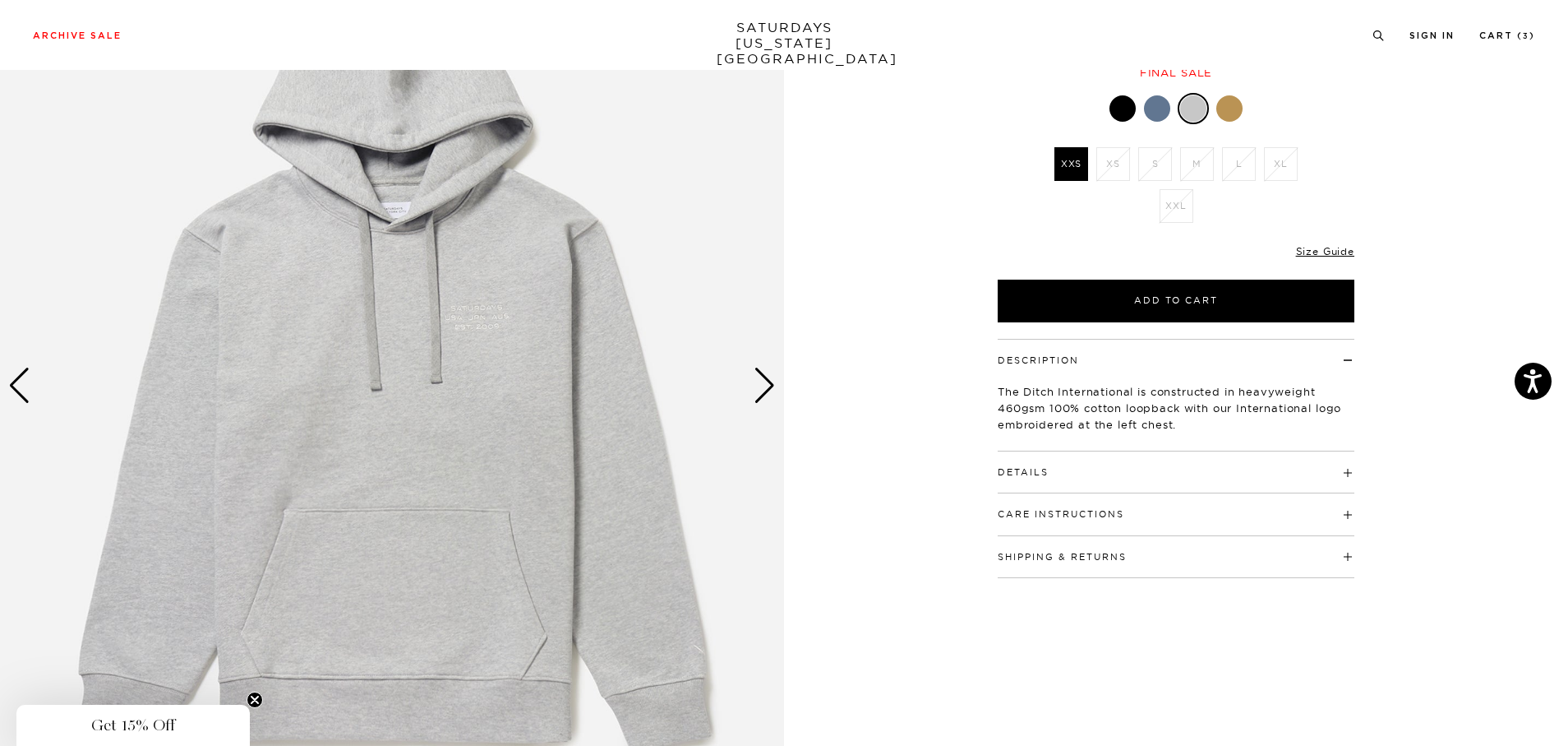
scroll to position [260, 0]
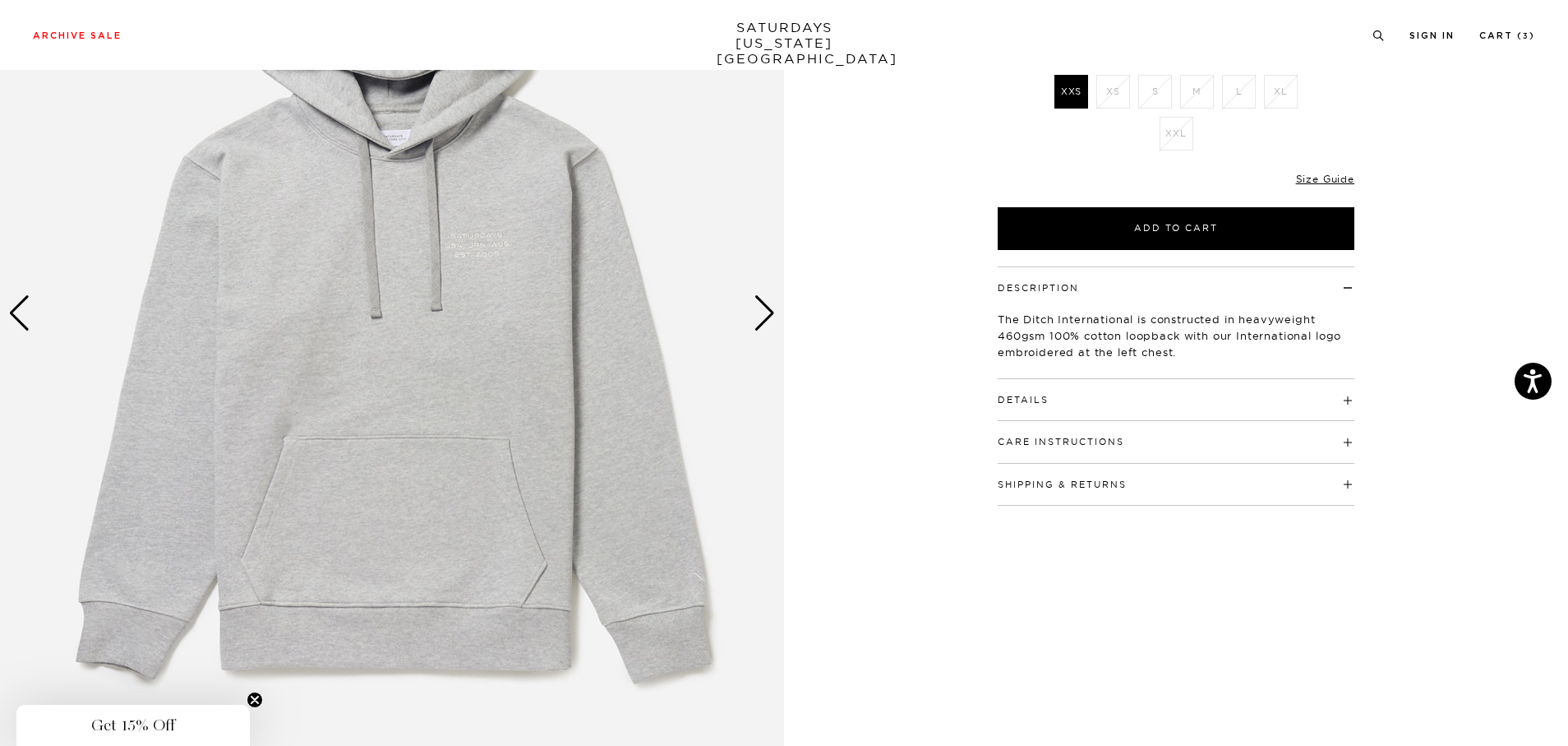
click at [771, 325] on div "Next slide" at bounding box center [765, 314] width 23 height 36
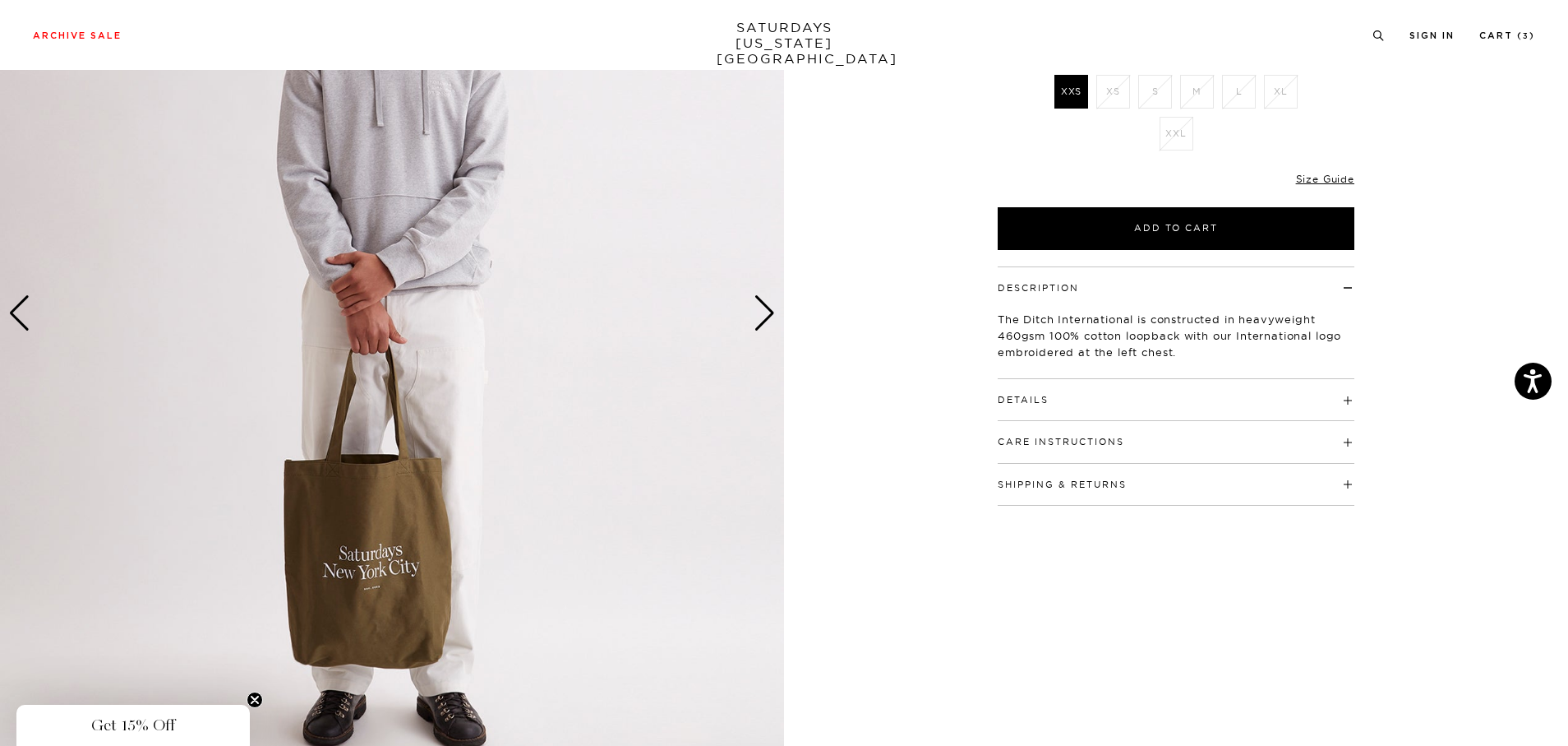
click at [771, 325] on div "Next slide" at bounding box center [765, 314] width 23 height 36
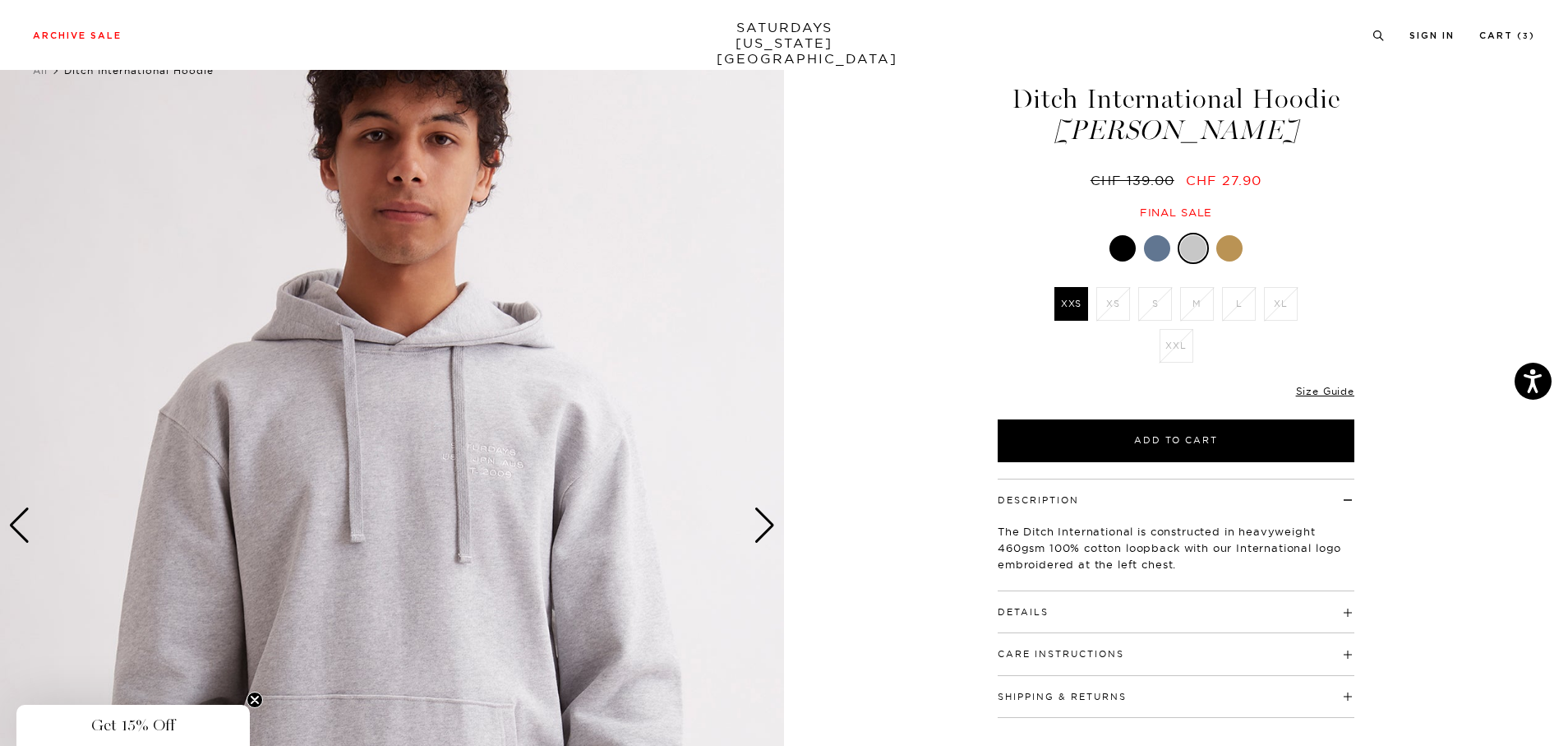
scroll to position [0, 0]
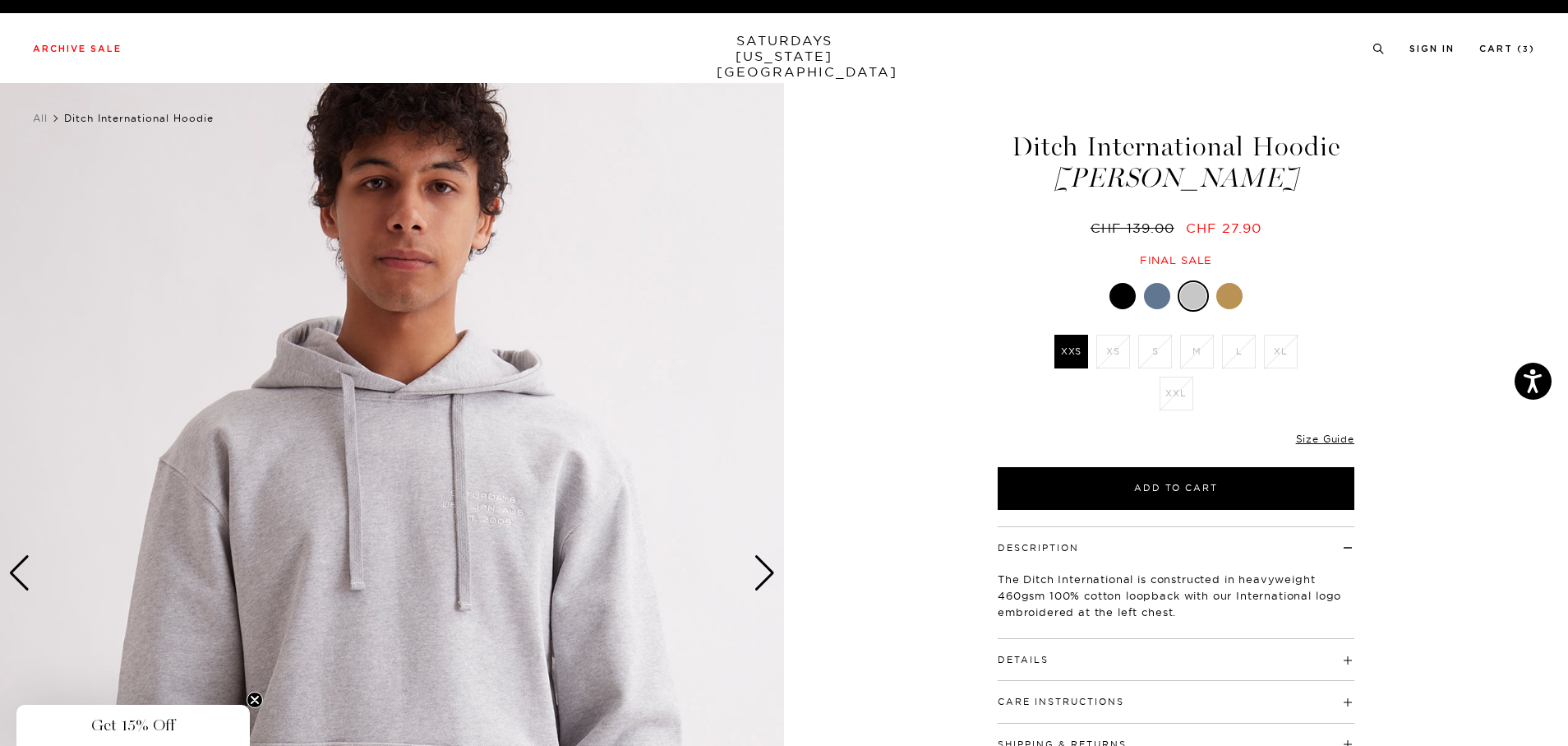
click at [763, 582] on div "Next slide" at bounding box center [765, 573] width 23 height 36
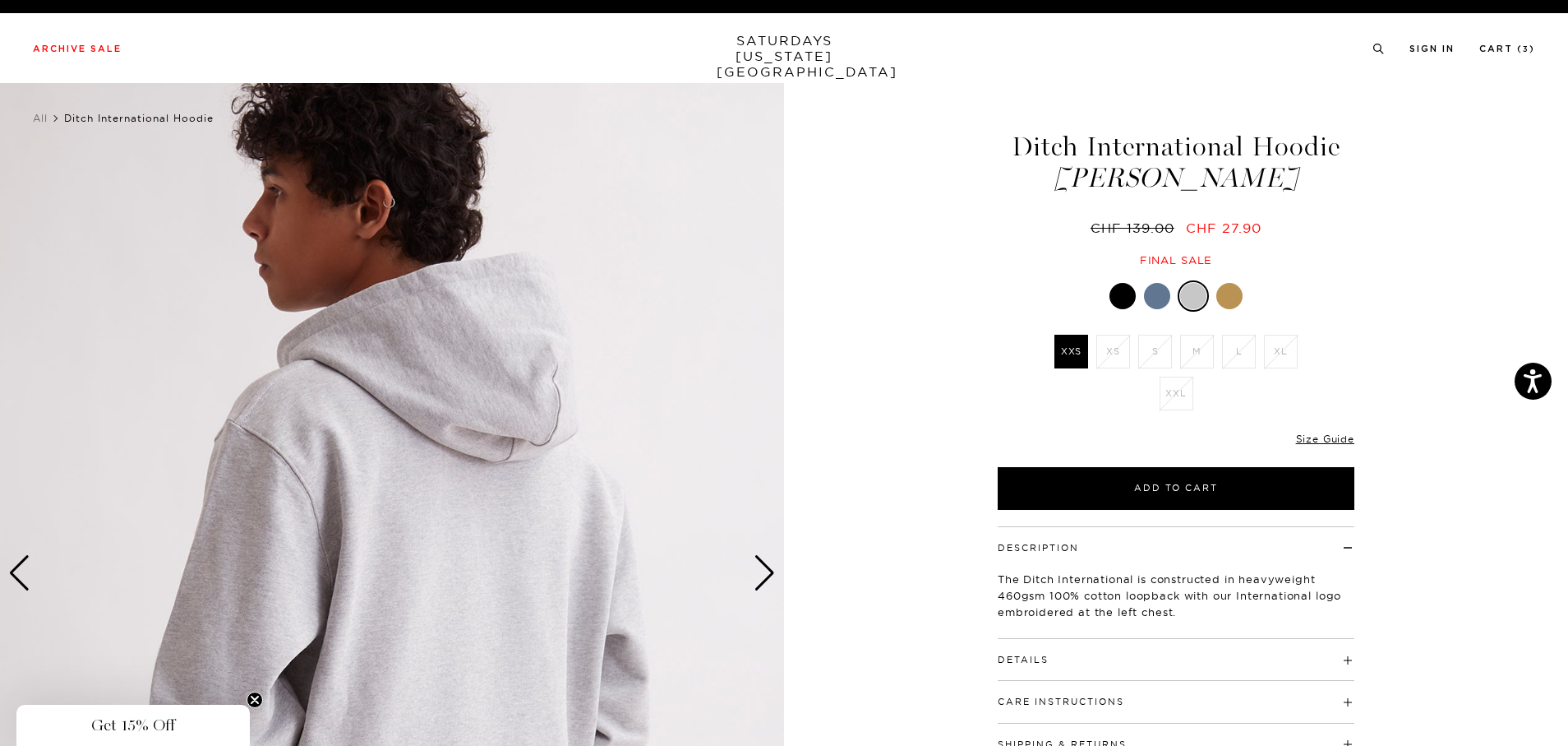
click at [763, 582] on div "Next slide" at bounding box center [765, 573] width 23 height 36
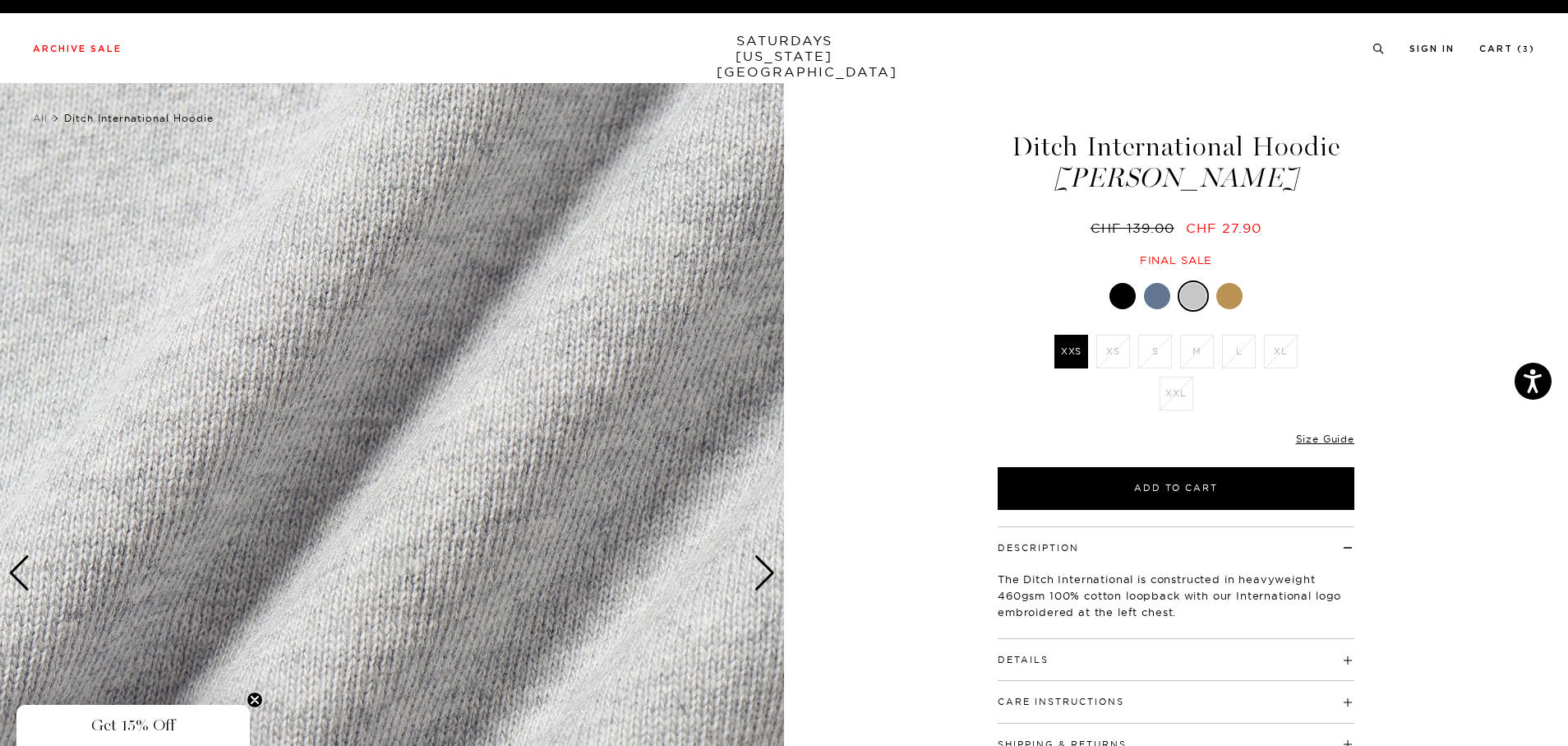
click at [763, 582] on div "Next slide" at bounding box center [765, 573] width 23 height 36
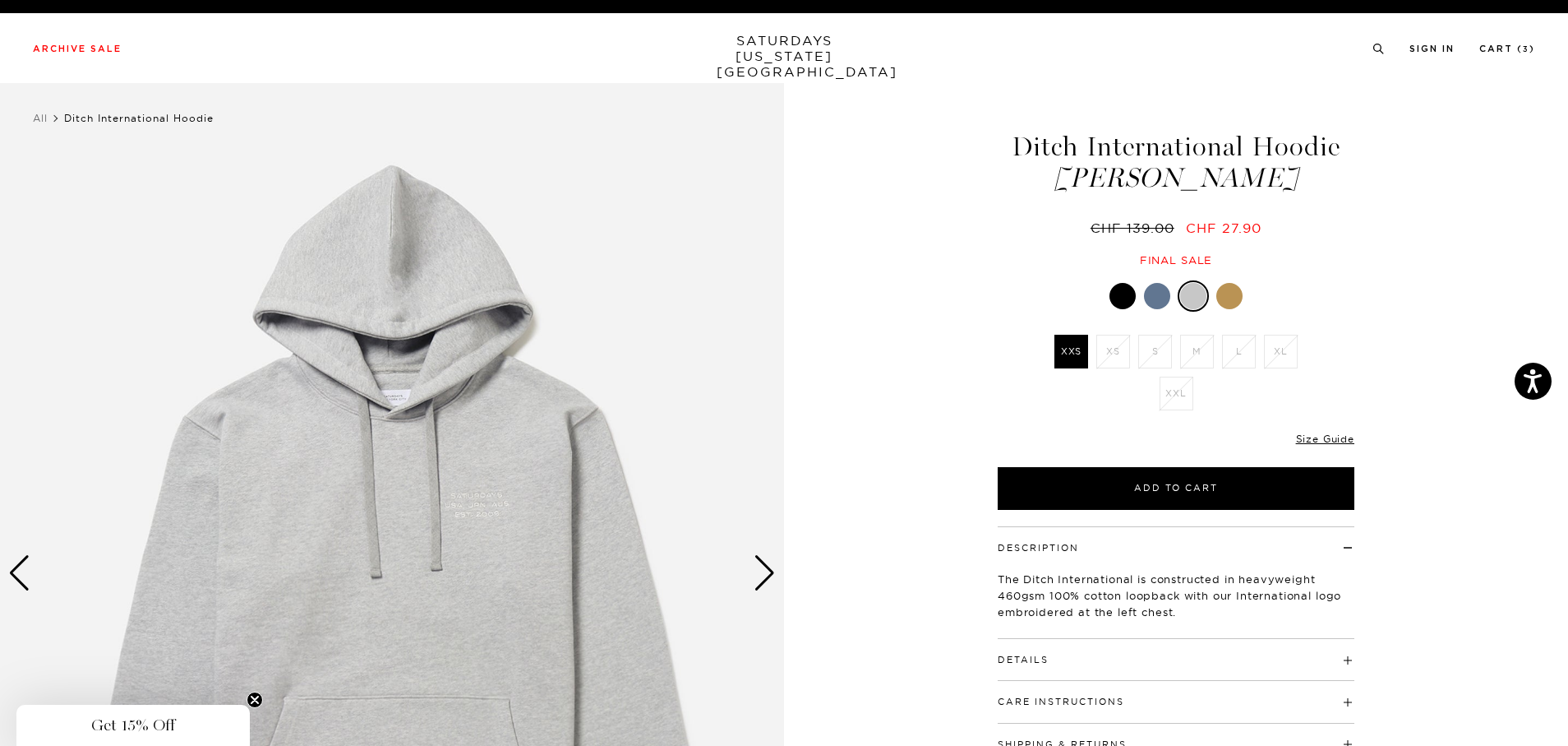
click at [763, 582] on div "Next slide" at bounding box center [765, 573] width 23 height 36
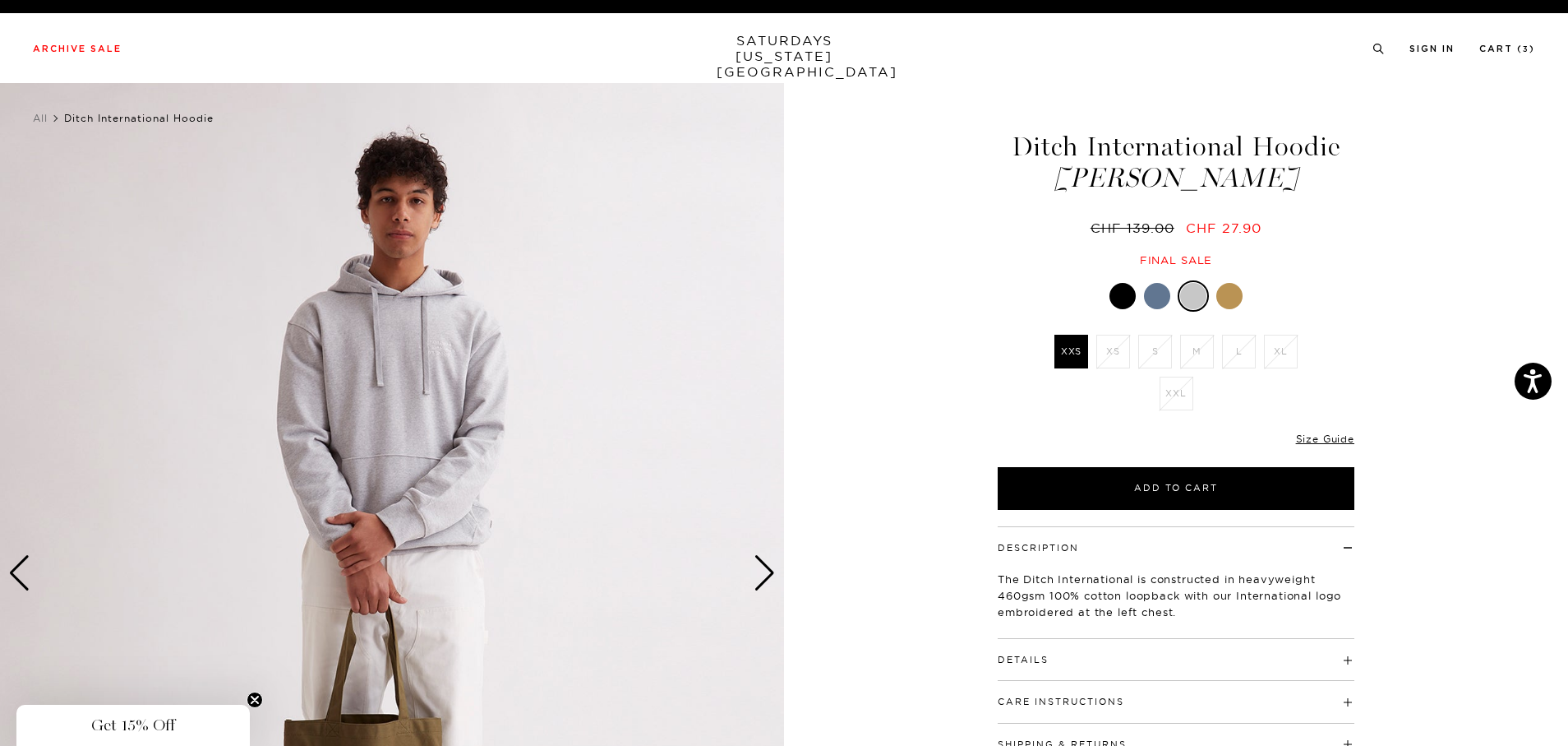
click at [763, 582] on div "Next slide" at bounding box center [765, 573] width 23 height 36
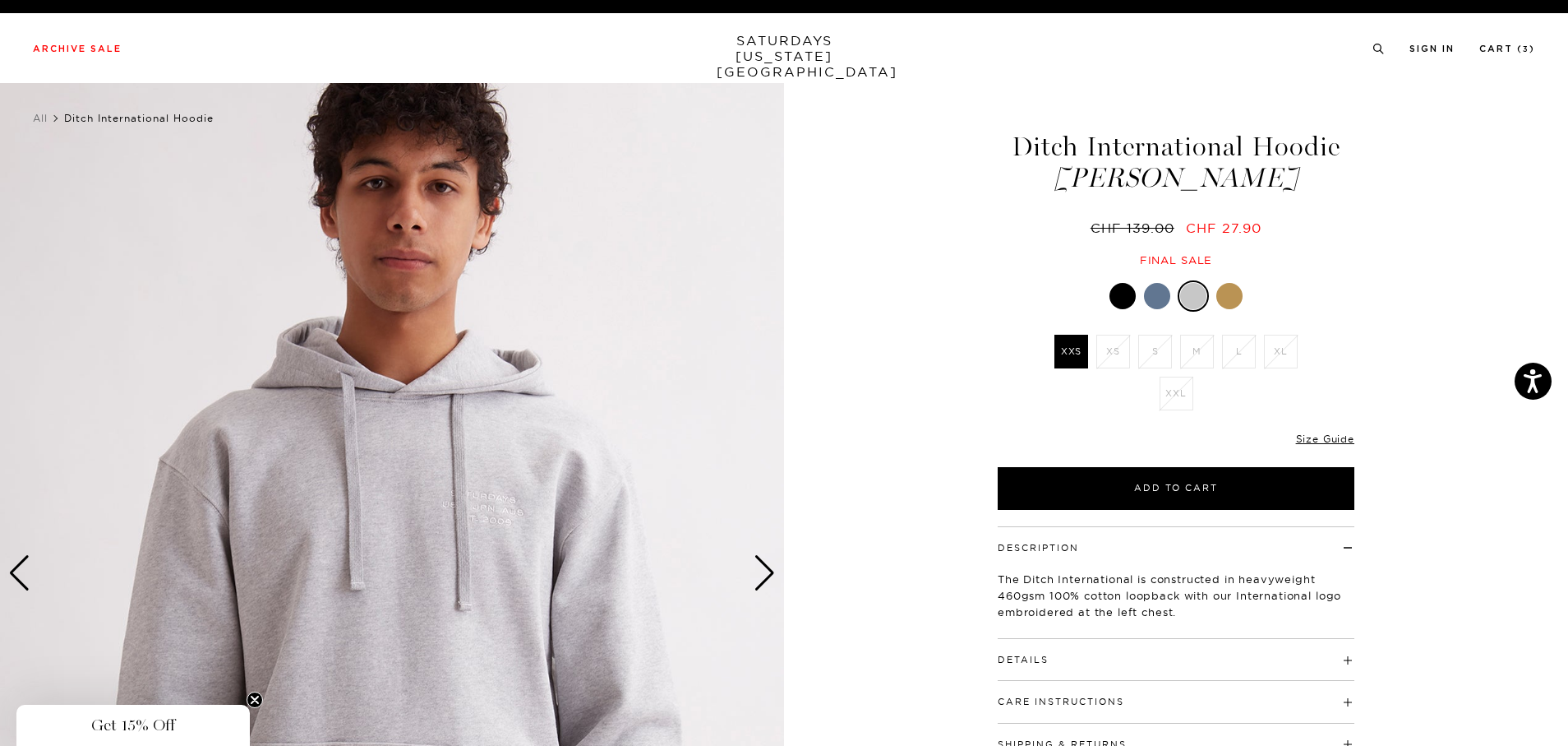
click at [763, 582] on div "Next slide" at bounding box center [765, 573] width 23 height 36
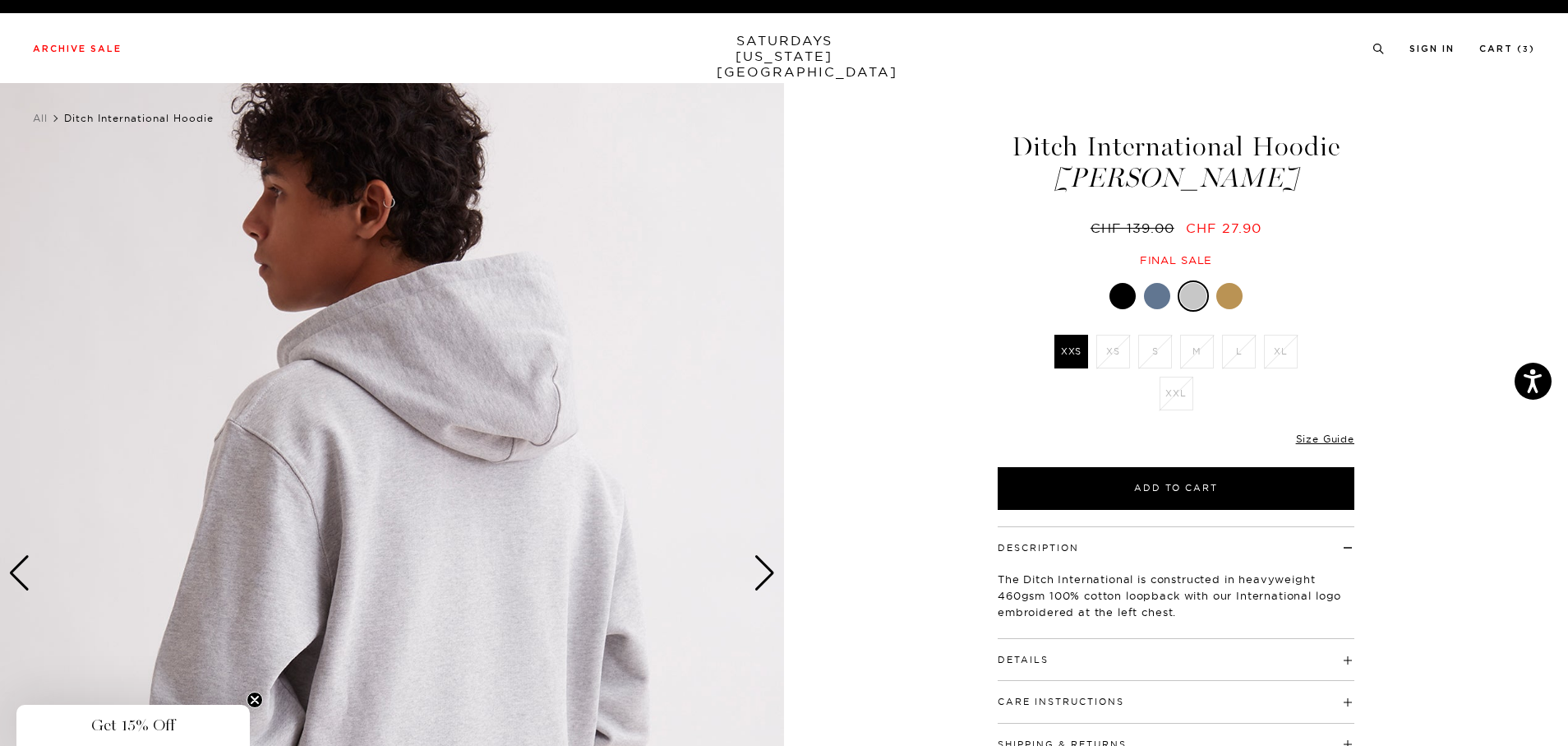
click at [763, 582] on div "Next slide" at bounding box center [765, 573] width 23 height 36
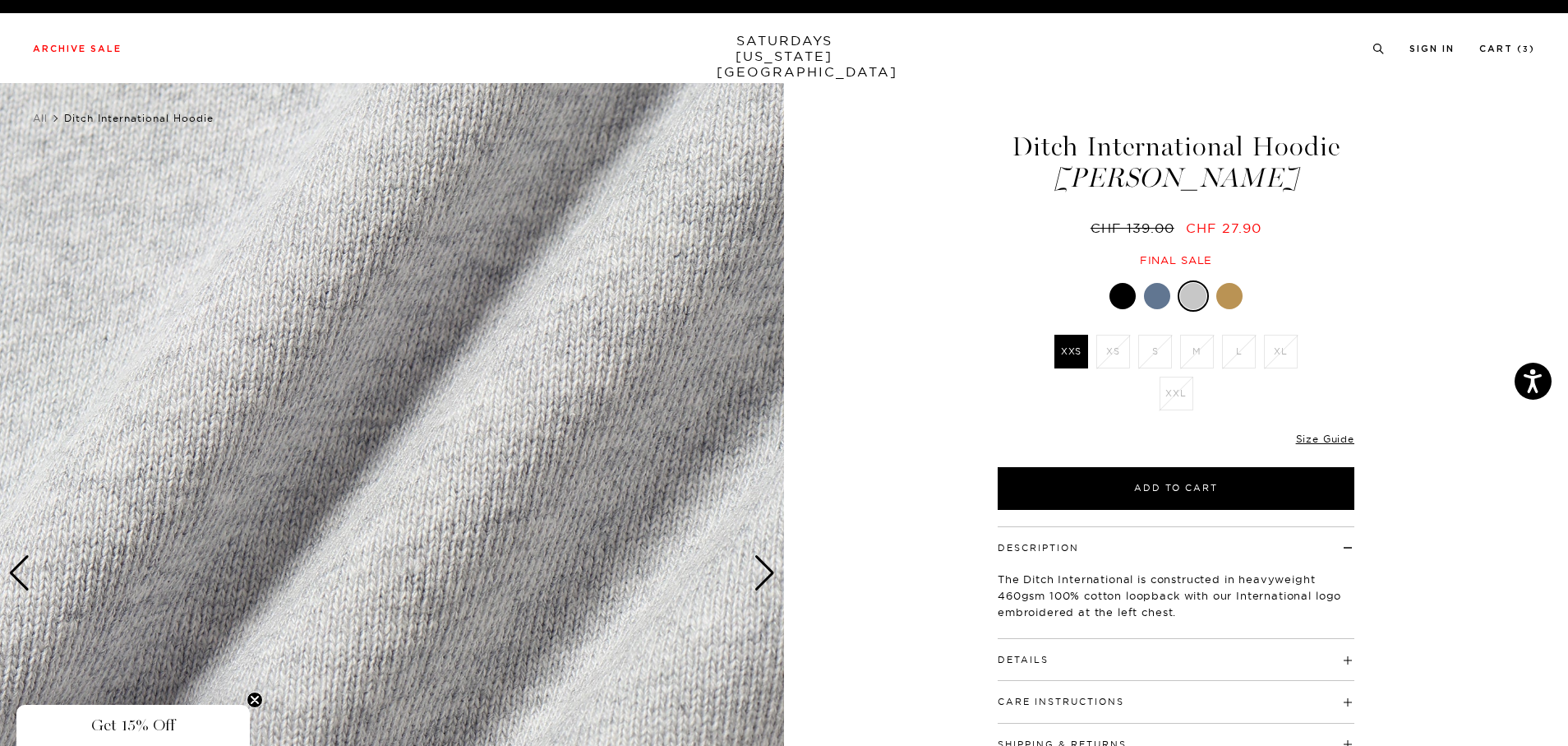
click at [763, 582] on div "Next slide" at bounding box center [765, 573] width 23 height 36
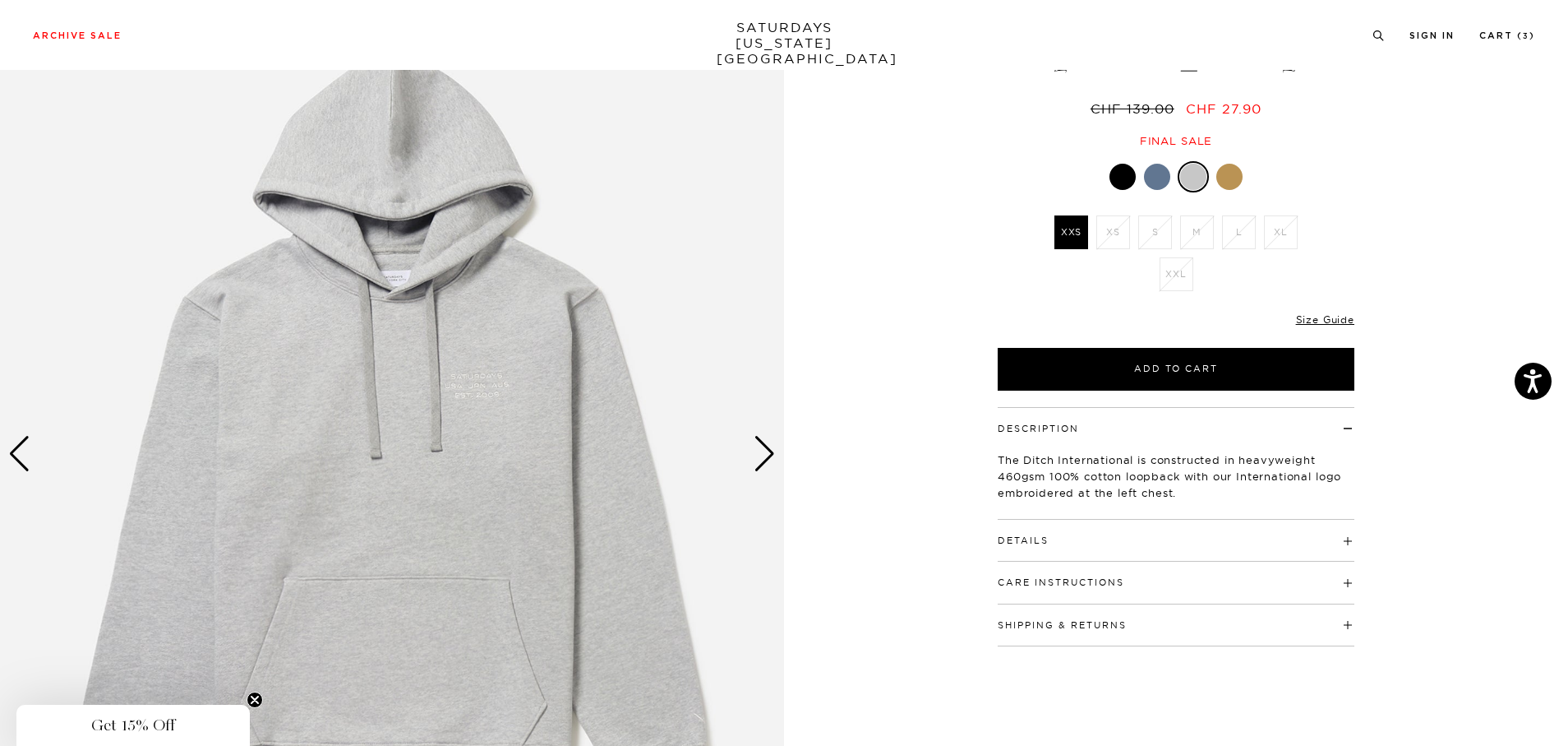
scroll to position [121, 0]
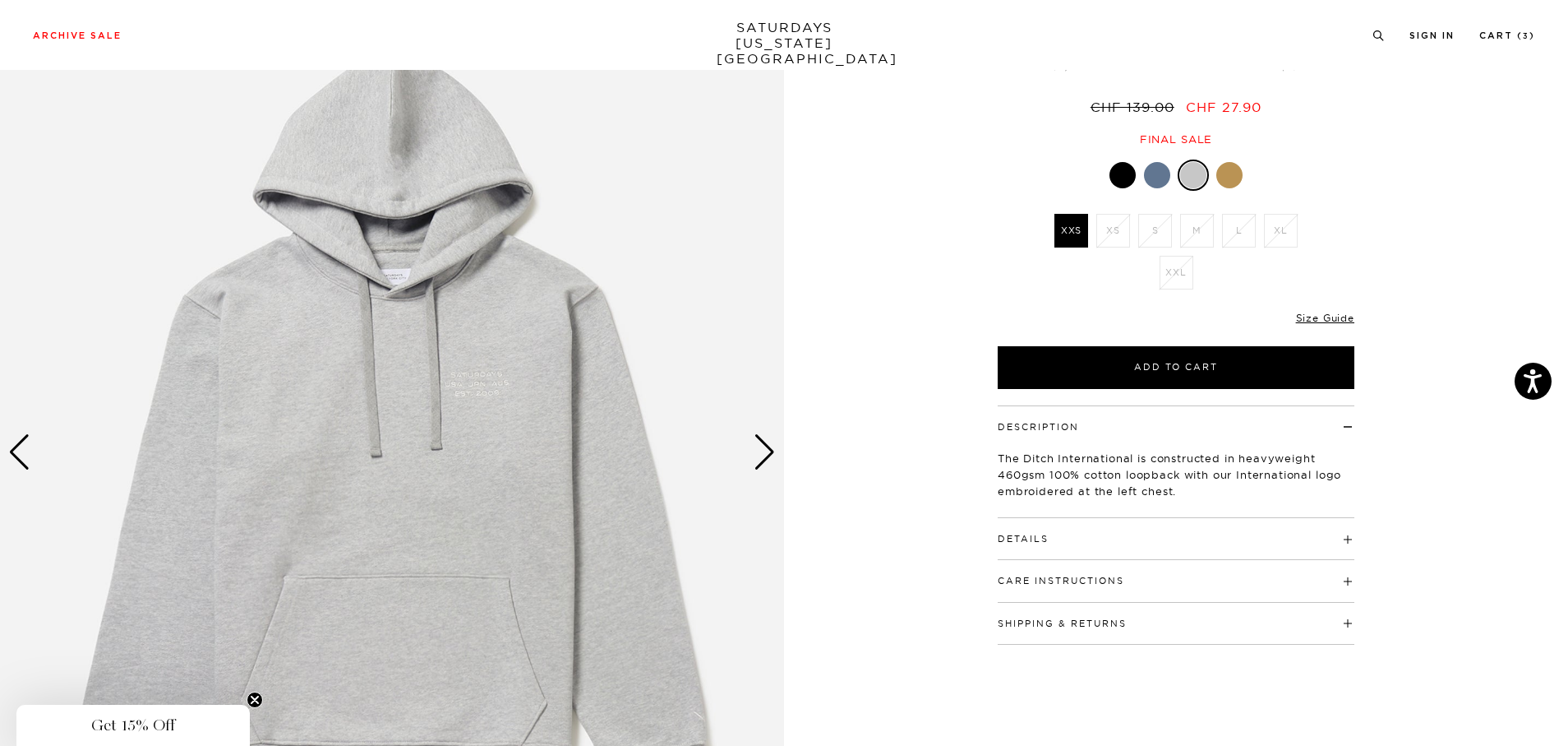
click at [745, 465] on img at bounding box center [392, 452] width 784 height 981
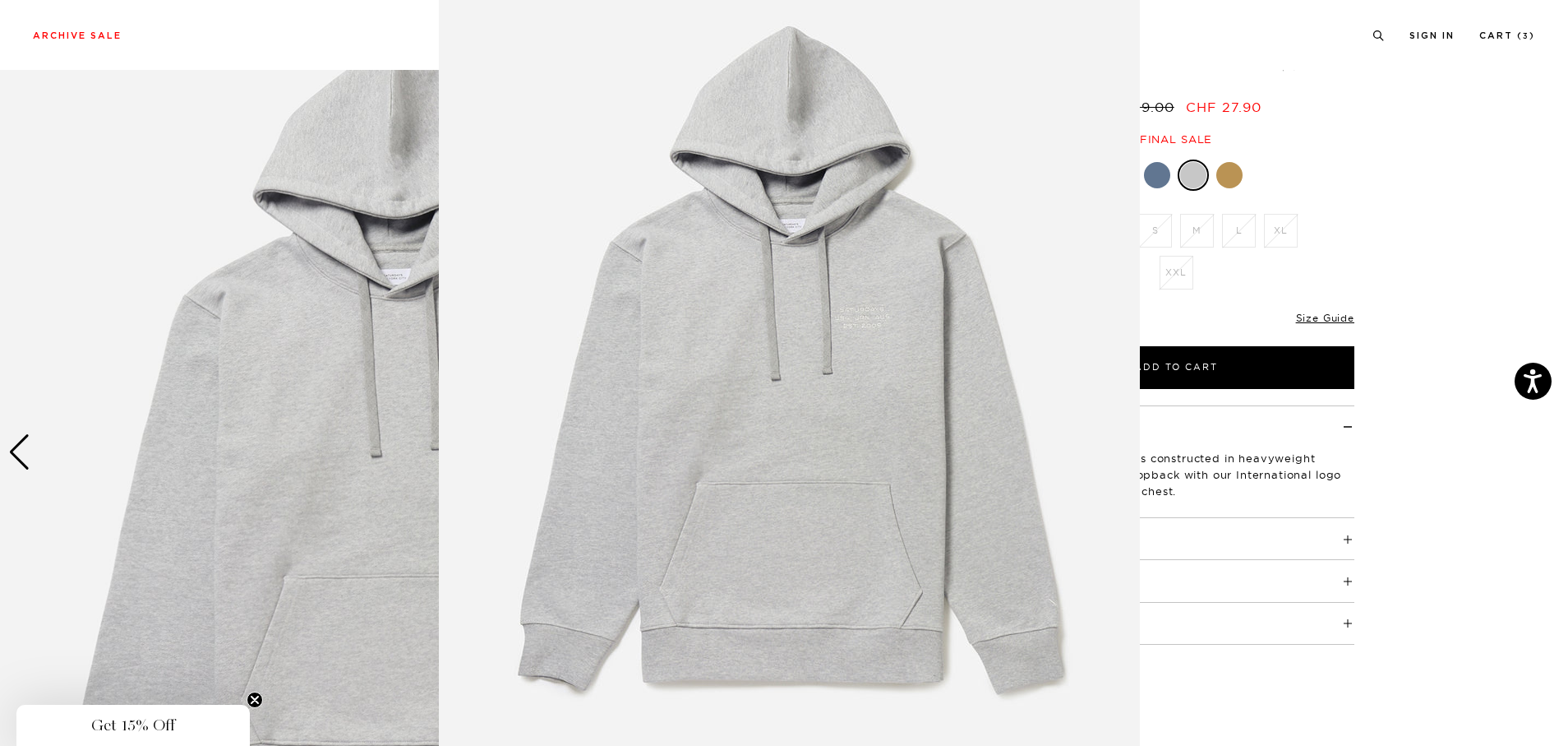
scroll to position [47, 0]
click at [763, 458] on img at bounding box center [790, 373] width 701 height 842
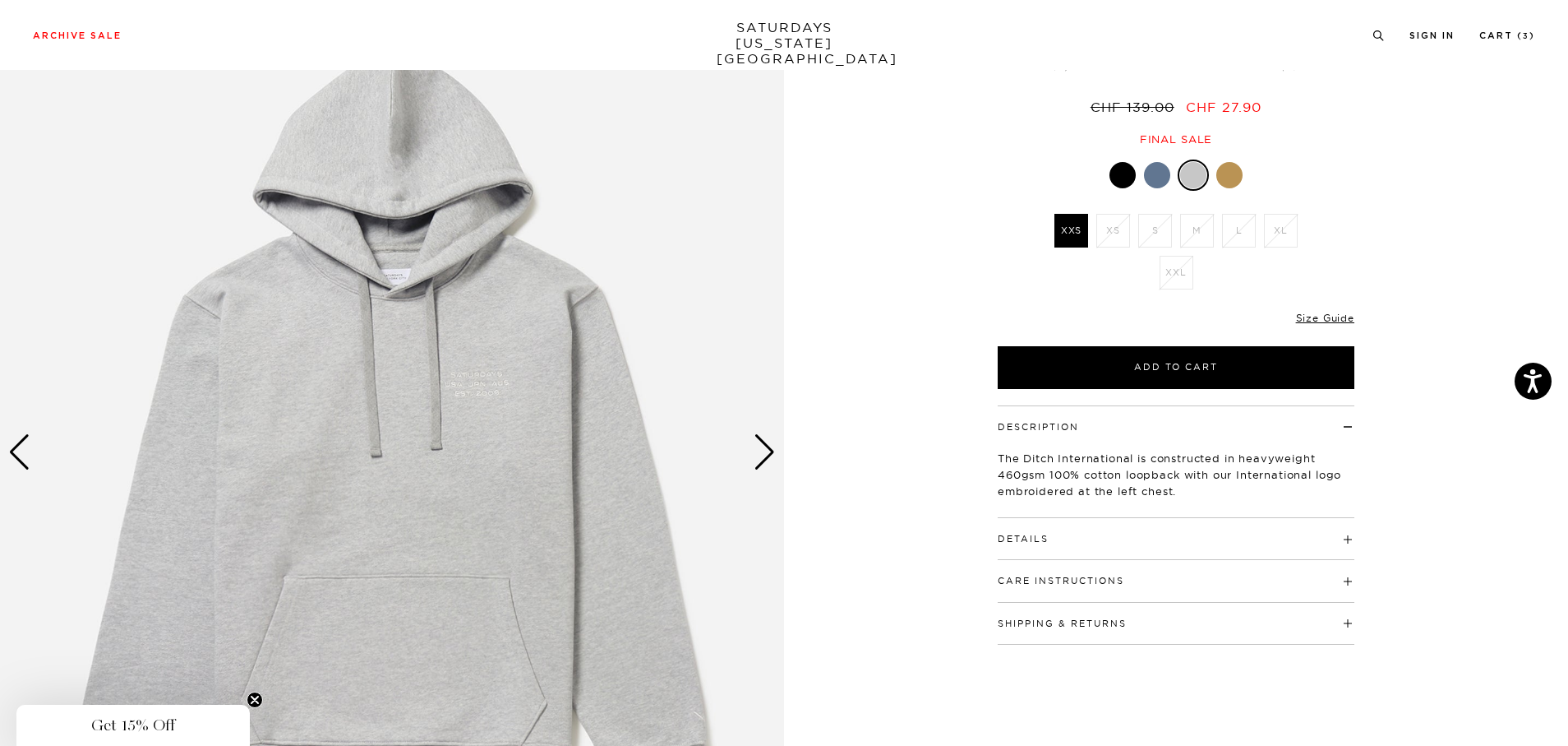
click at [759, 458] on div "Next slide" at bounding box center [765, 452] width 23 height 36
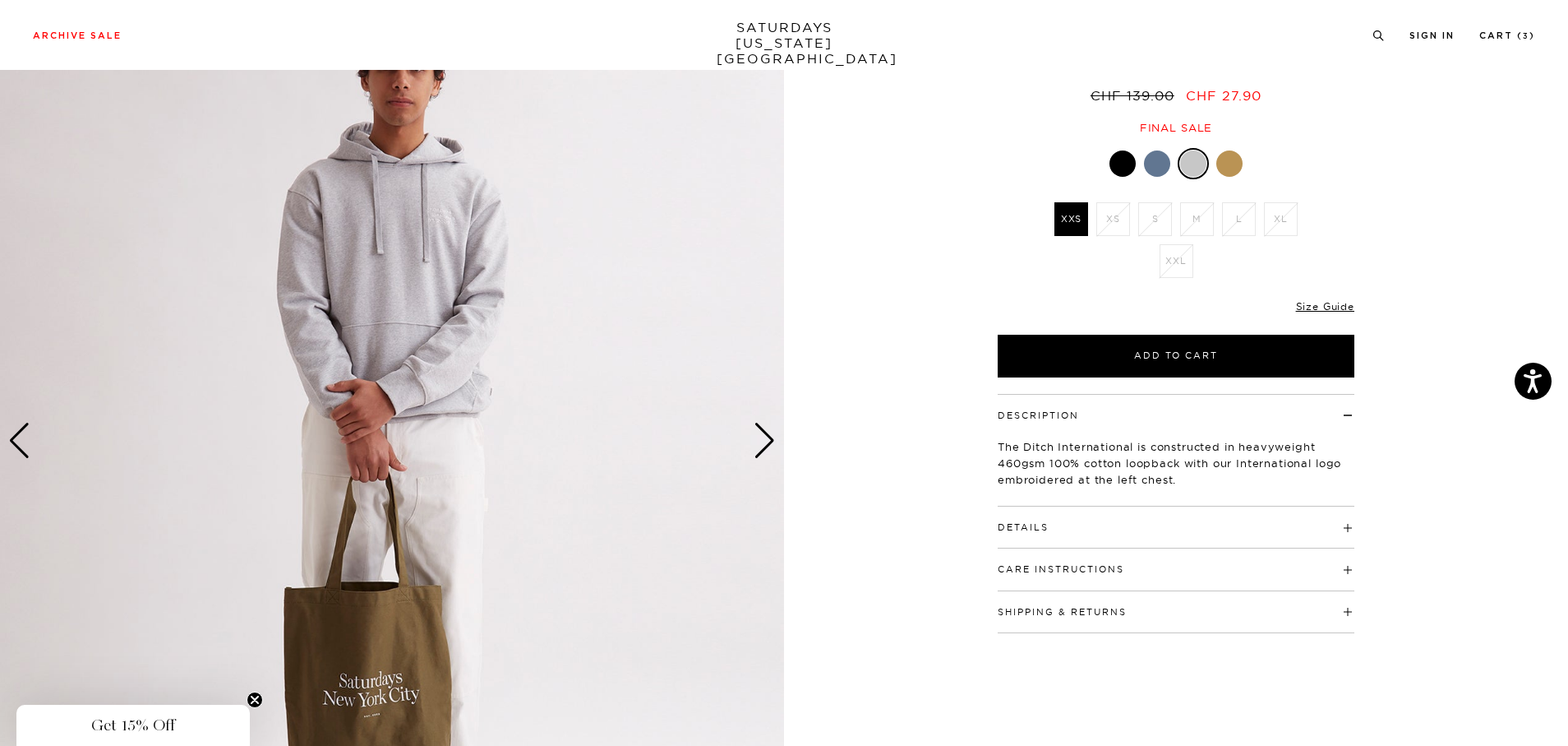
scroll to position [132, 0]
click at [1340, 531] on h4 "Details" at bounding box center [1176, 520] width 357 height 27
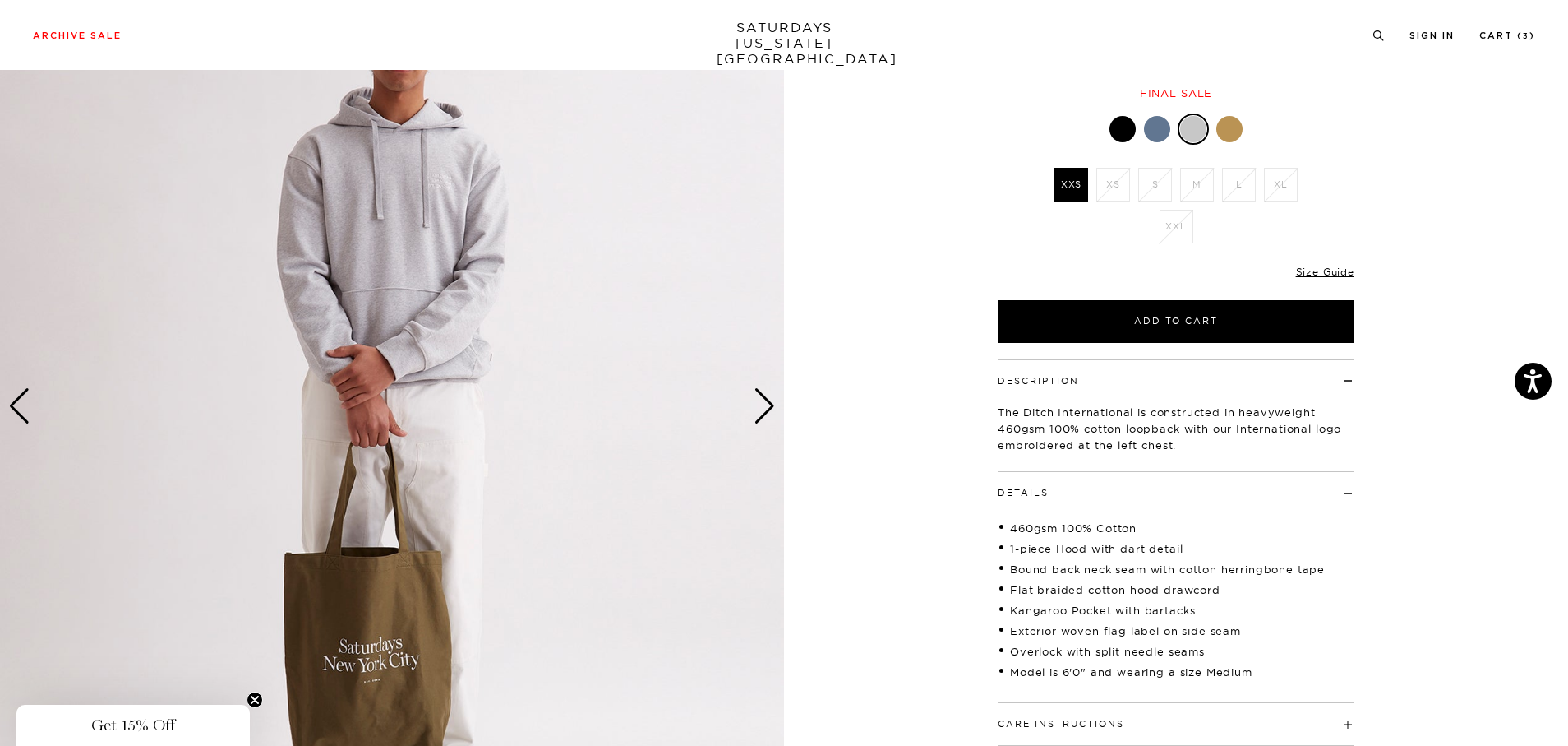
scroll to position [0, 0]
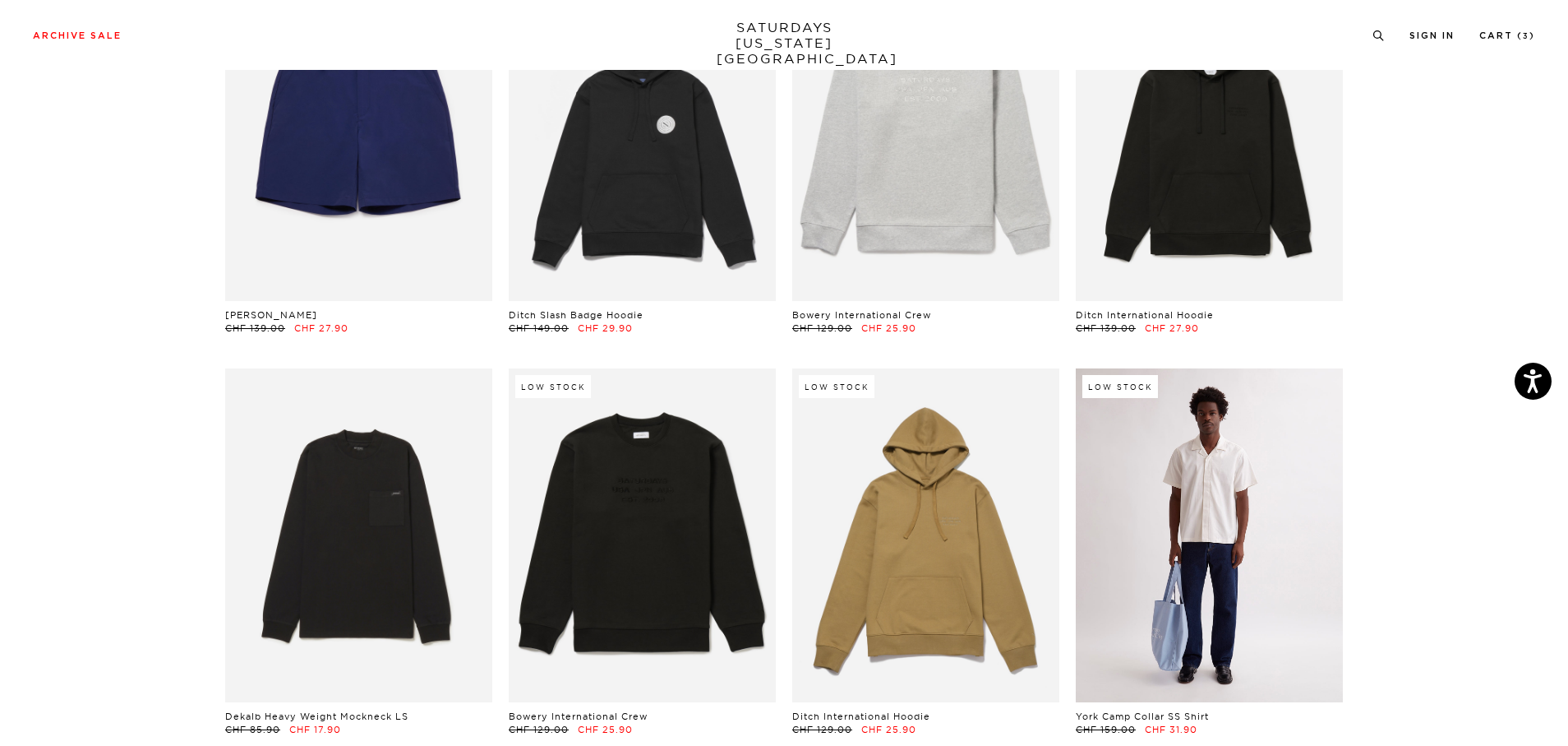
scroll to position [6957, 0]
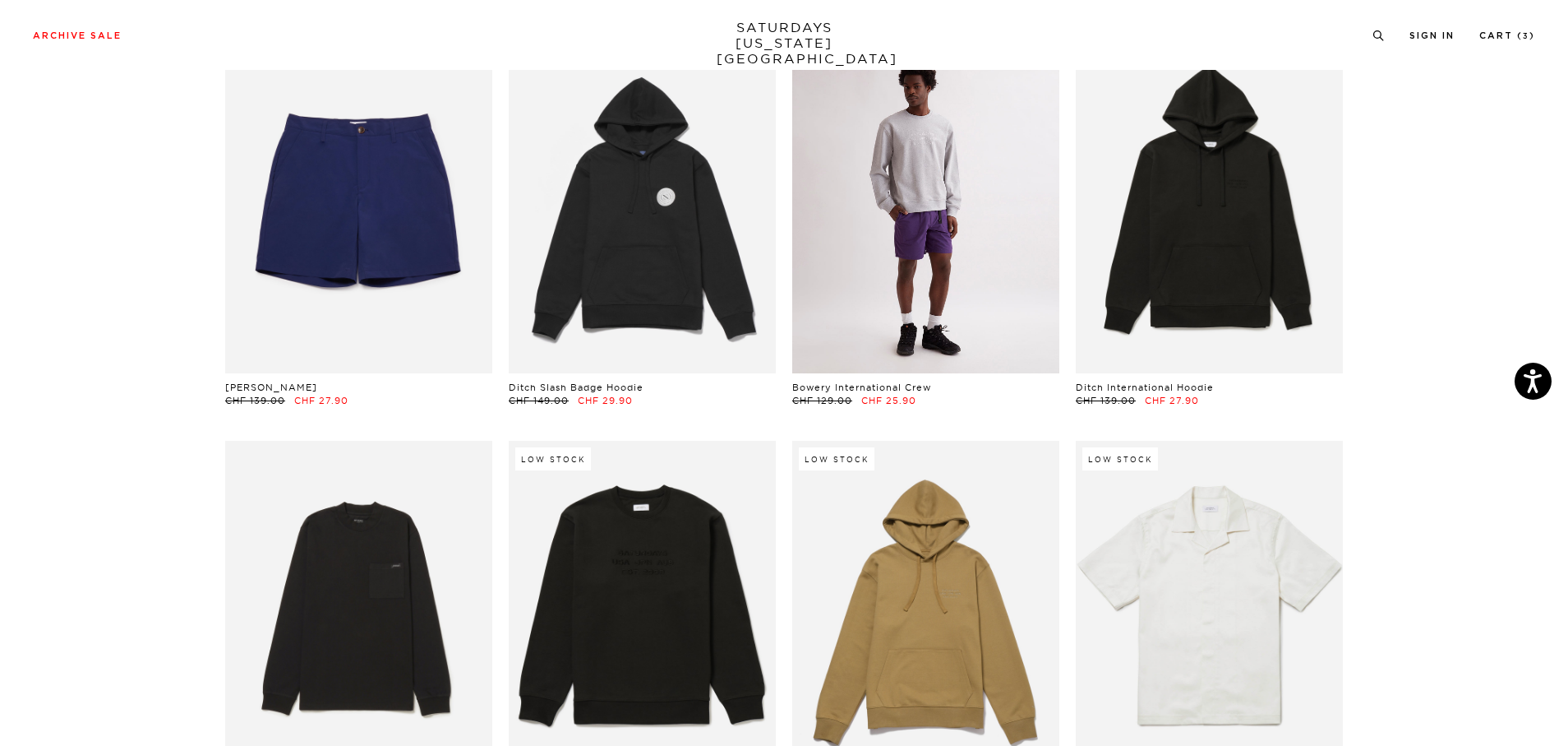
click at [955, 260] on link at bounding box center [926, 205] width 268 height 334
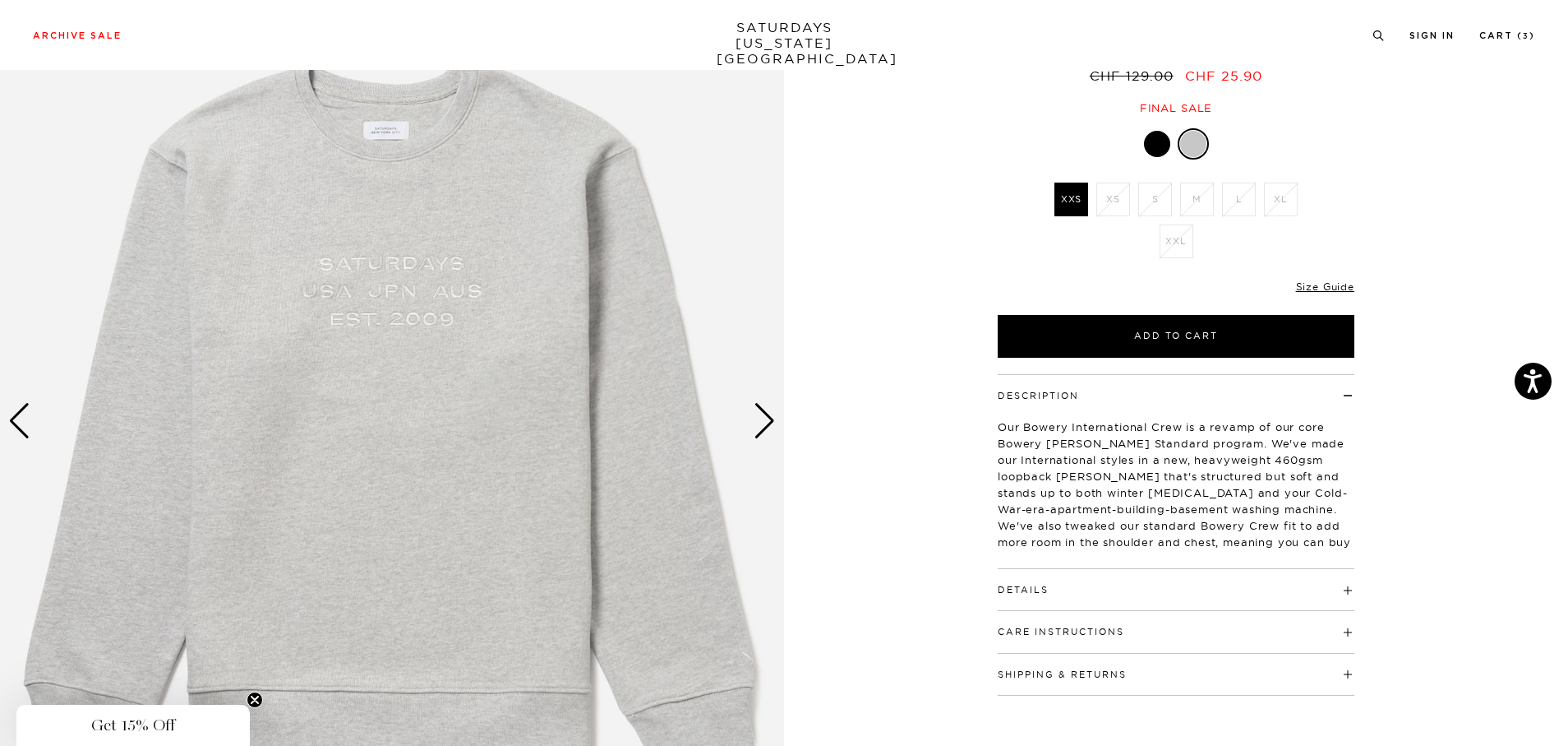
scroll to position [173, 0]
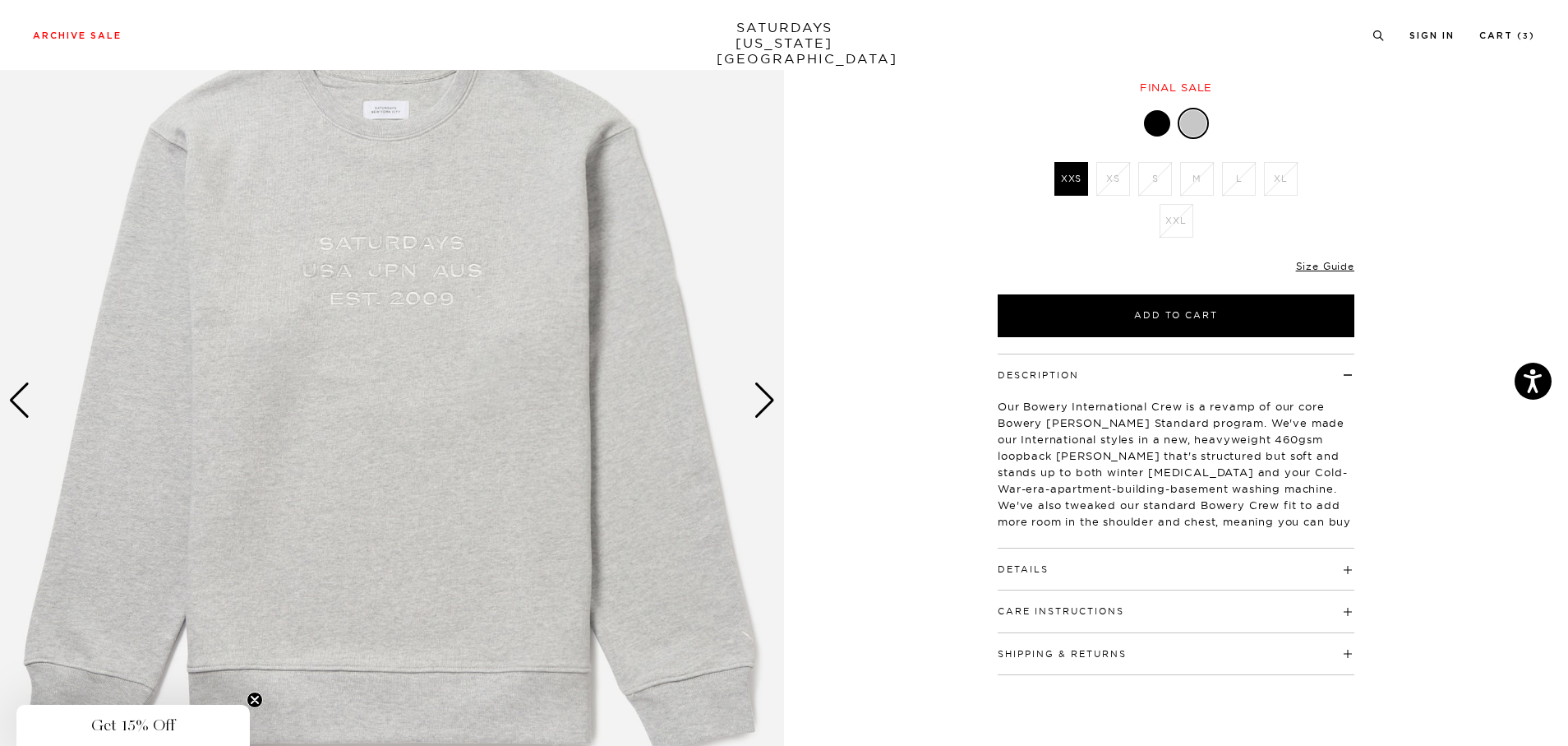
click at [755, 398] on div "Next slide" at bounding box center [765, 401] width 23 height 36
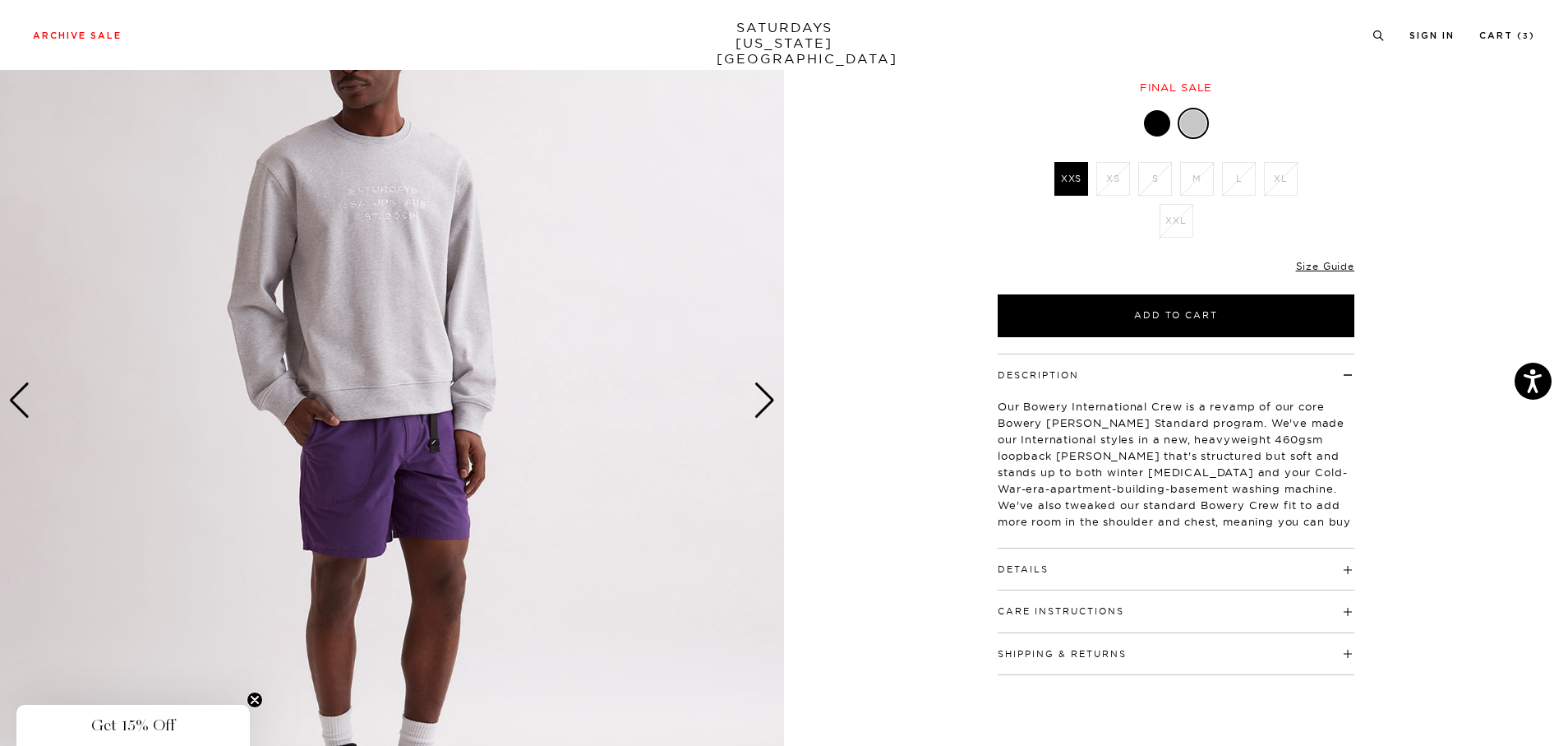
click at [755, 398] on div "Next slide" at bounding box center [765, 401] width 23 height 36
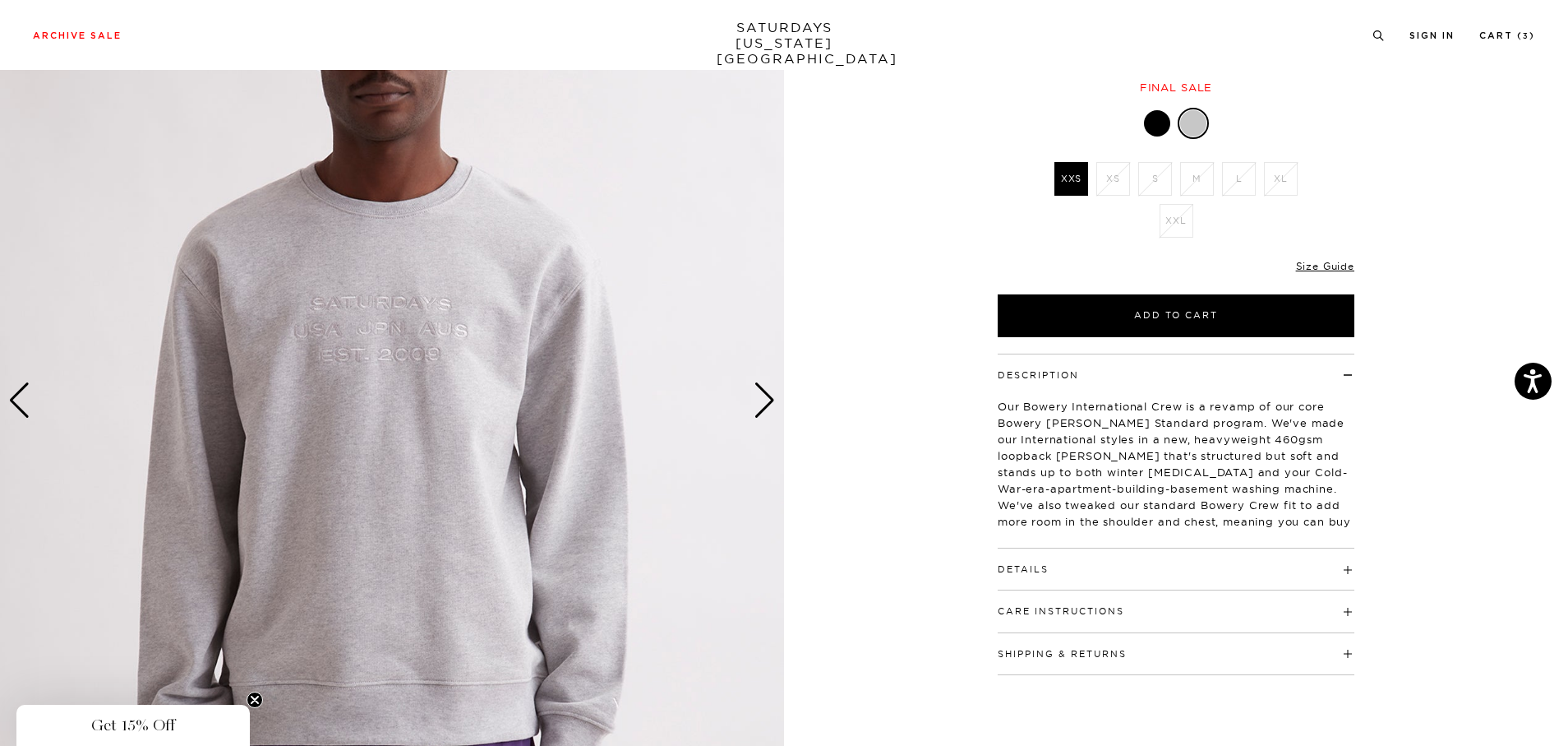
click at [329, 544] on img at bounding box center [392, 401] width 784 height 981
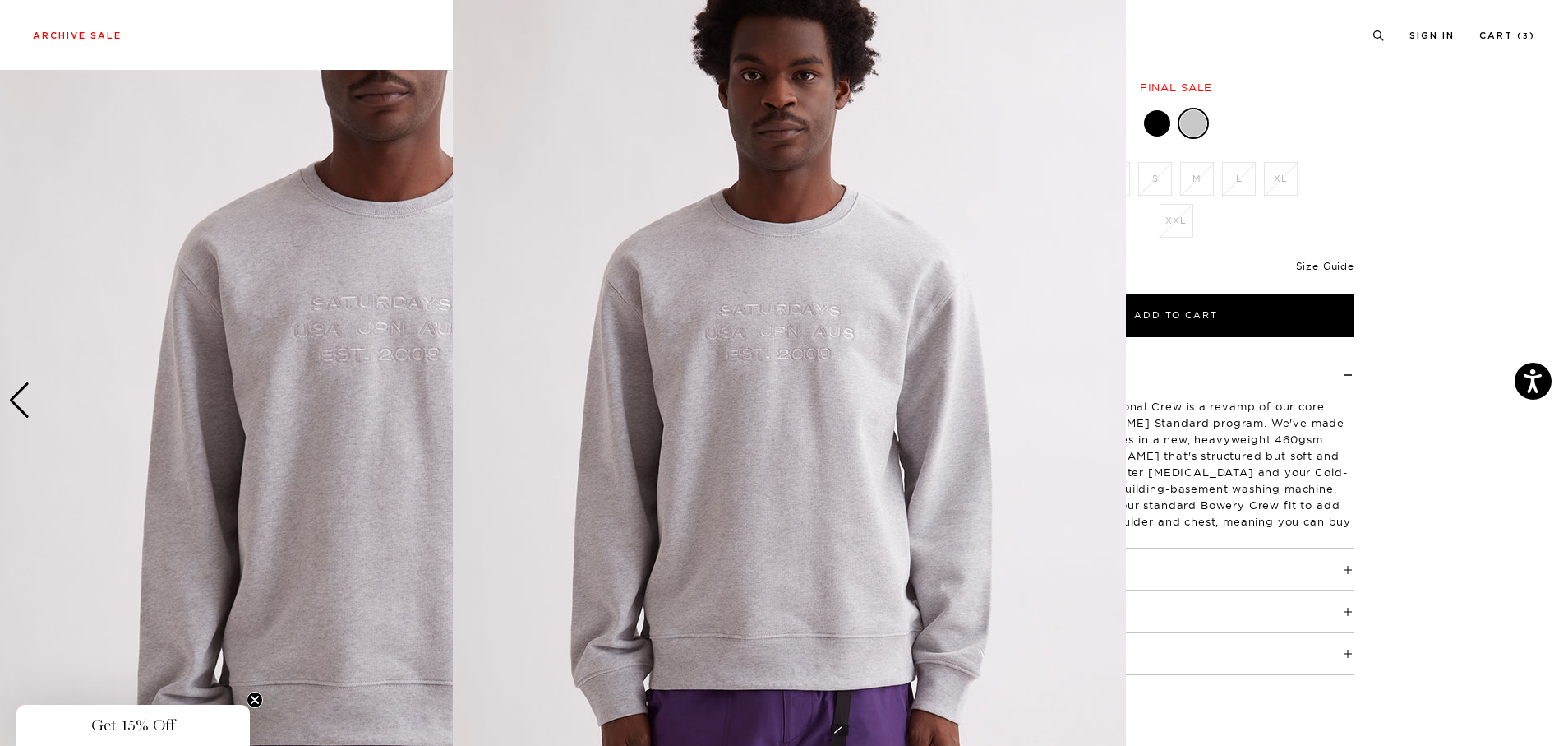
scroll to position [26, 0]
click at [1395, 217] on figure at bounding box center [784, 373] width 1568 height 746
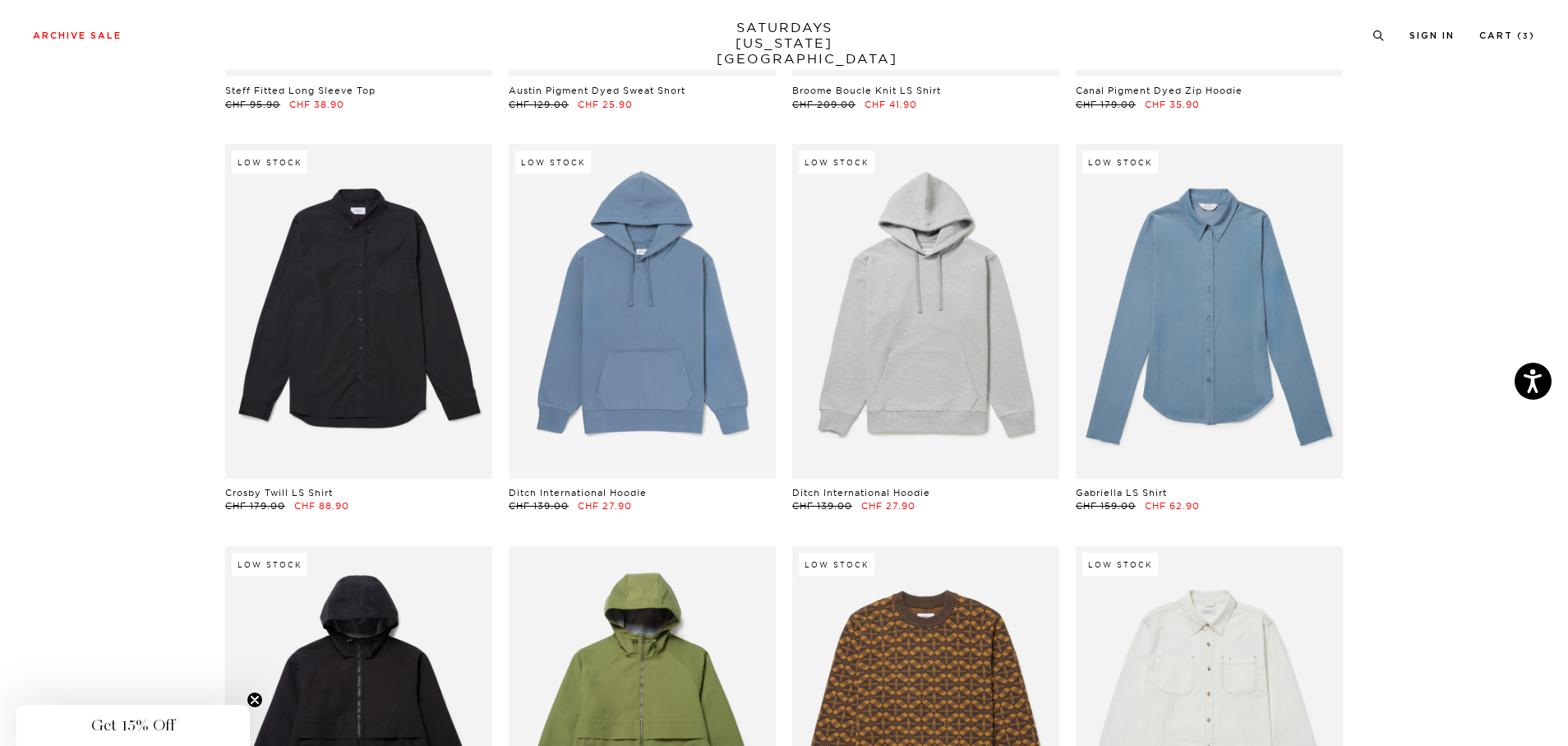
scroll to position [14911, 0]
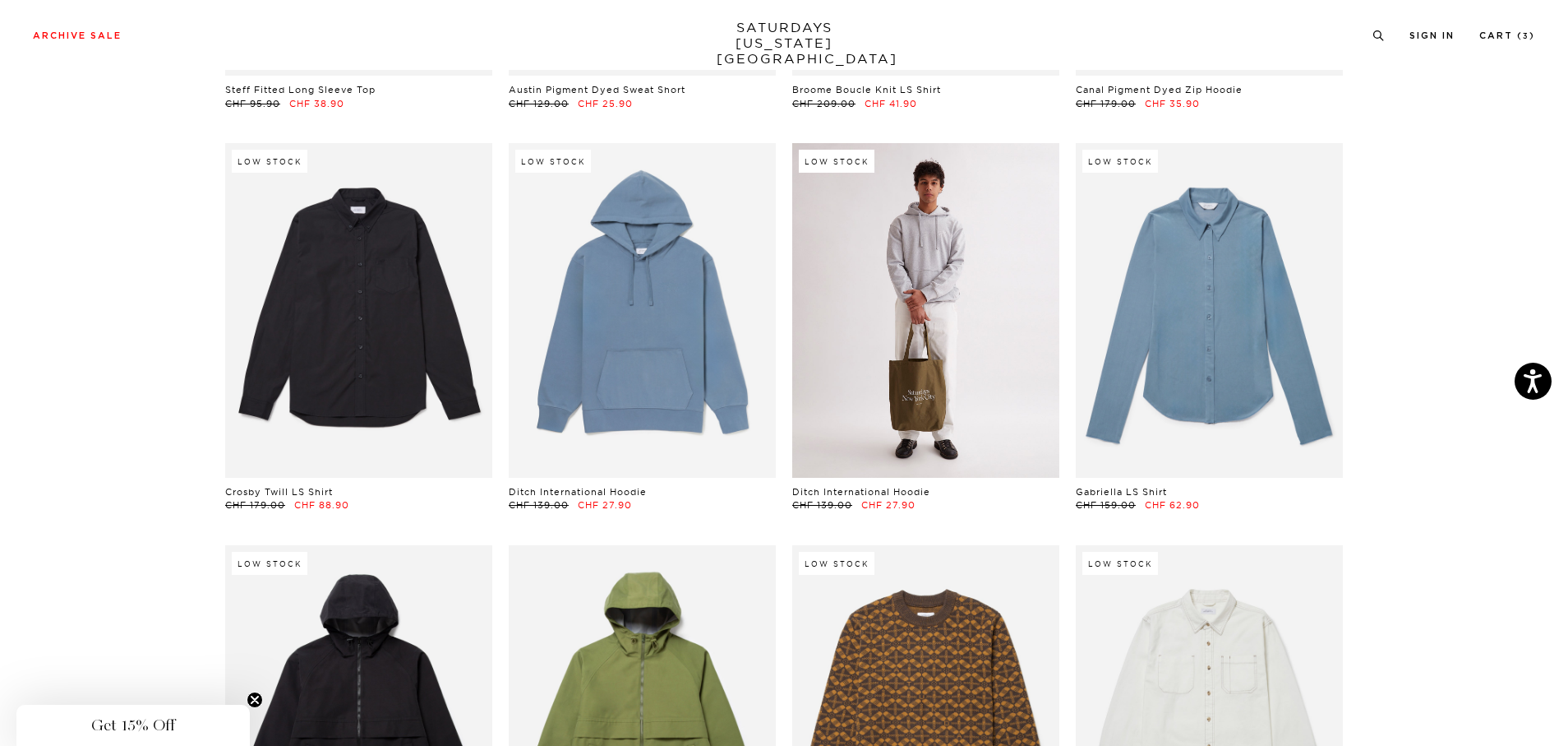
click at [958, 323] on link at bounding box center [926, 309] width 268 height 334
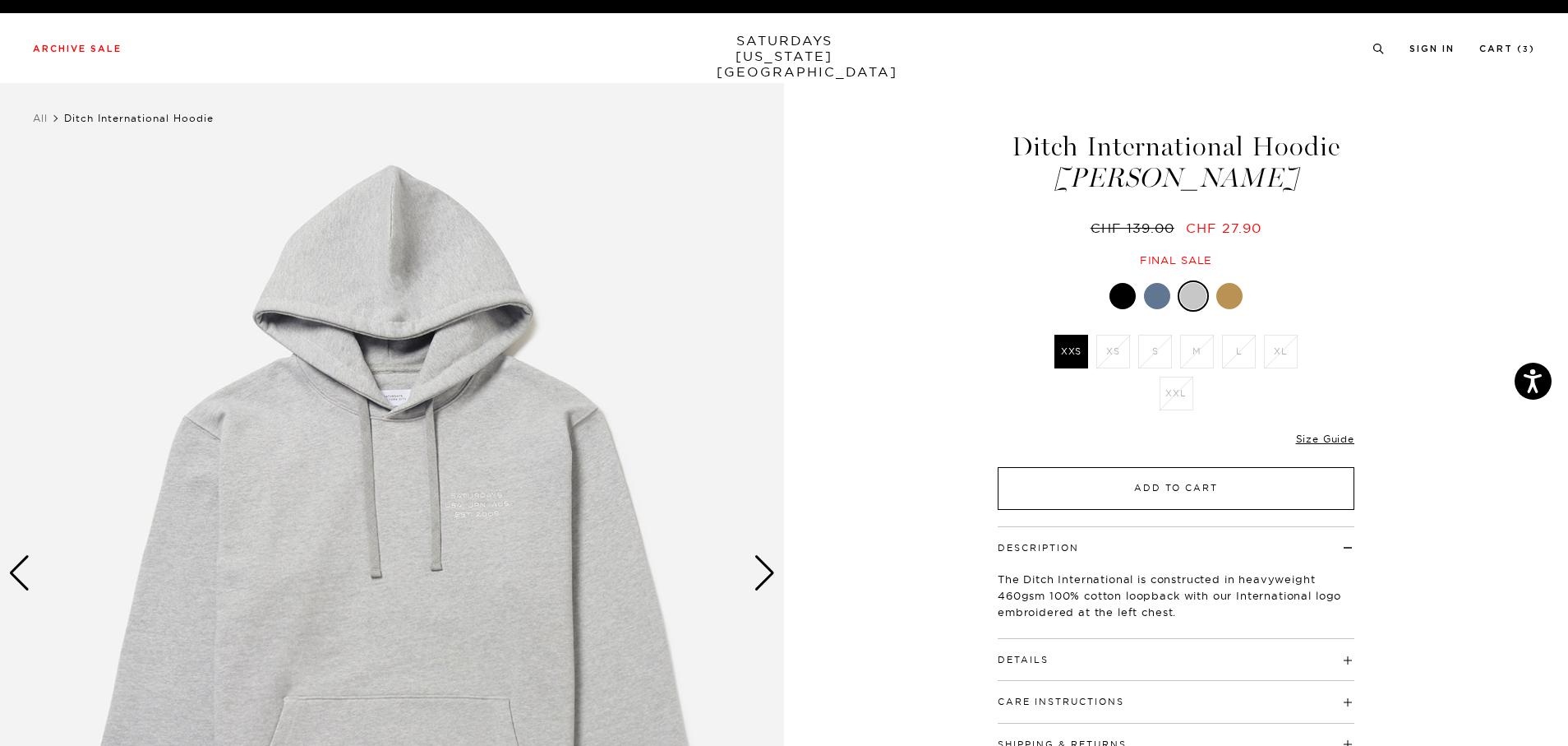
click at [1117, 487] on button "Add to Cart" at bounding box center [1176, 488] width 357 height 42
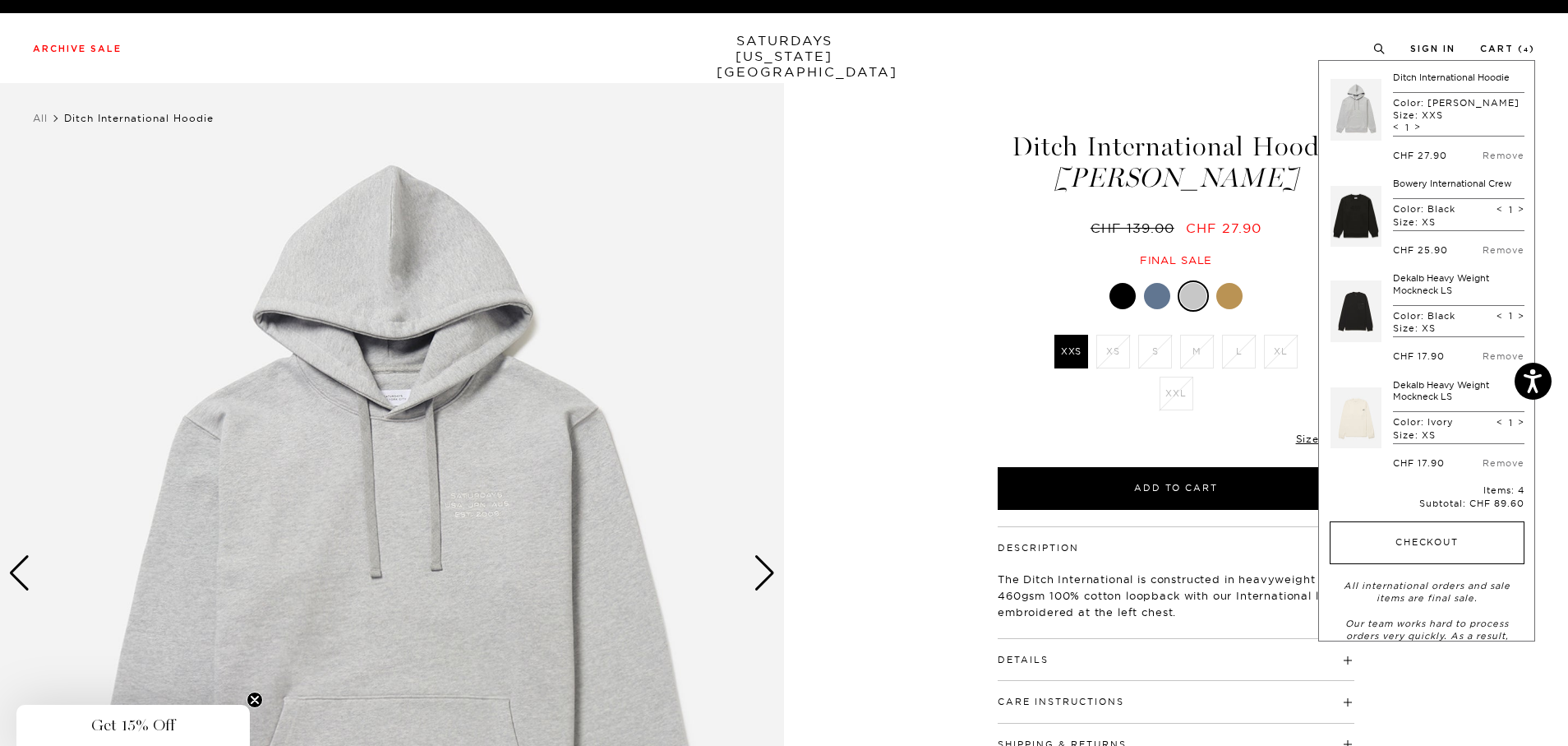
click at [1466, 540] on button "Checkout" at bounding box center [1428, 543] width 195 height 42
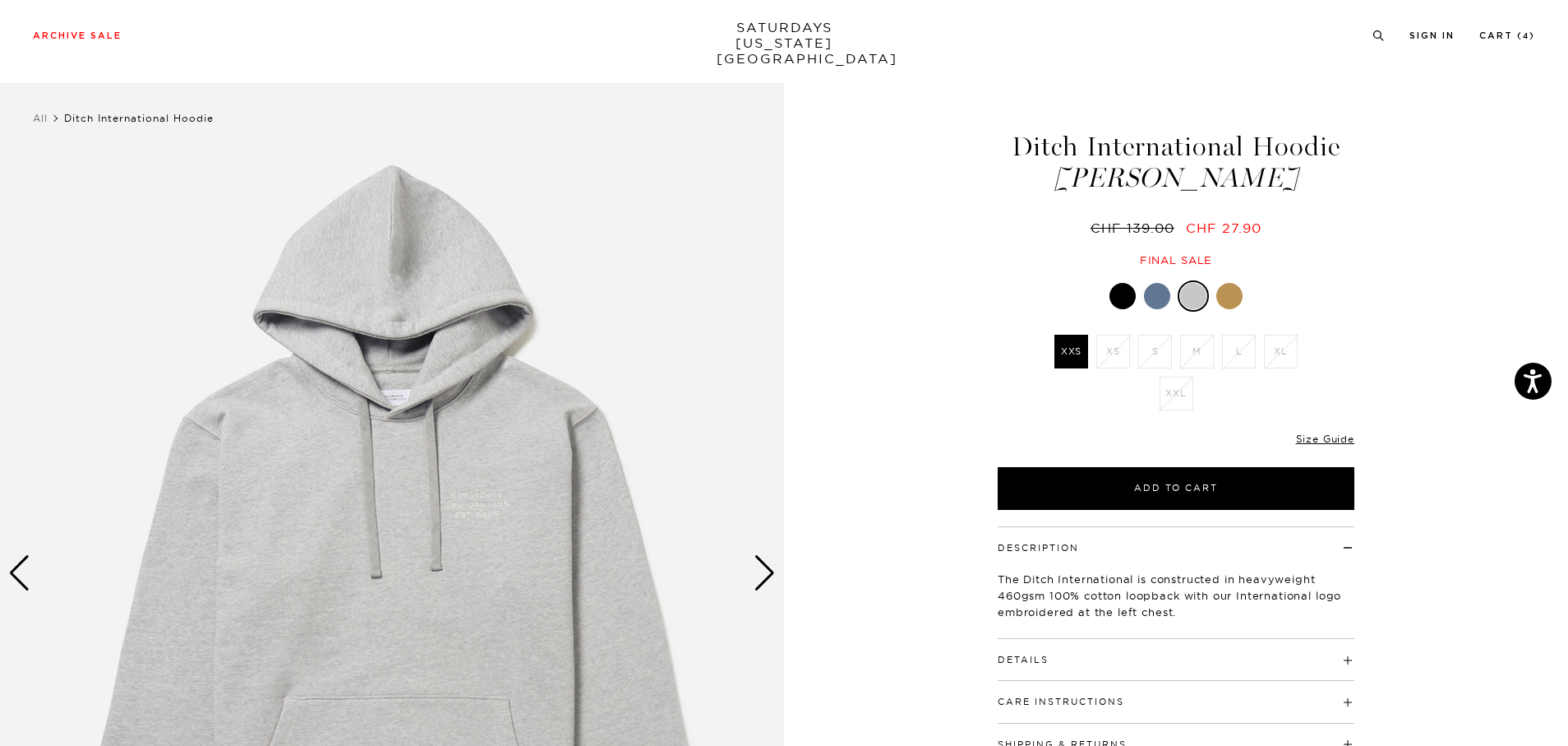
scroll to position [1138, 0]
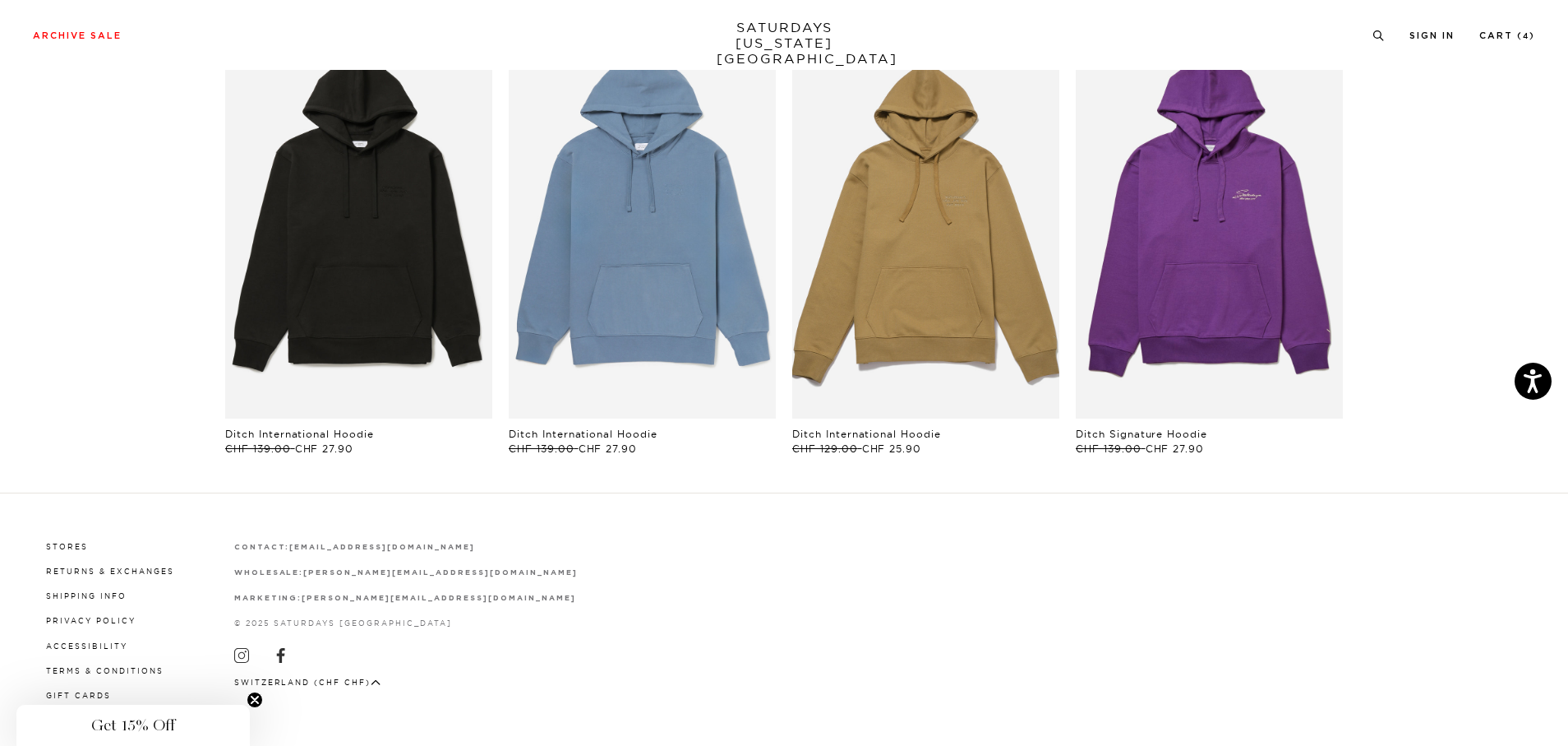
click at [305, 676] on button "Switzerland (CHF CHF)" at bounding box center [307, 683] width 147 height 13
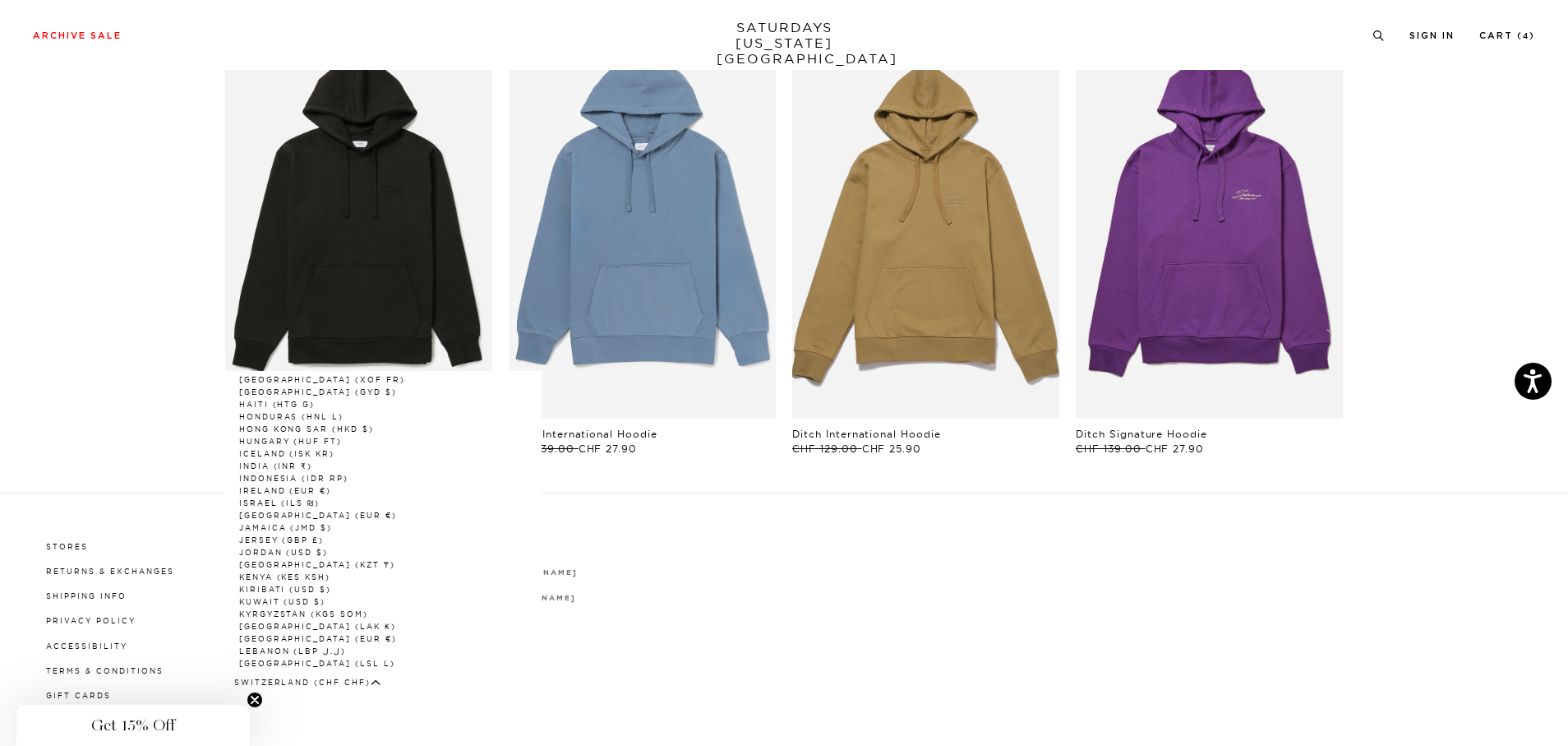
scroll to position [1003, 0]
click at [273, 510] on link "[GEOGRAPHIC_DATA] (EUR €)" at bounding box center [319, 515] width 159 height 9
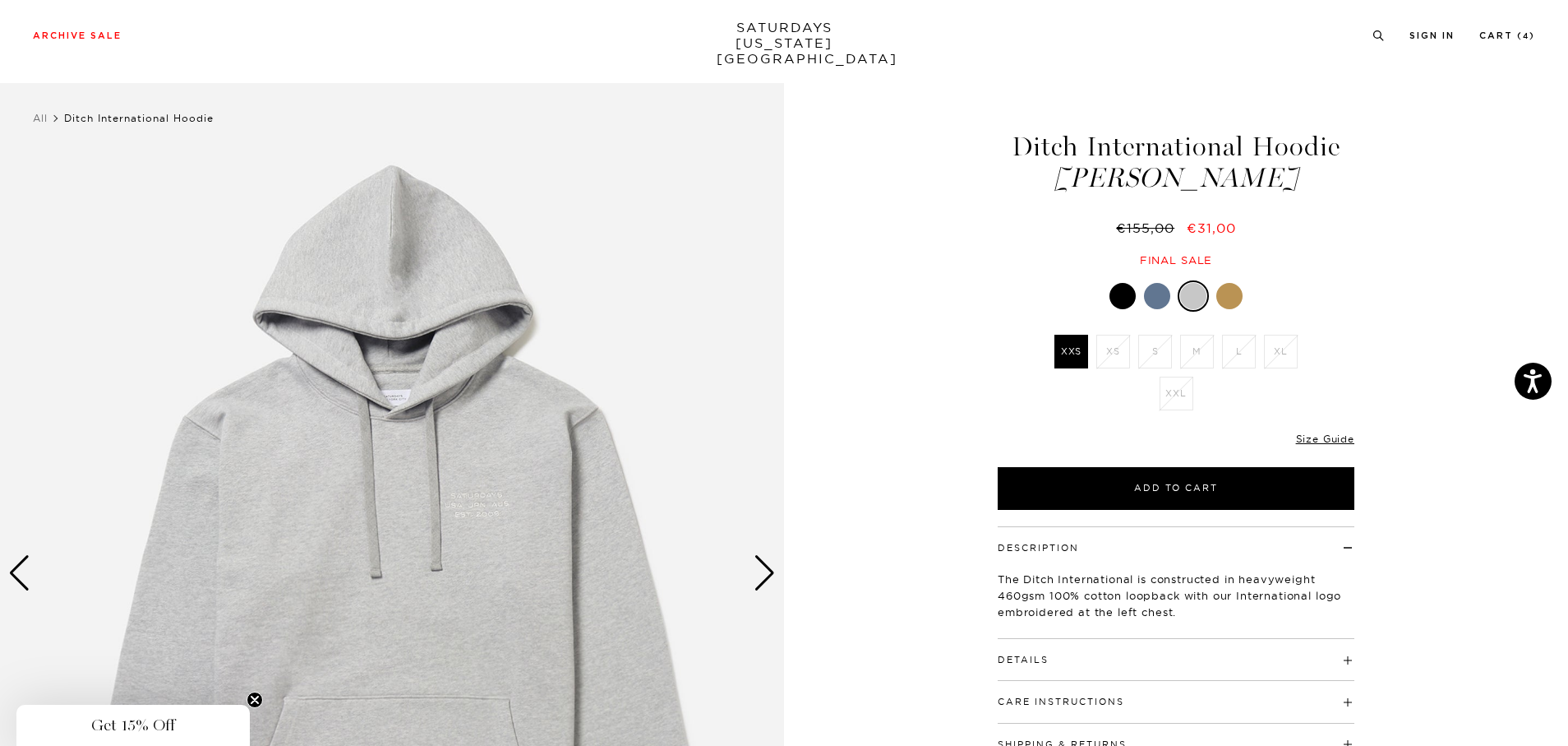
scroll to position [170, 0]
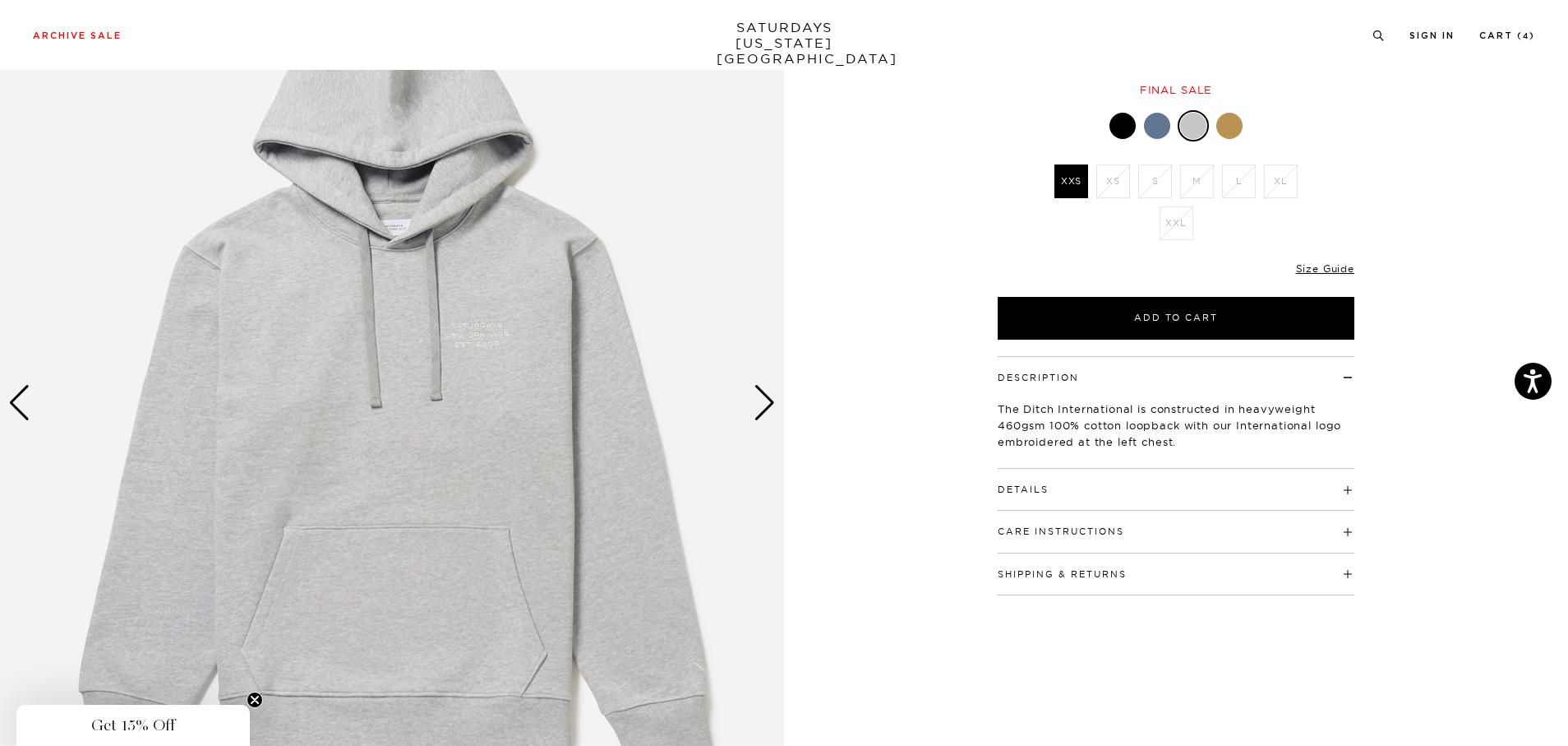
click at [193, 718] on div "Get 15% Off" at bounding box center [133, 725] width 221 height 20
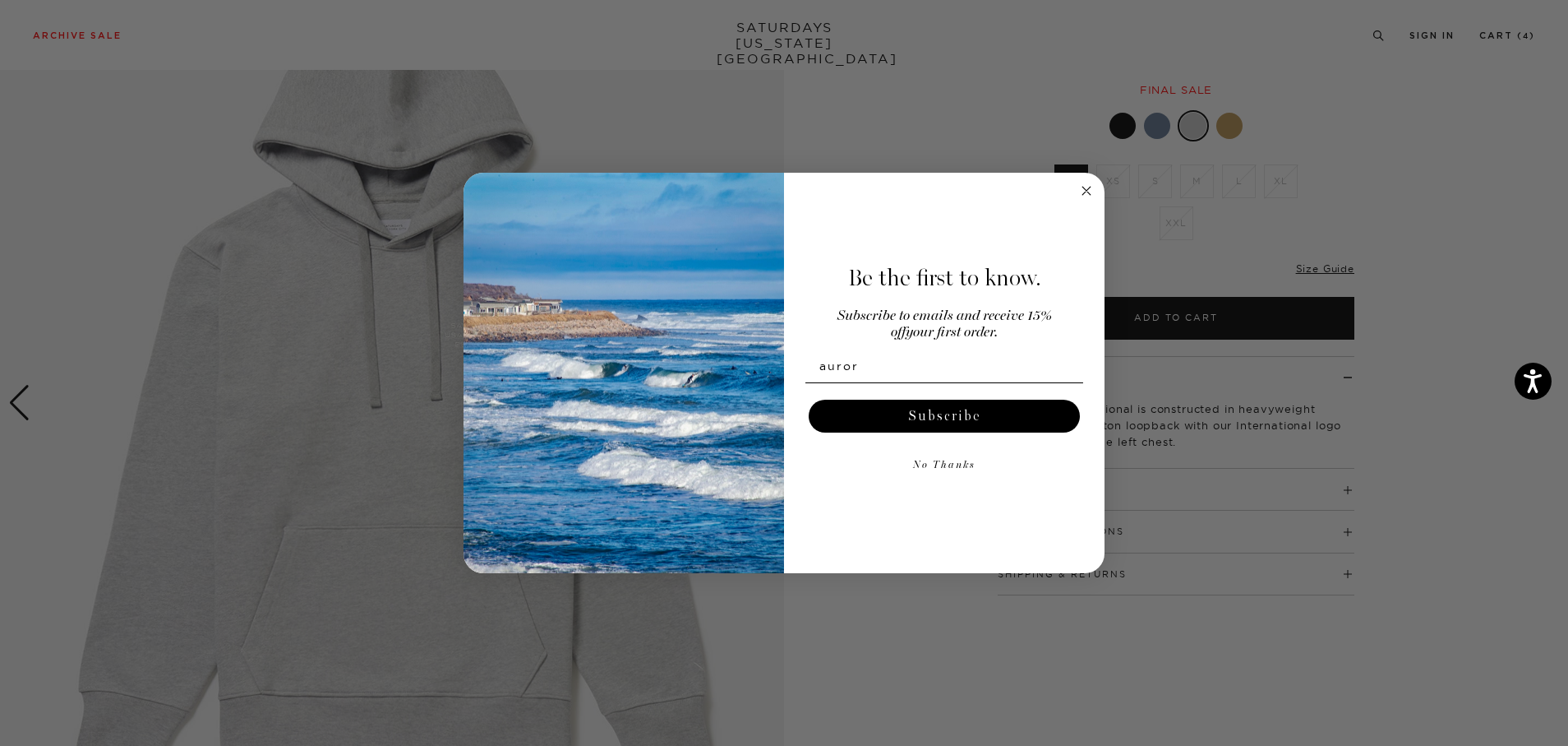
type input "[EMAIL_ADDRESS][PERSON_NAME][DOMAIN_NAME]"
click at [977, 413] on button "Subscribe" at bounding box center [944, 416] width 271 height 33
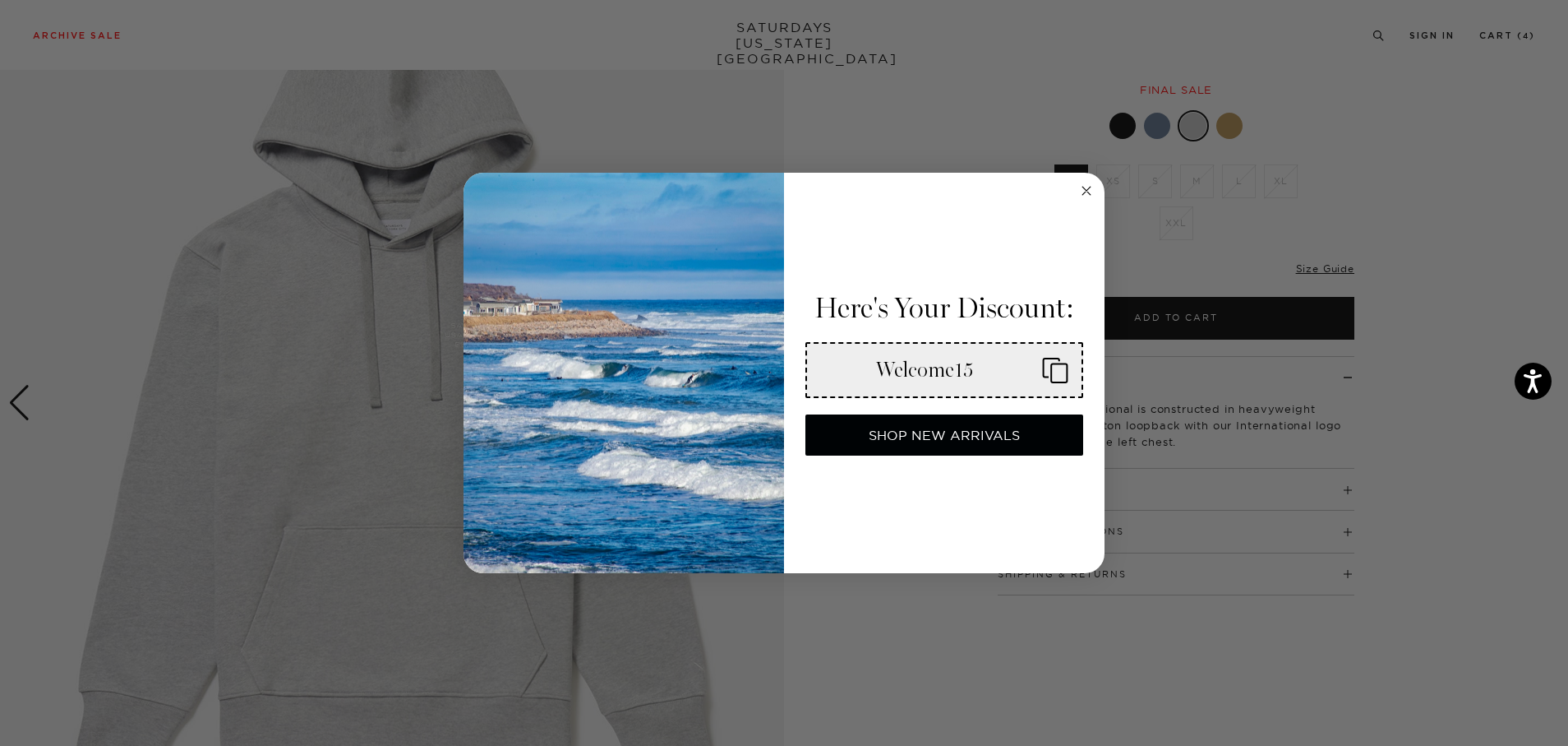
click at [1055, 376] on icon "Copy coupon code" at bounding box center [1049, 370] width 40 height 26
click at [1485, 41] on div "Close dialog Here's Your Discount: Enter Code At Checkout Welcome15 SHOP NEW AR…" at bounding box center [784, 373] width 1568 height 746
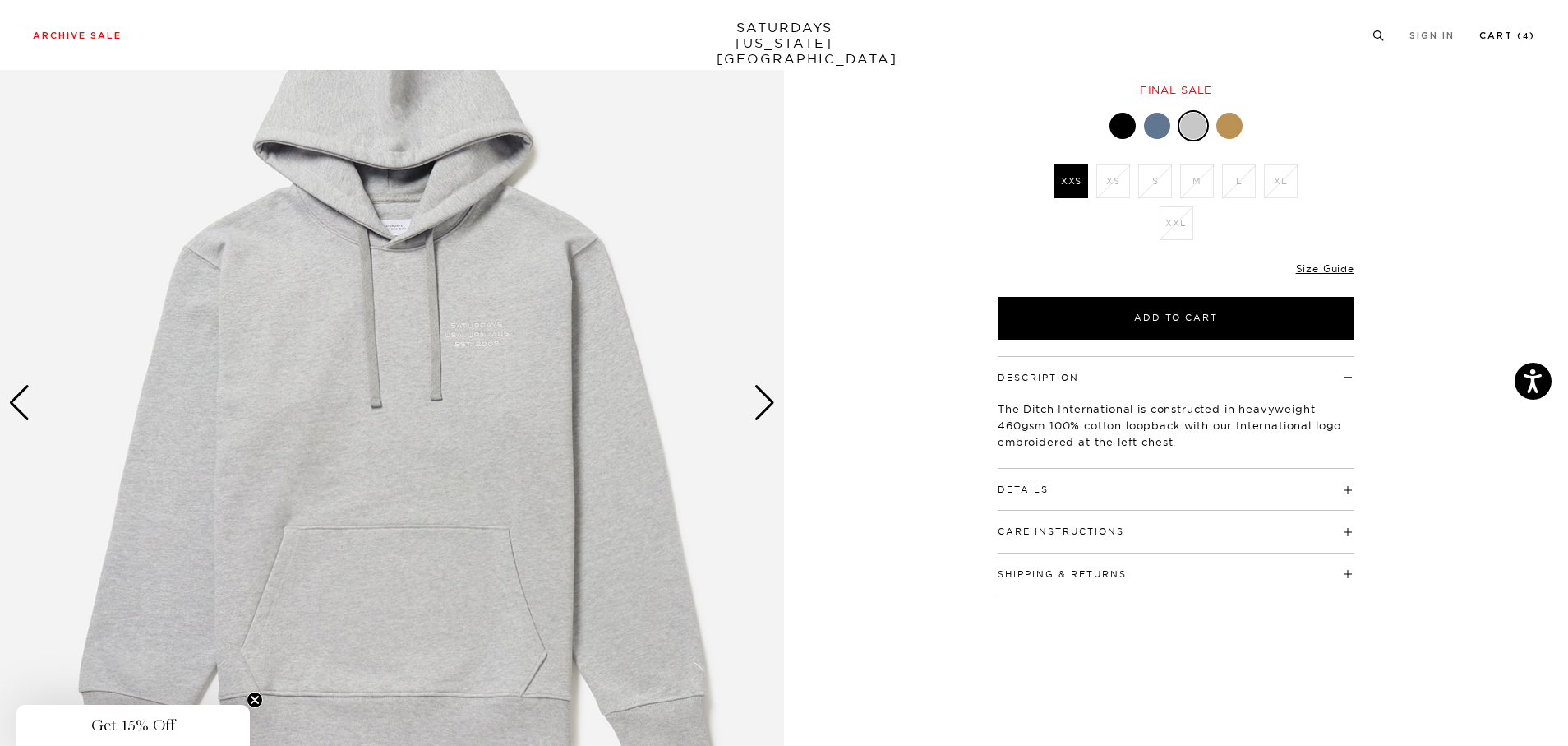
click at [1504, 32] on link "Cart ( 4 )" at bounding box center [1507, 36] width 56 height 9
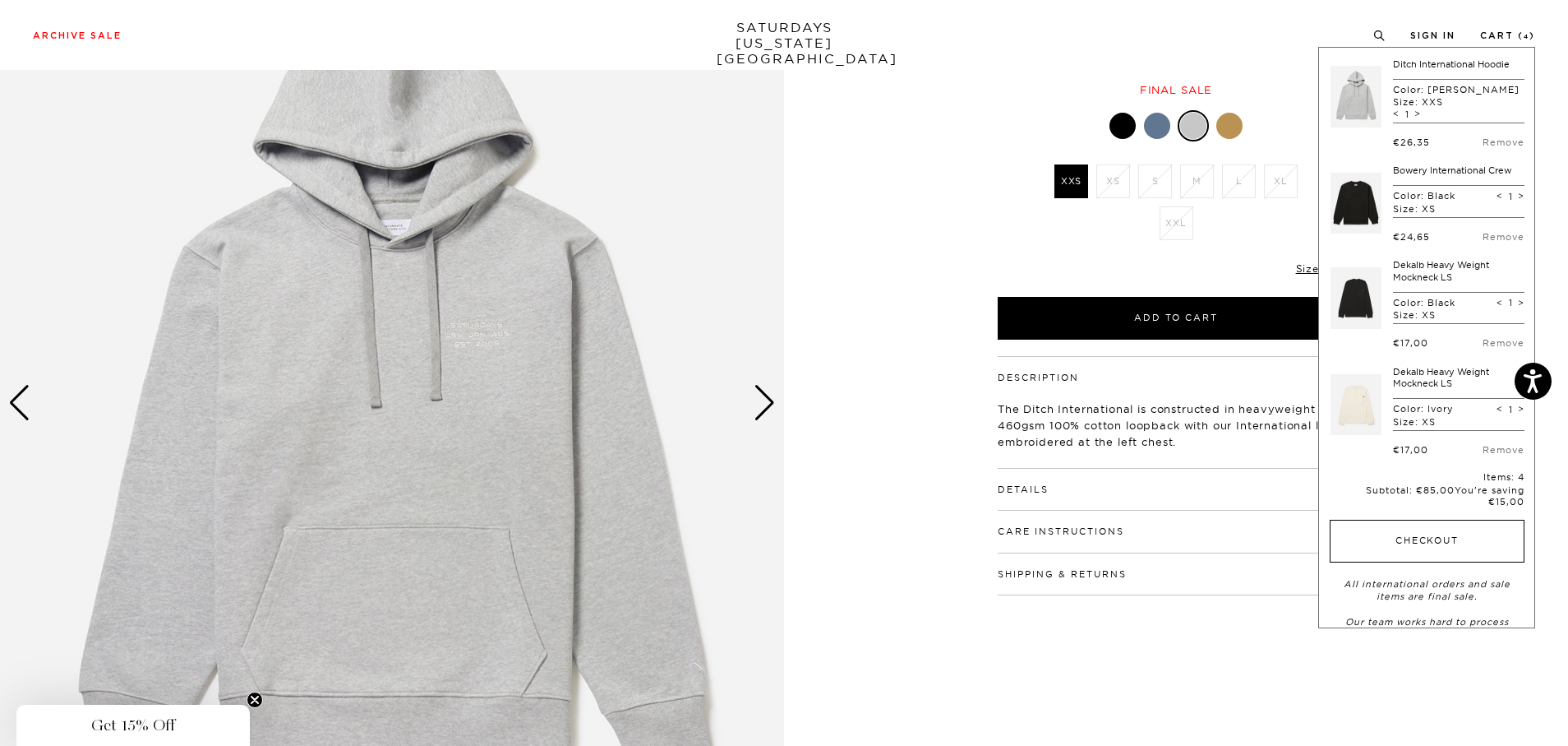
click at [1376, 530] on button "Checkout" at bounding box center [1428, 541] width 195 height 42
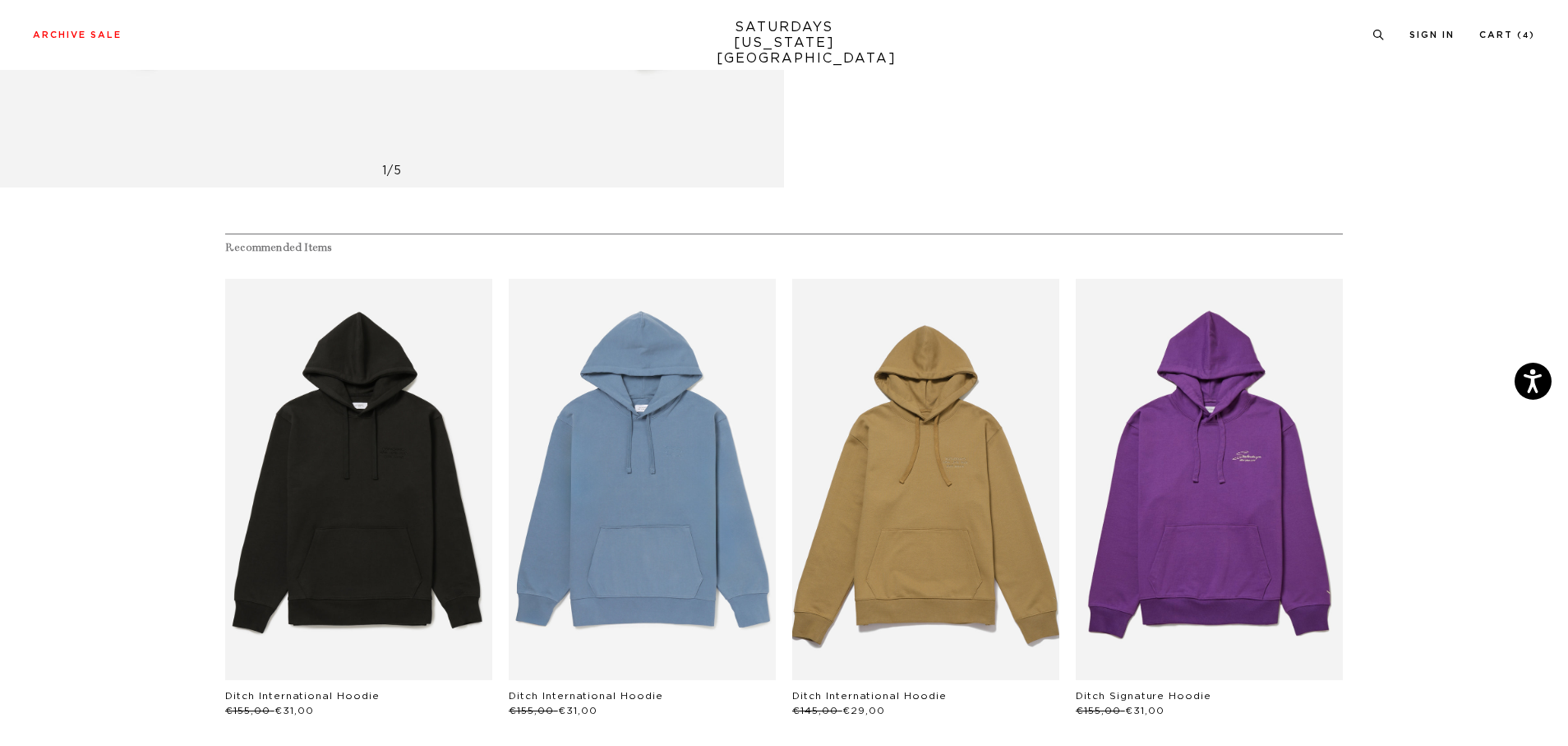
scroll to position [1138, 0]
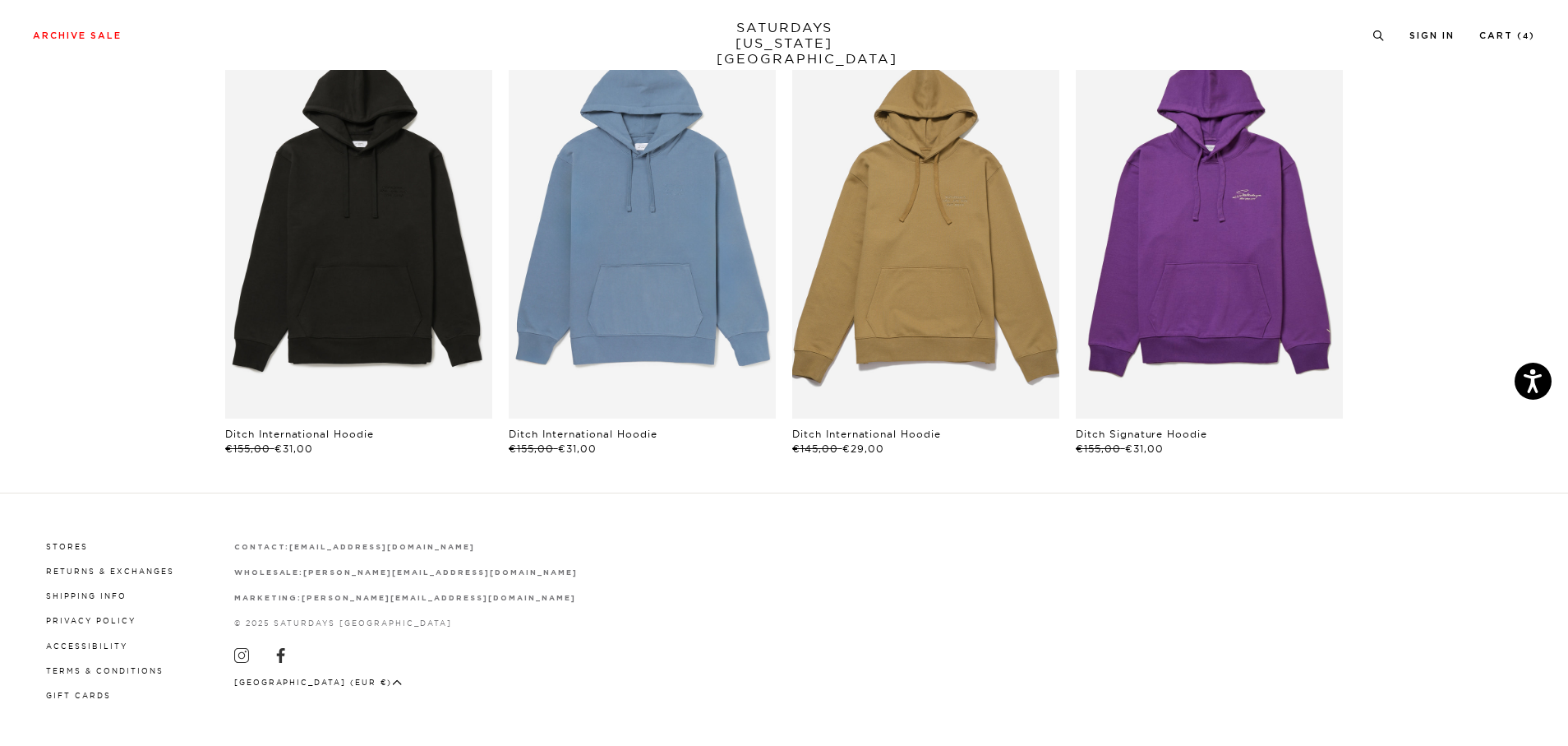
click at [314, 674] on div "[GEOGRAPHIC_DATA] (EUR €) [GEOGRAPHIC_DATA] (AFN ؋) [GEOGRAPHIC_DATA] (ALL L) […" at bounding box center [406, 681] width 343 height 14
click at [392, 679] on icon "button" at bounding box center [397, 682] width 10 height 5
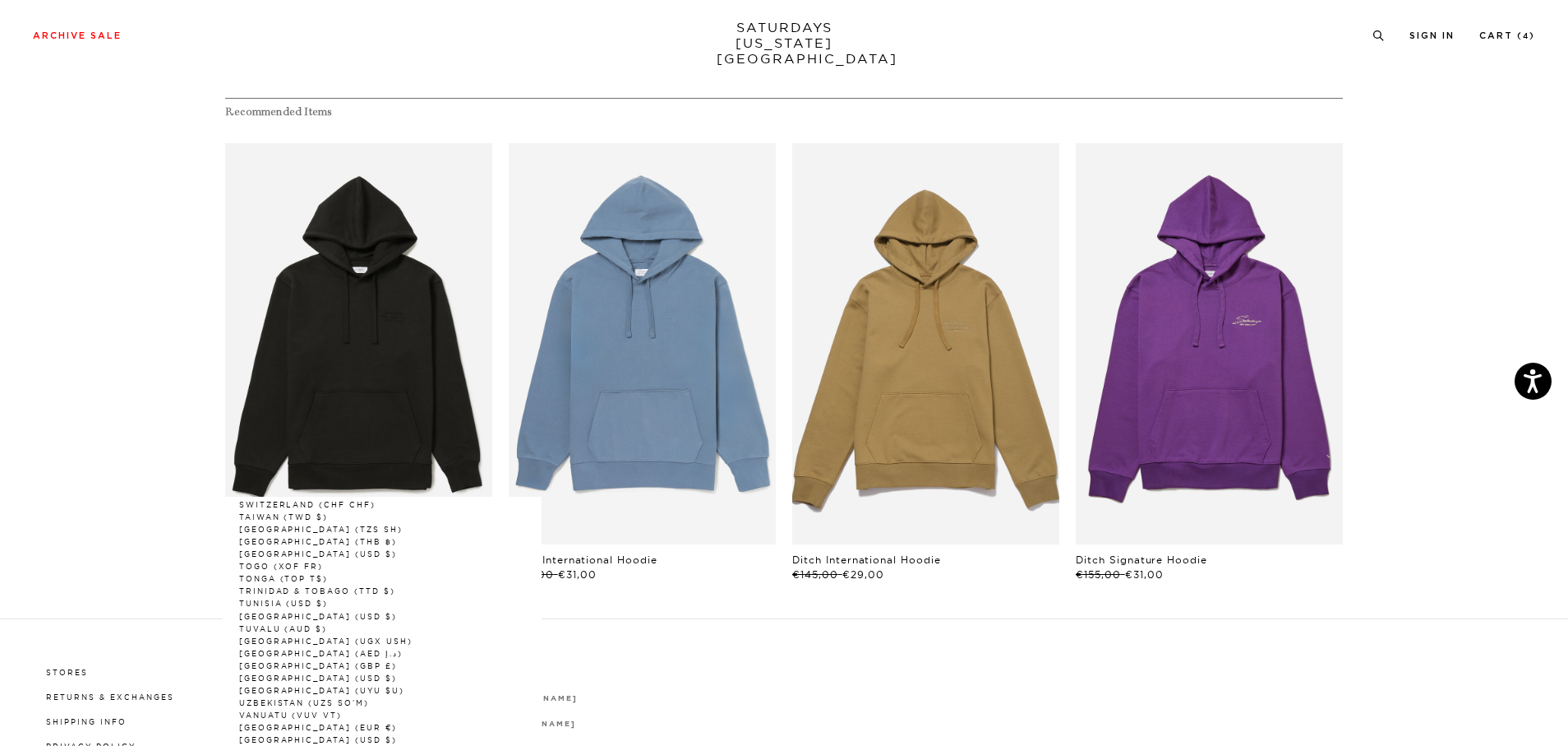
scroll to position [1010, 0]
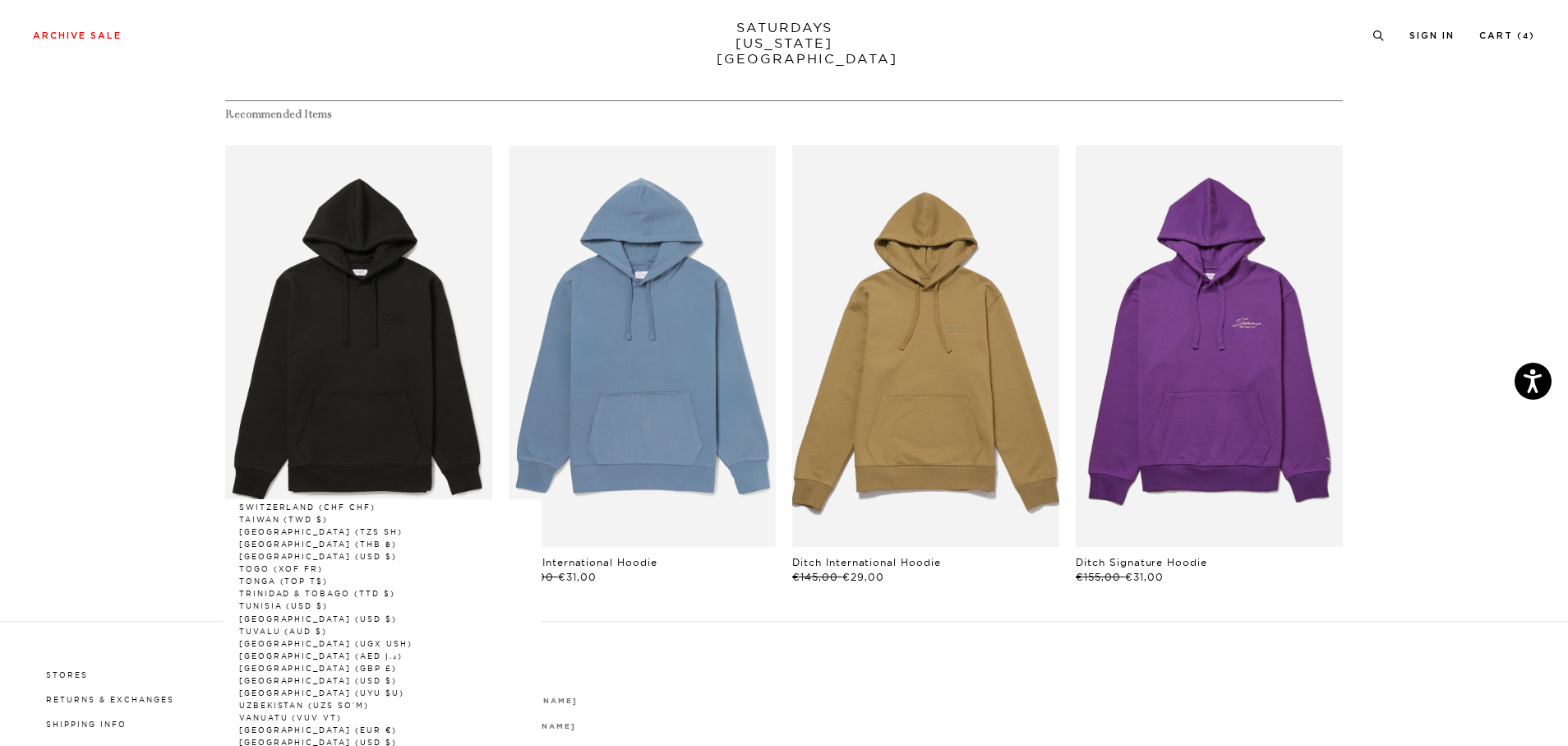
click at [307, 503] on link "Switzerland (CHF CHF)" at bounding box center [308, 507] width 137 height 9
click at [306, 503] on link "Switzerland (CHF CHF)" at bounding box center [308, 507] width 137 height 9
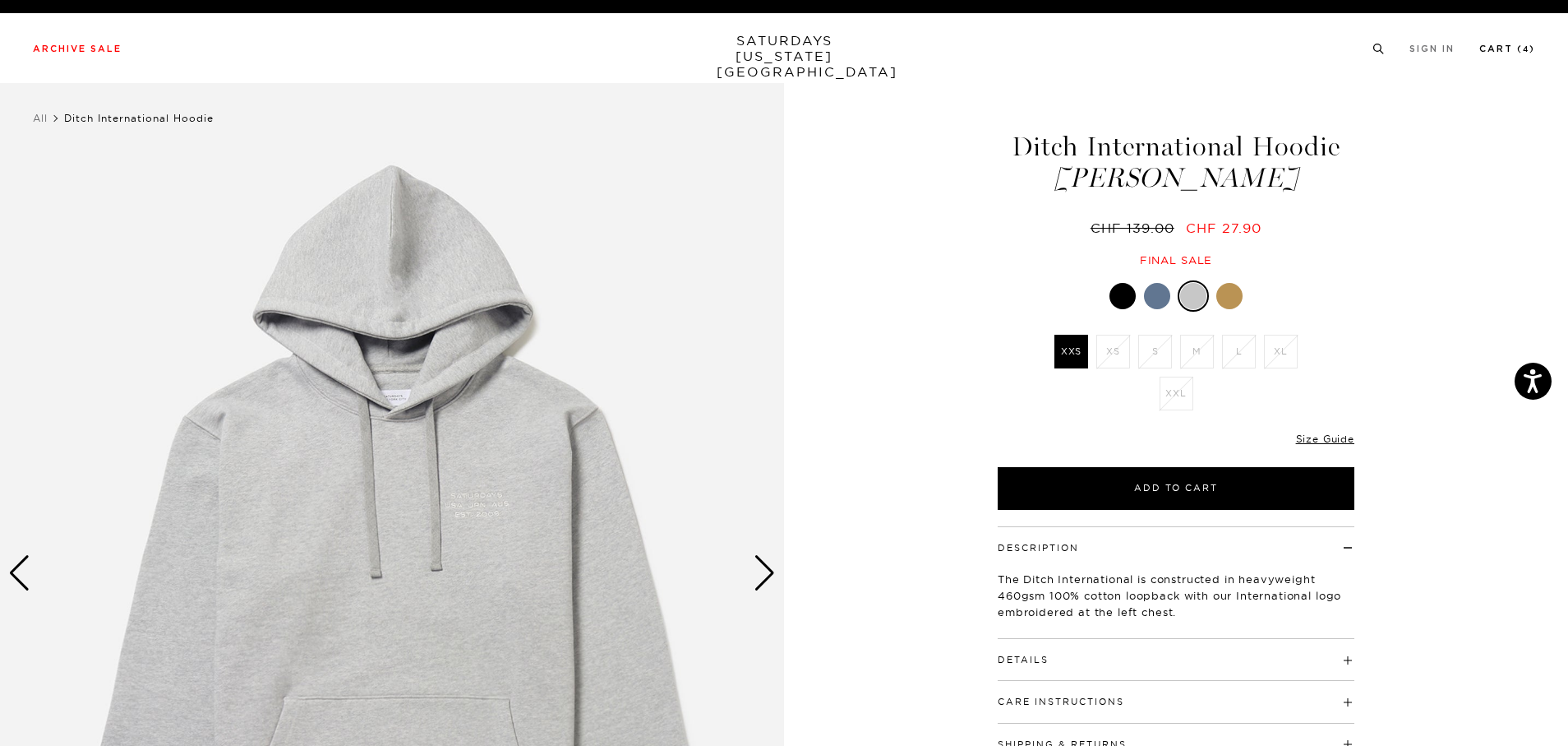
click at [1504, 53] on link "Cart ( 4 )" at bounding box center [1507, 49] width 56 height 9
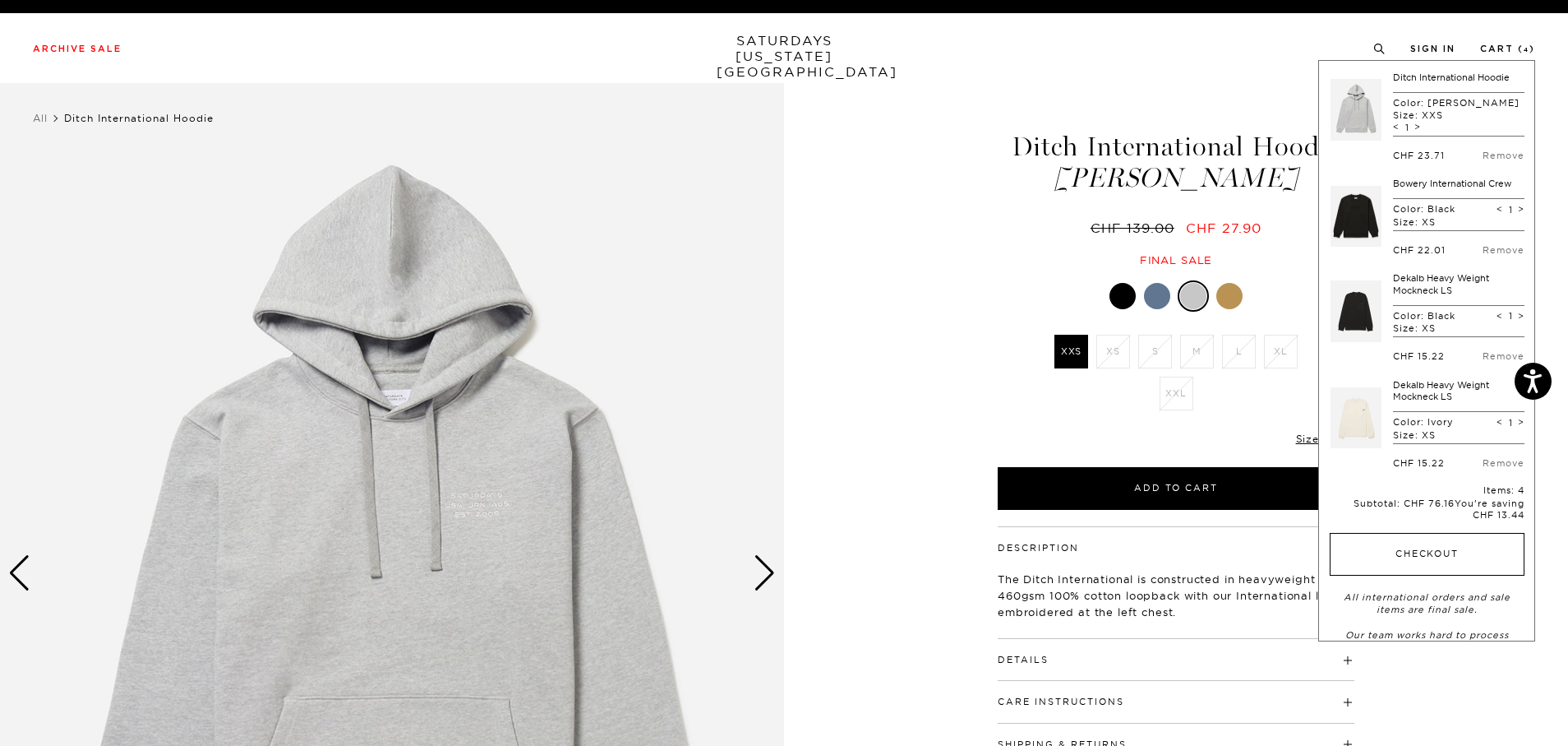
click at [1413, 547] on button "Checkout" at bounding box center [1428, 553] width 195 height 42
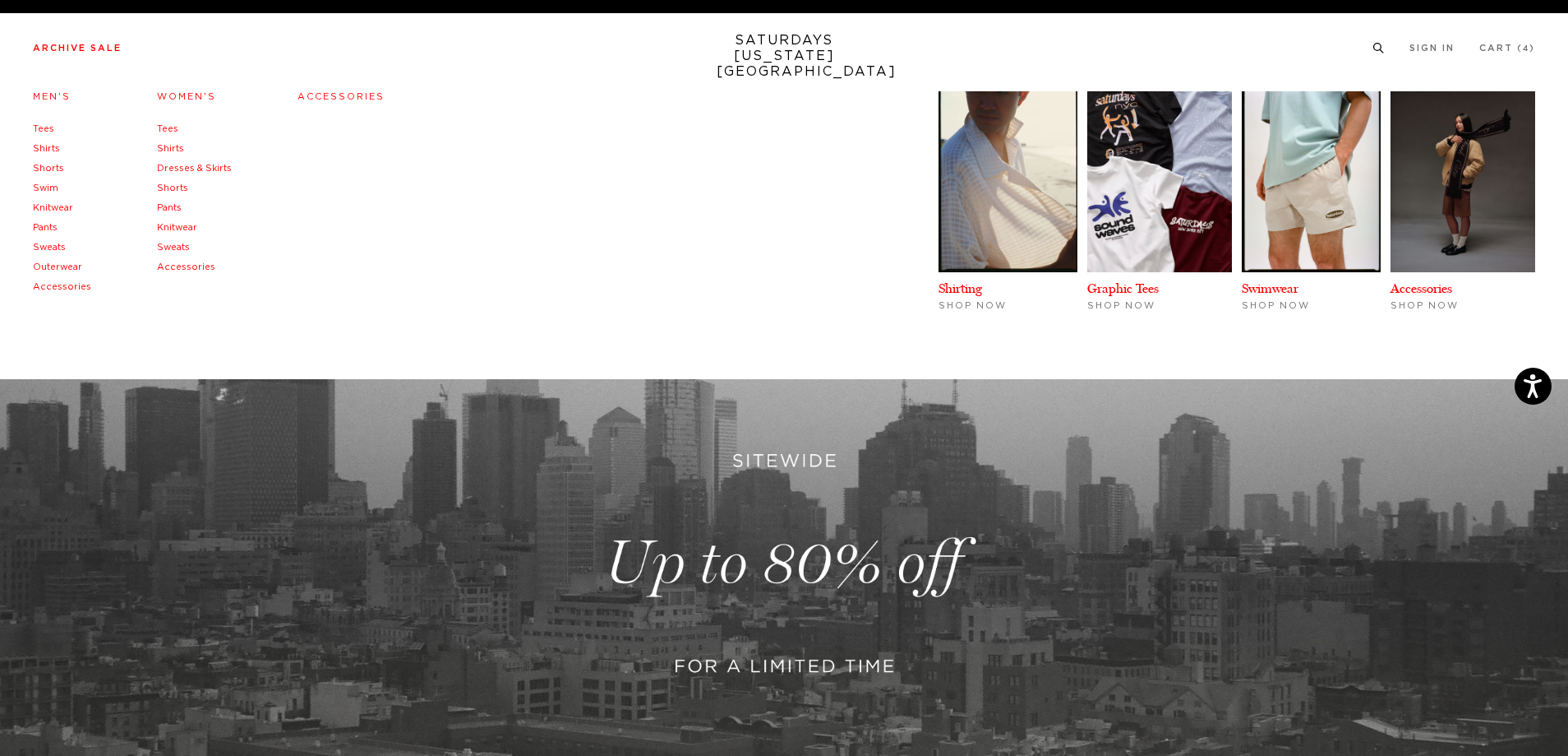
click at [302, 97] on link "Accessories" at bounding box center [341, 97] width 87 height 9
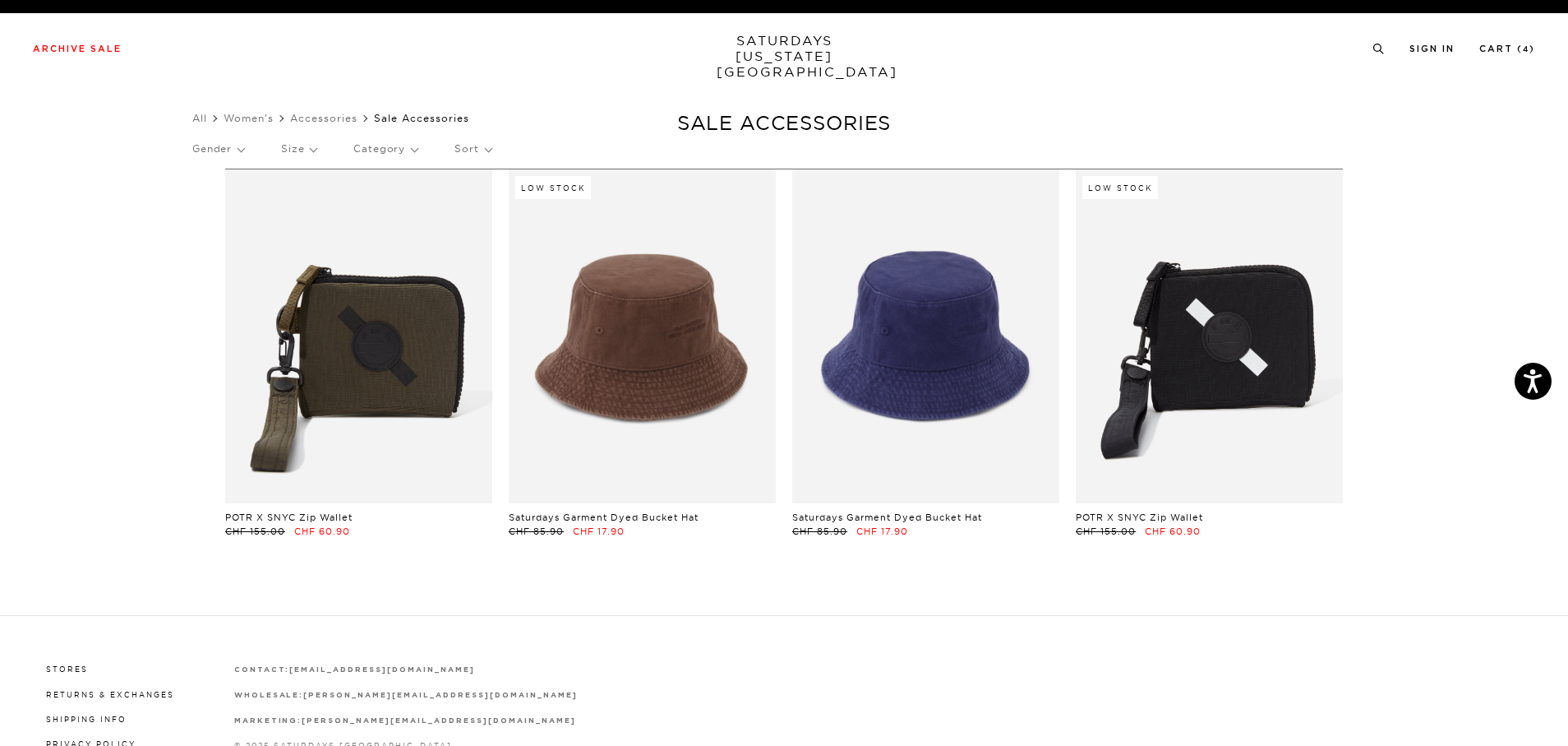
click at [803, 52] on link "SATURDAYS [US_STATE][GEOGRAPHIC_DATA]" at bounding box center [784, 56] width 136 height 47
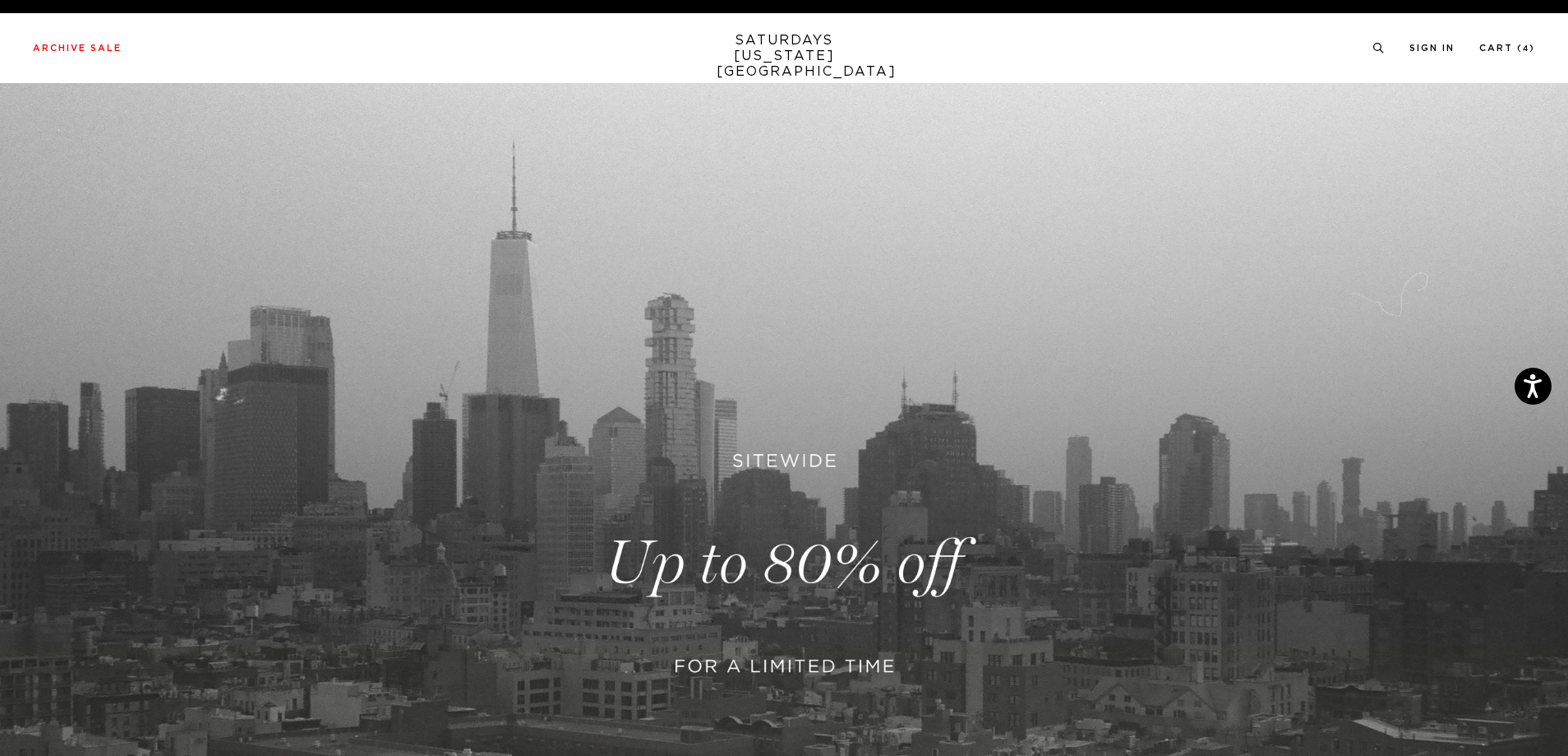
click at [783, 41] on link "SATURDAYS NEW YORK CITY" at bounding box center [784, 56] width 136 height 47
click at [758, 41] on link "SATURDAYS [US_STATE][GEOGRAPHIC_DATA]" at bounding box center [784, 56] width 136 height 47
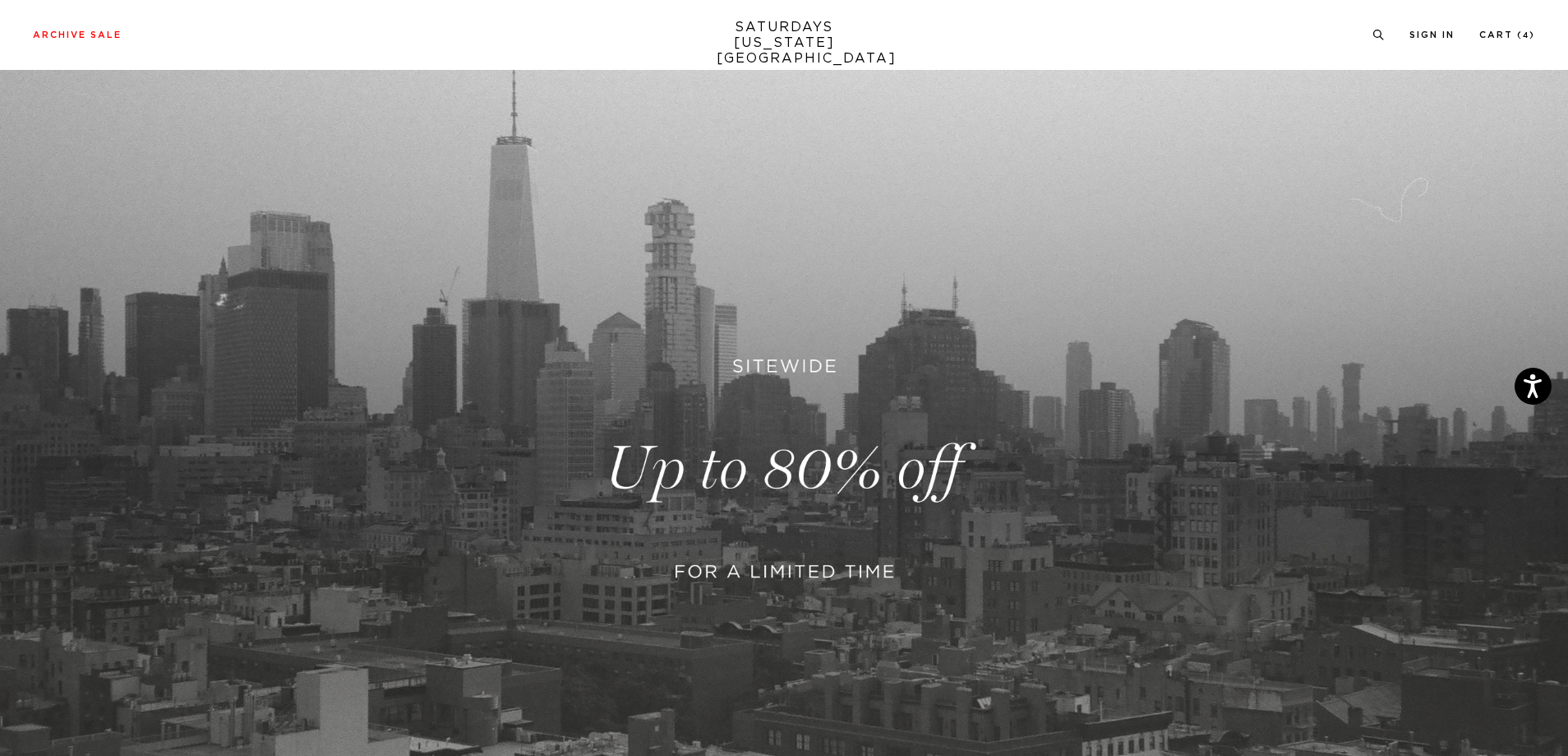
scroll to position [107, 0]
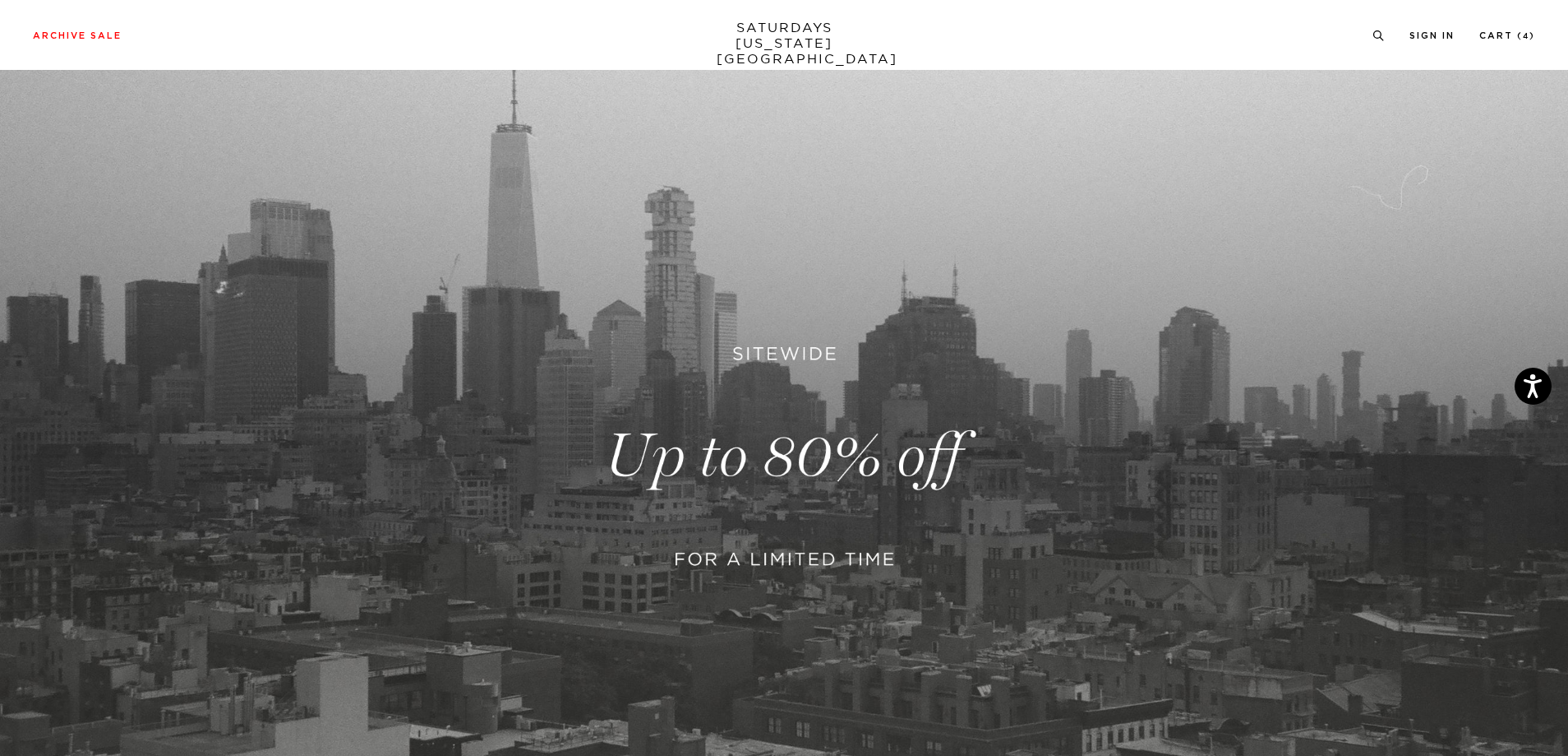
click at [756, 353] on link at bounding box center [784, 457] width 1568 height 960
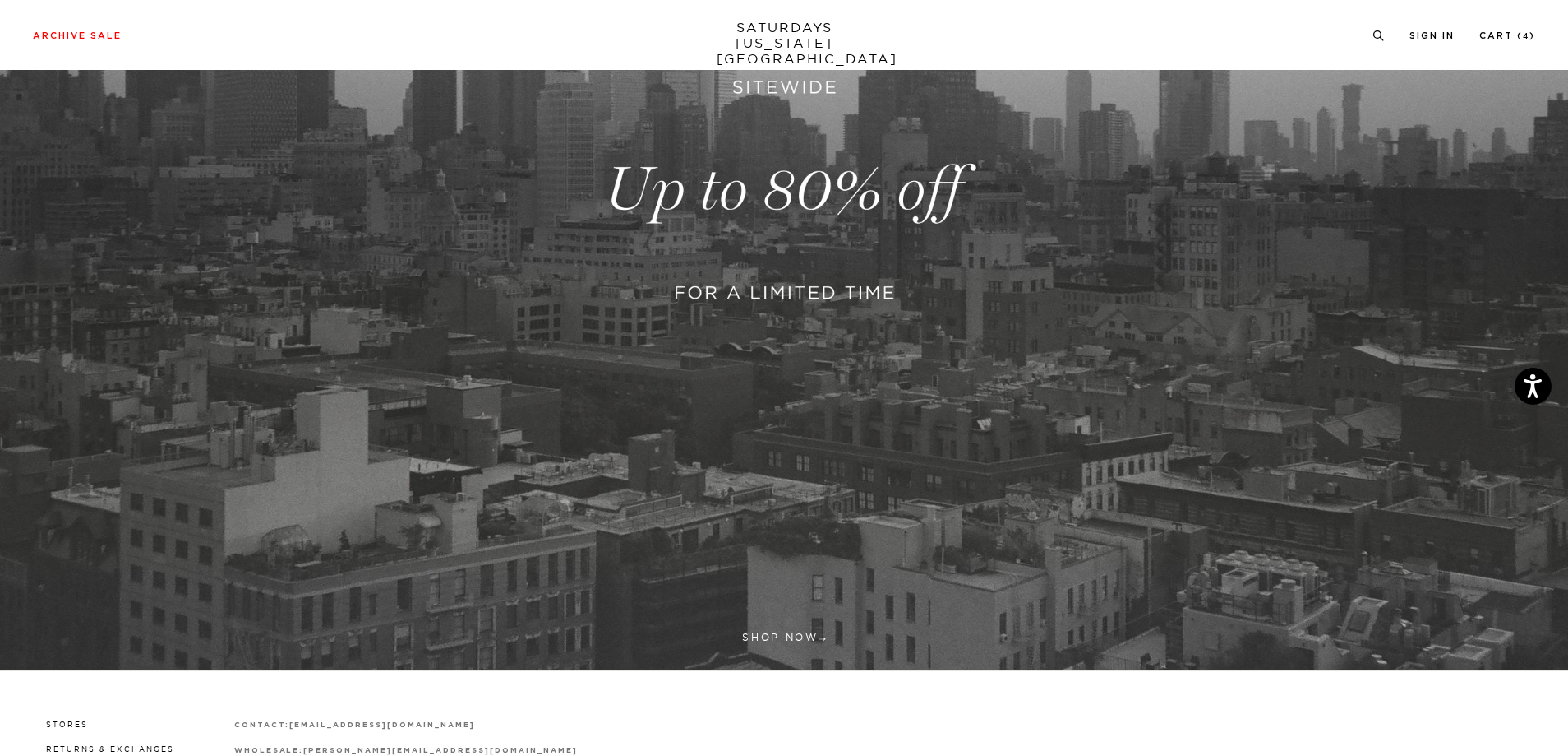
scroll to position [542, 0]
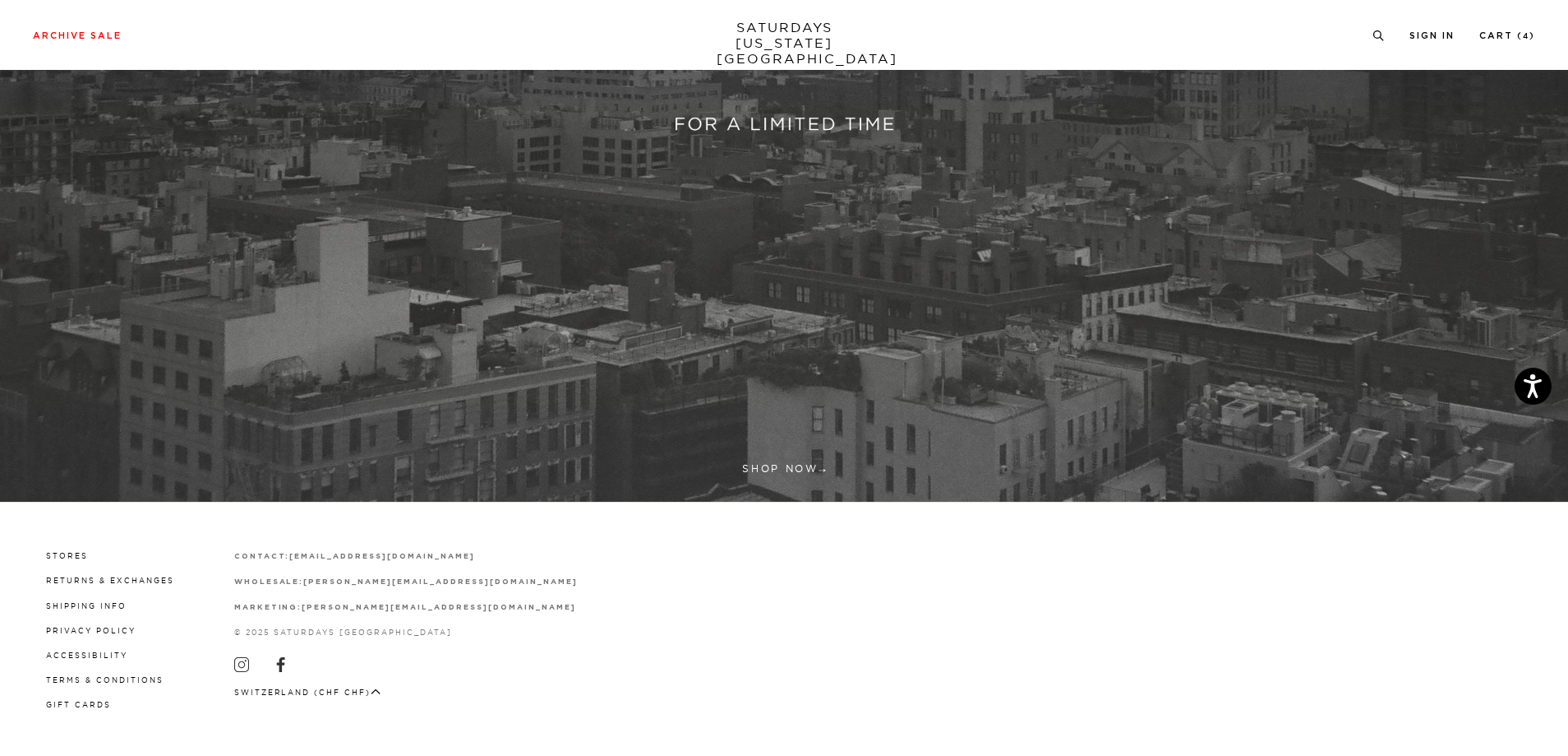
click at [801, 468] on link at bounding box center [784, 21] width 1568 height 960
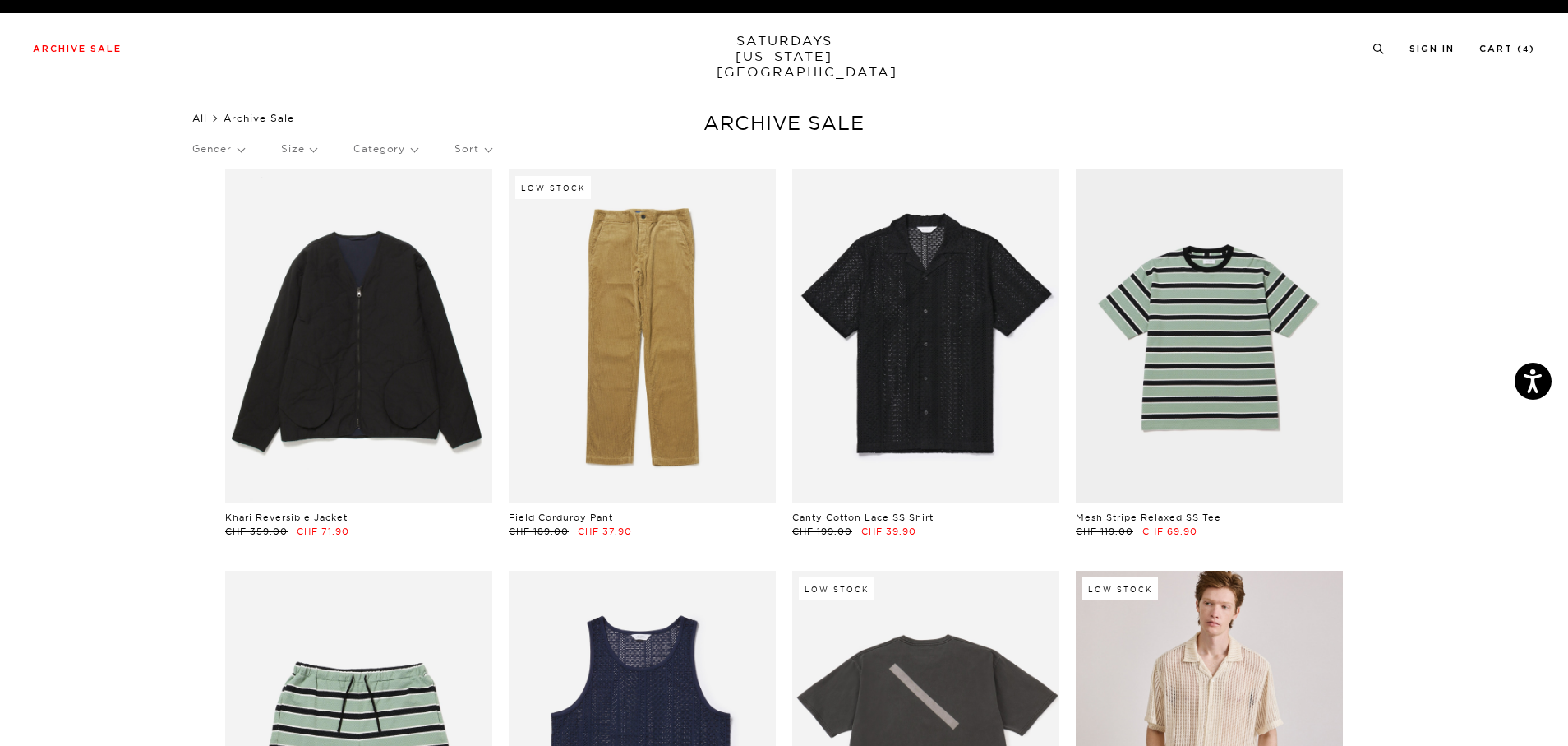
click at [201, 119] on link "All" at bounding box center [200, 118] width 14 height 13
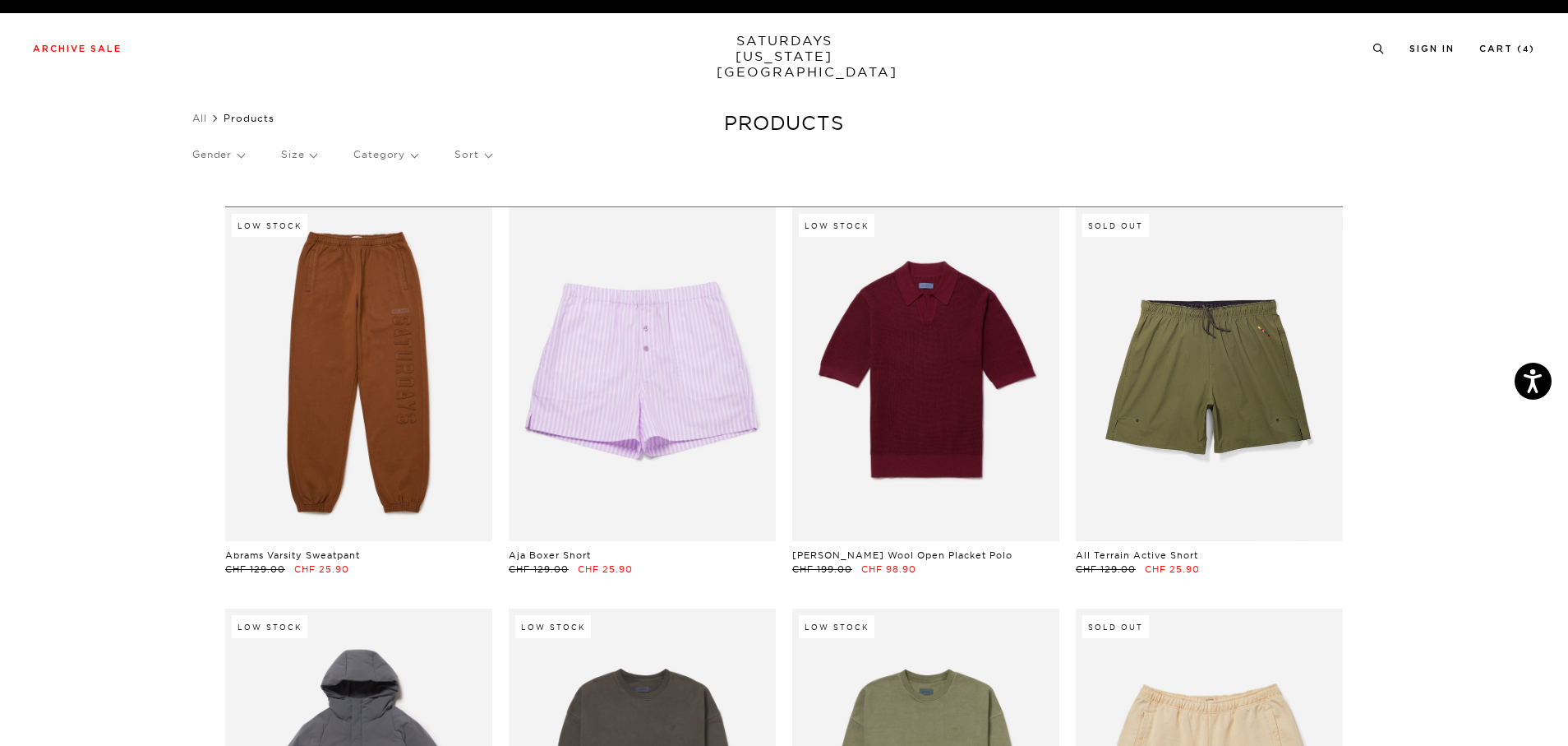
click at [765, 37] on link "SATURDAYS NEW YORK CITY" at bounding box center [784, 56] width 136 height 47
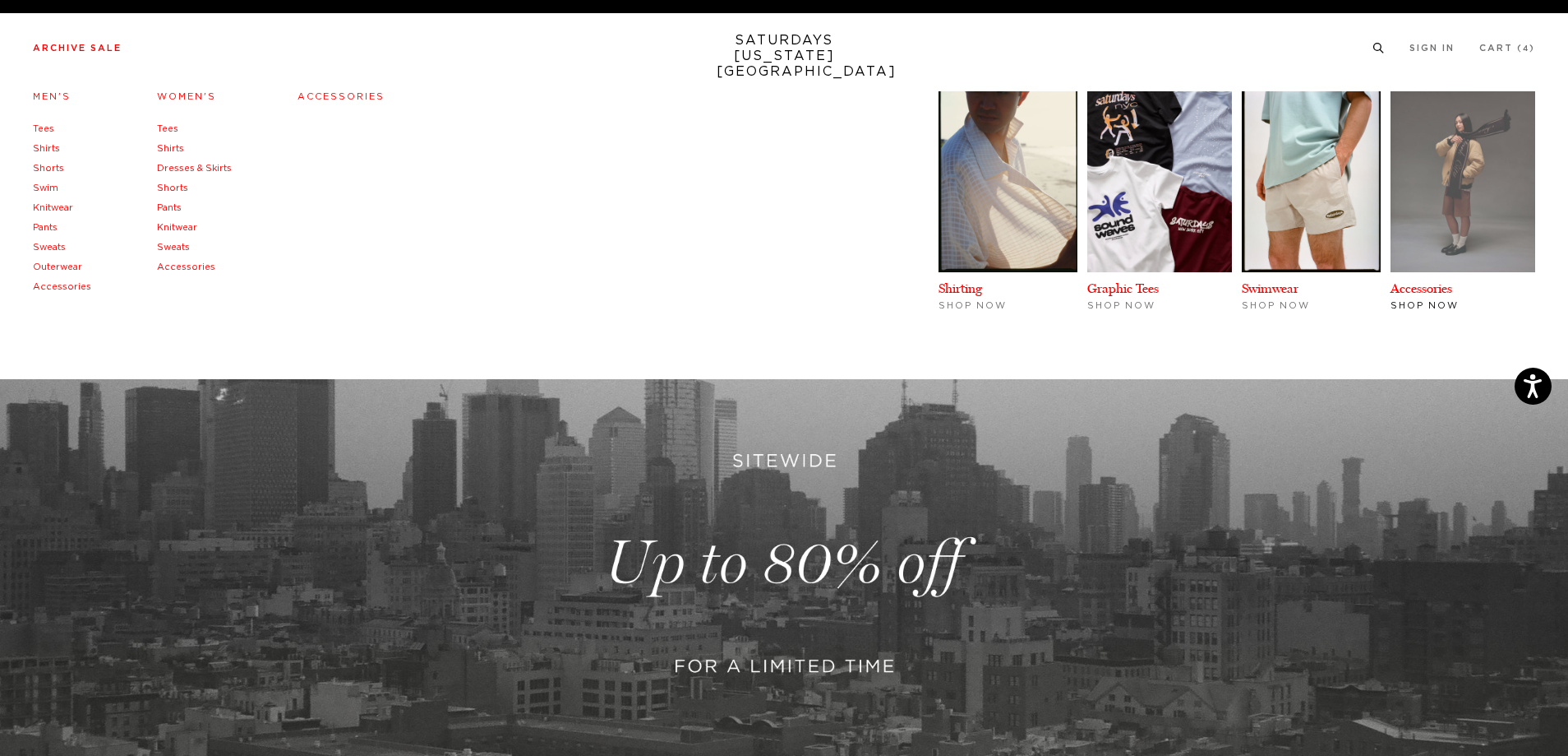
click at [1479, 241] on img at bounding box center [1463, 182] width 145 height 181
